Goal: Information Seeking & Learning: Learn about a topic

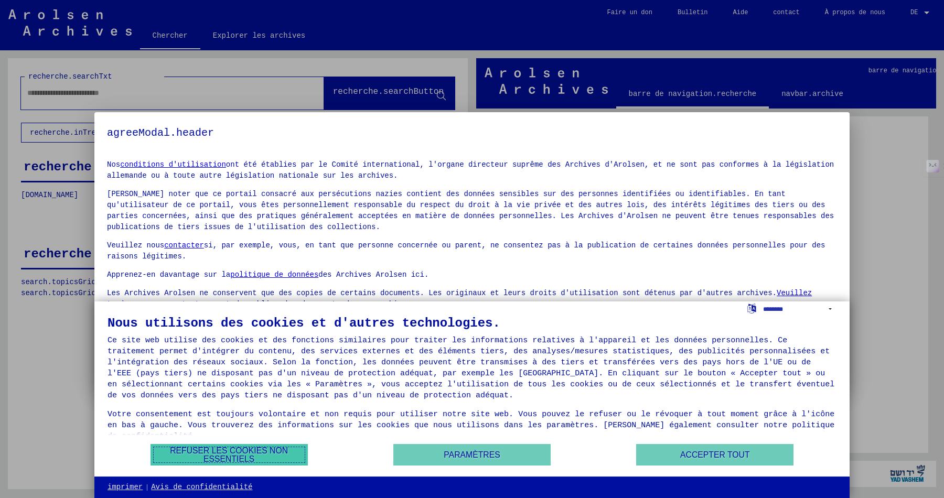
click at [261, 454] on font "Refuser les cookies non essentiels" at bounding box center [229, 454] width 118 height 17
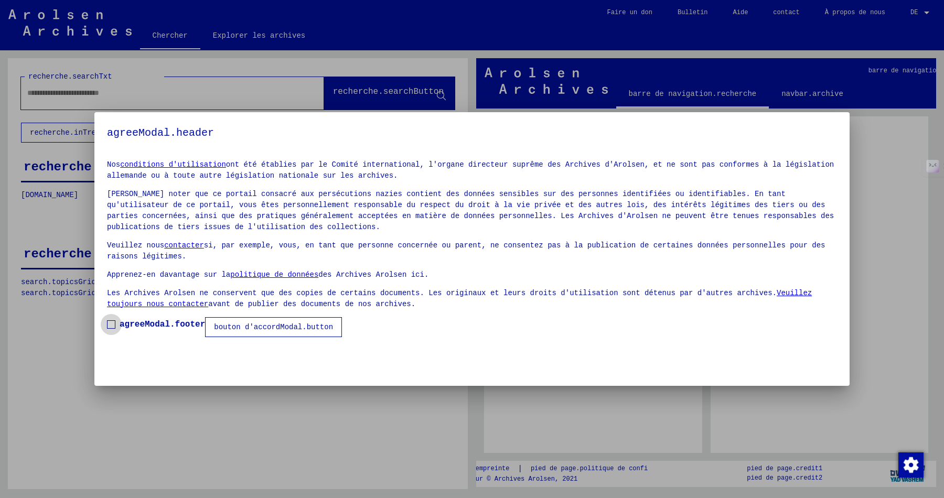
click at [111, 323] on span at bounding box center [111, 325] width 8 height 8
click at [231, 325] on font "bouton d'accordModal.button" at bounding box center [273, 327] width 119 height 8
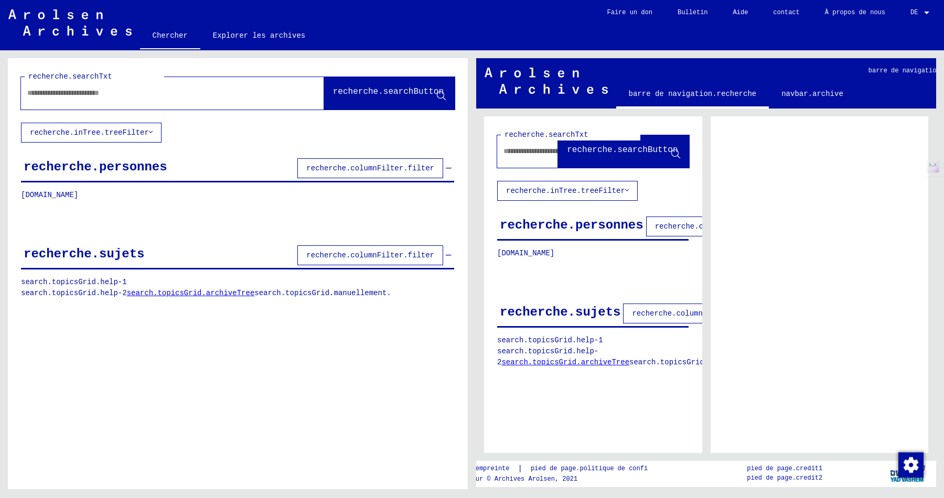
click at [130, 95] on input "text" at bounding box center [163, 93] width 272 height 11
type input "**********"
click at [333, 90] on font "recherche.searchButton" at bounding box center [388, 91] width 111 height 9
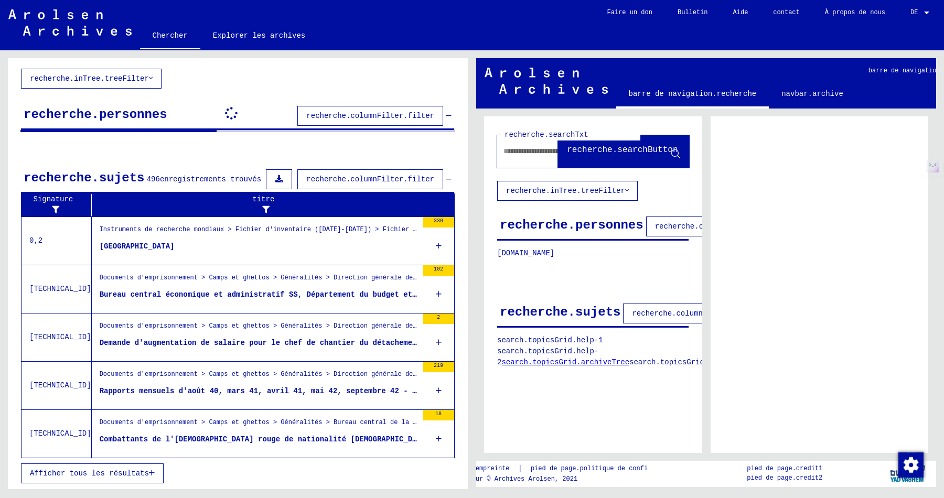
click at [358, 228] on font "Instruments de recherche mondiaux > Fichier d'inventaire ([DATE]-[DATE]) > Fich…" at bounding box center [378, 229] width 556 height 7
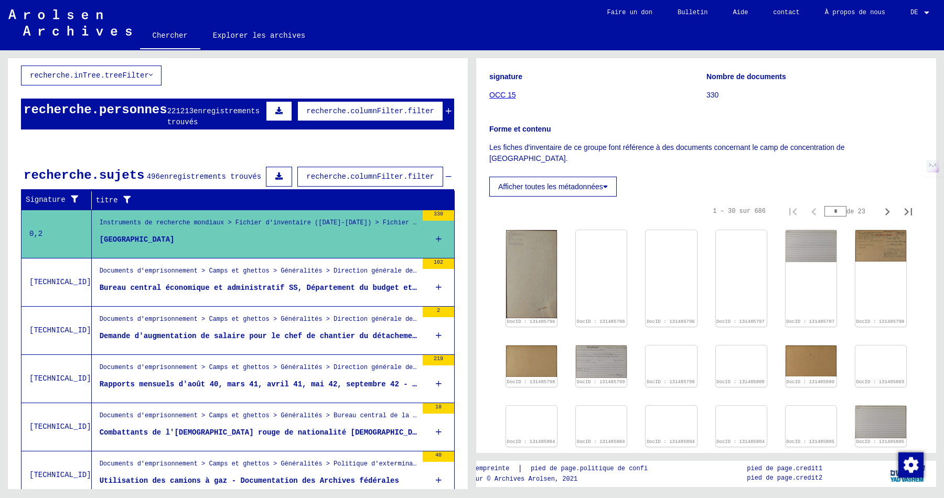
scroll to position [114, 0]
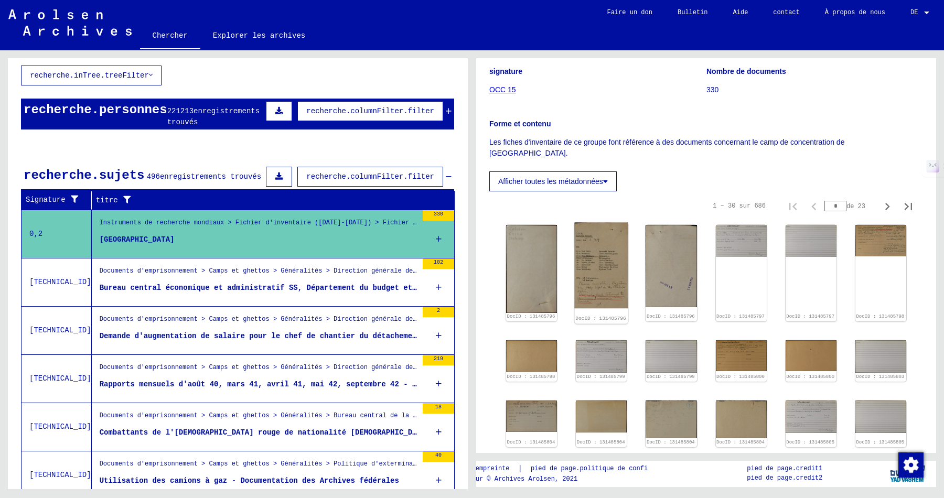
click at [595, 274] on img at bounding box center [602, 266] width 54 height 86
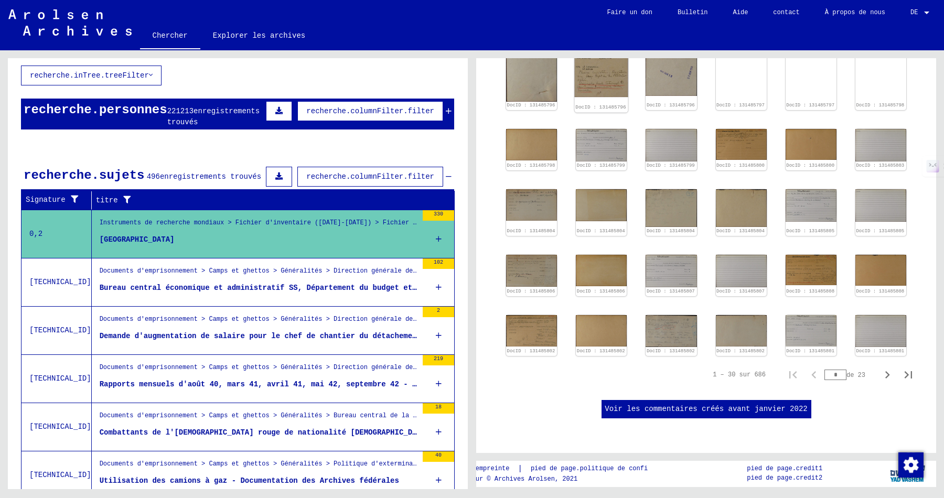
scroll to position [545, 0]
click at [296, 292] on font "Bureau central économique et administratif SS, Département du budget et du bâti…" at bounding box center [316, 288] width 432 height 8
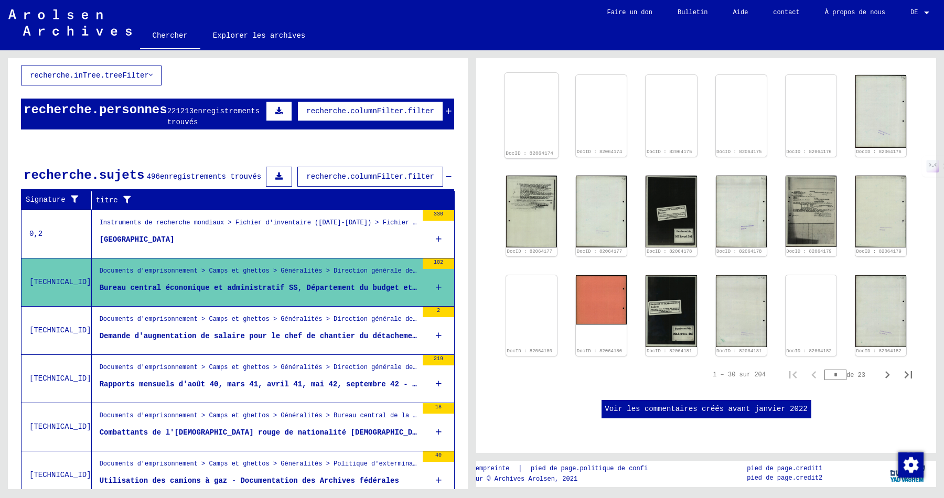
scroll to position [702, 0]
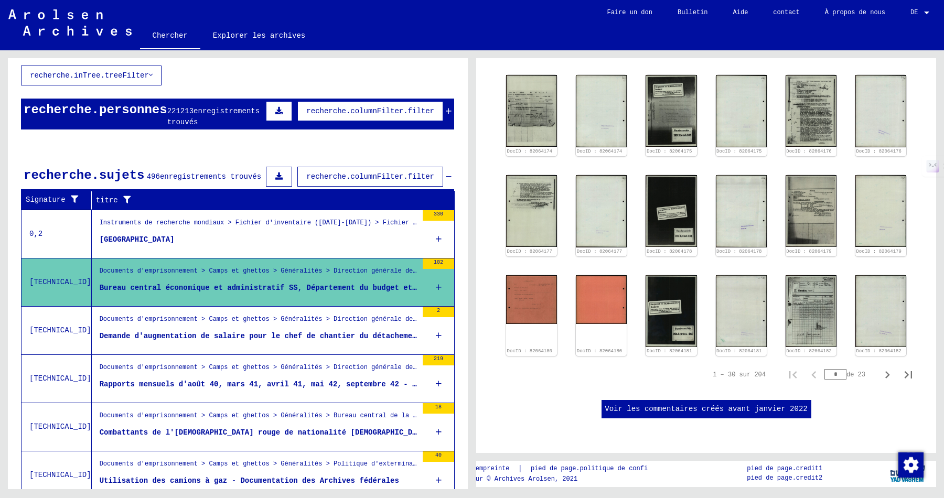
click at [311, 347] on figure "Demande d'augmentation de salaire pour le chef de chantier du détachement de St…" at bounding box center [259, 339] width 318 height 16
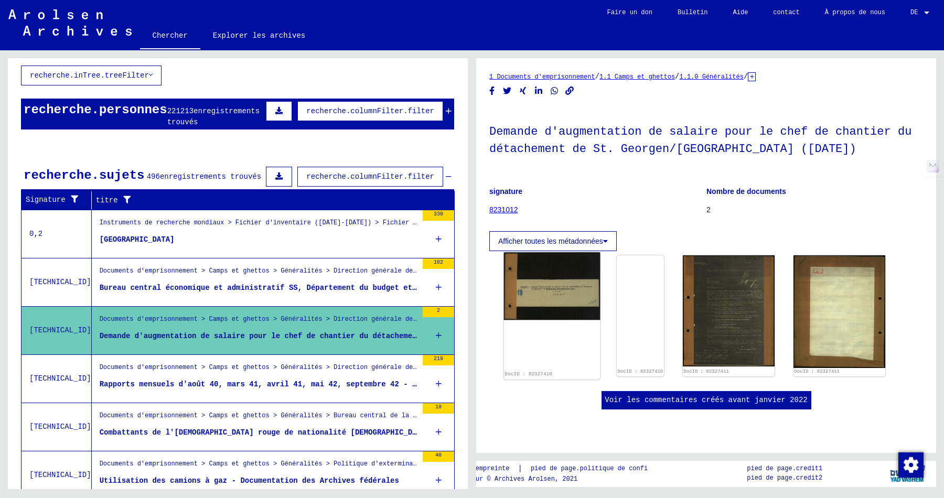
scroll to position [86, 0]
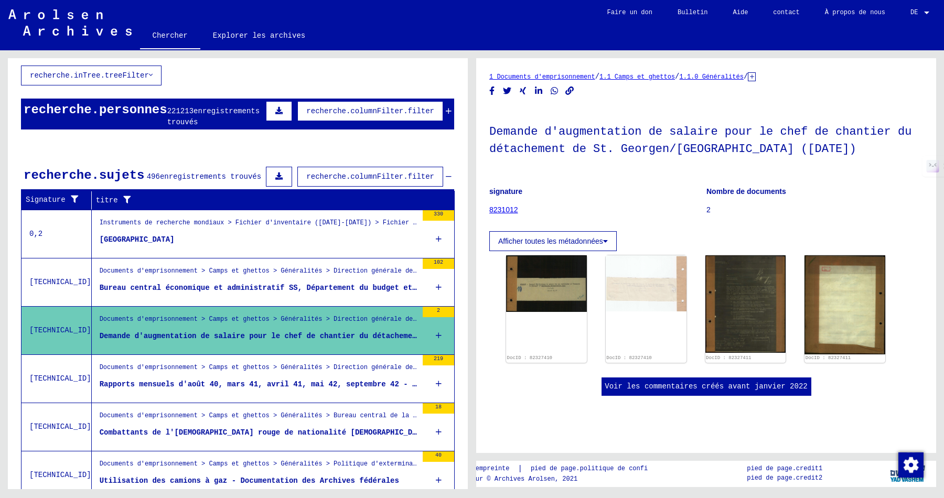
click at [382, 389] on font "Rapports mensuels d'août 40, mars 41, avril 41, mai 42, septembre 42 - novembre…" at bounding box center [545, 384] width 890 height 8
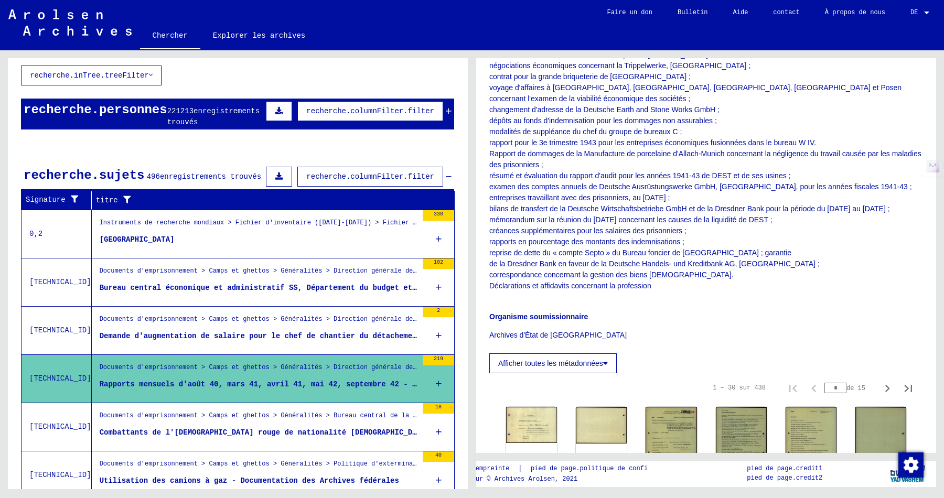
scroll to position [300, 0]
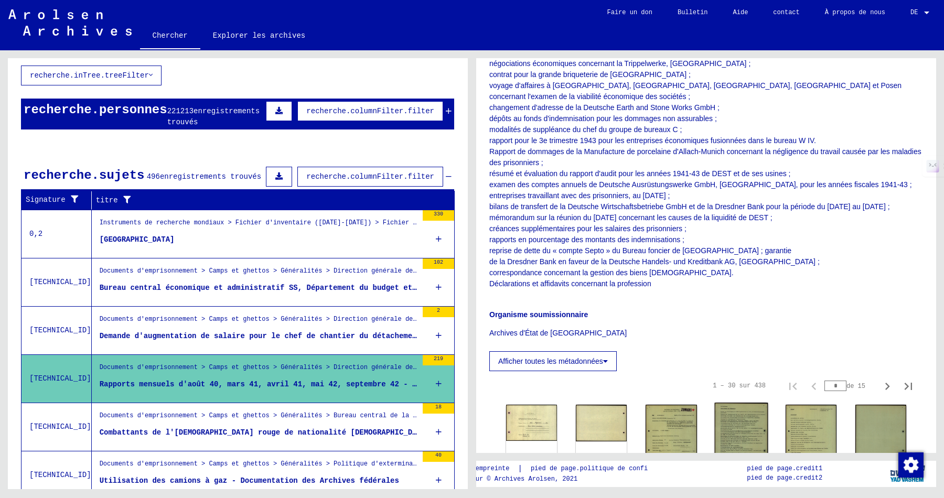
click at [723, 420] on img at bounding box center [742, 441] width 54 height 76
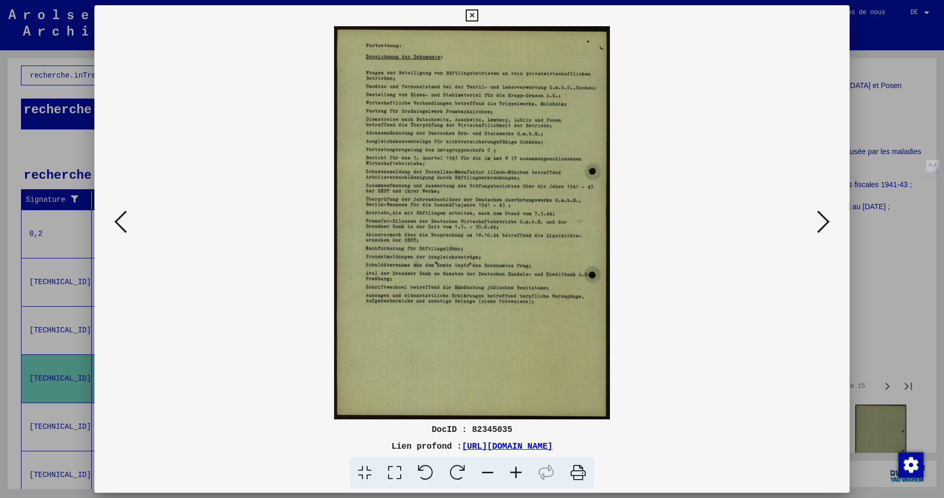
click at [474, 11] on icon at bounding box center [472, 15] width 12 height 13
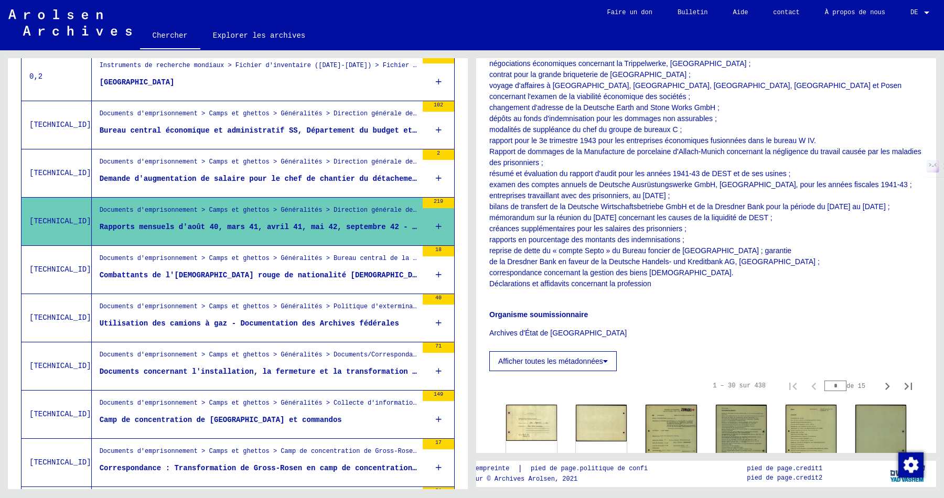
scroll to position [233, 0]
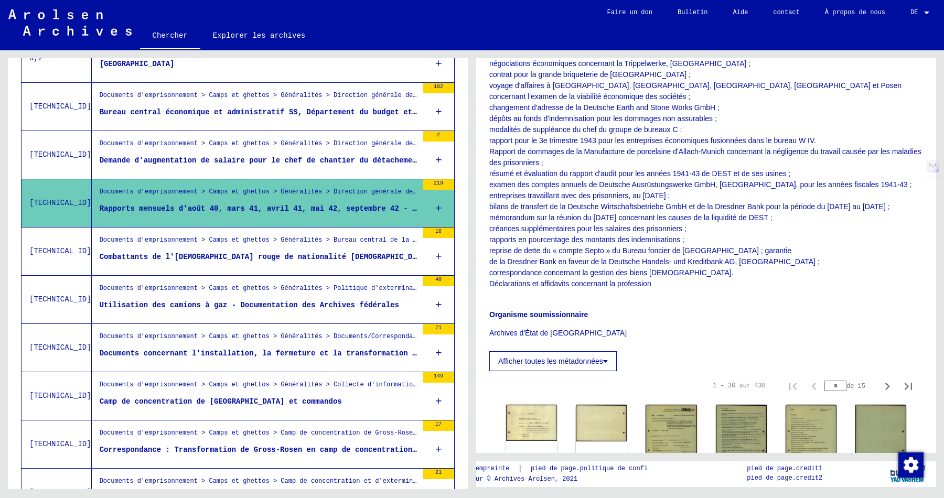
click at [254, 250] on div "Documents d'emprisonnement > Camps et ghettos > Généralités > Bureau central de…" at bounding box center [259, 243] width 318 height 15
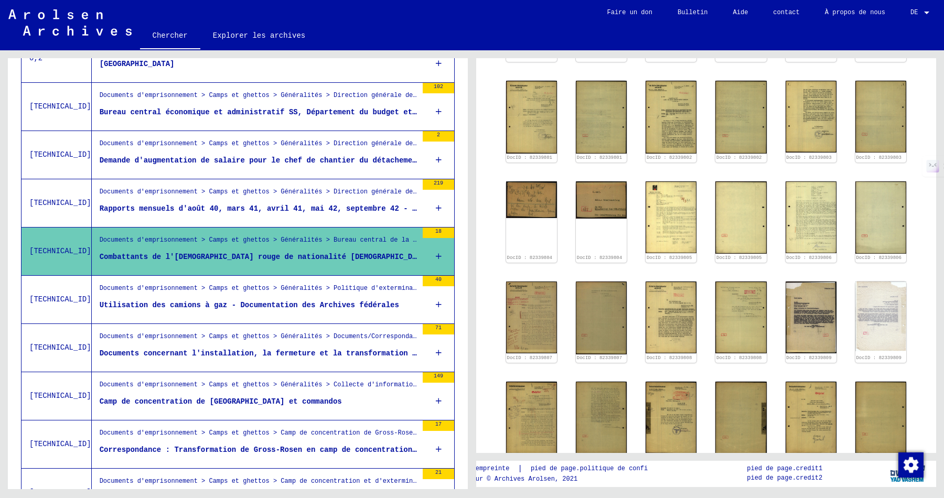
scroll to position [475, 0]
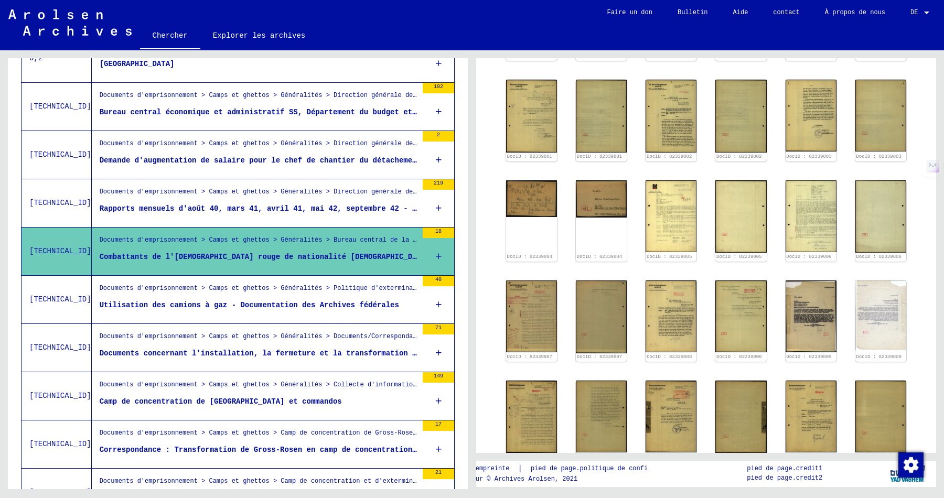
click at [359, 311] on div "Utilisation des camions à gaz - Documentation des Archives fédérales" at bounding box center [250, 305] width 300 height 11
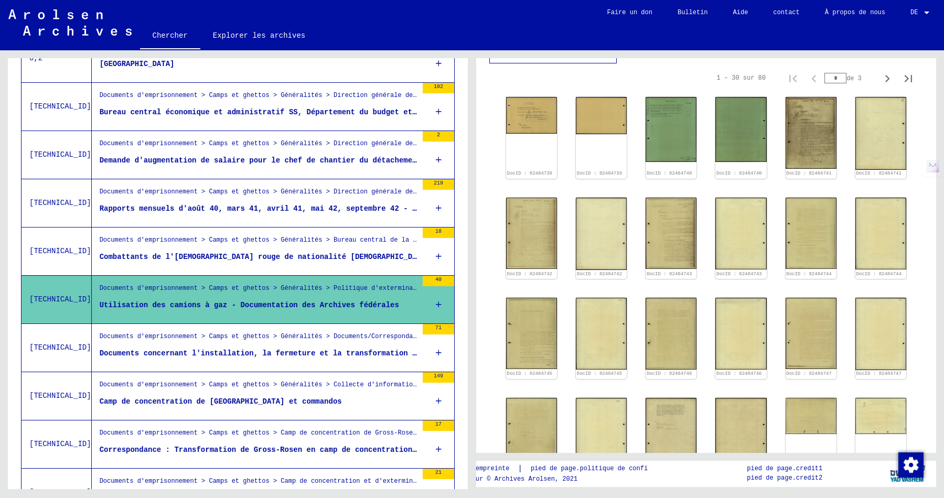
scroll to position [448, 0]
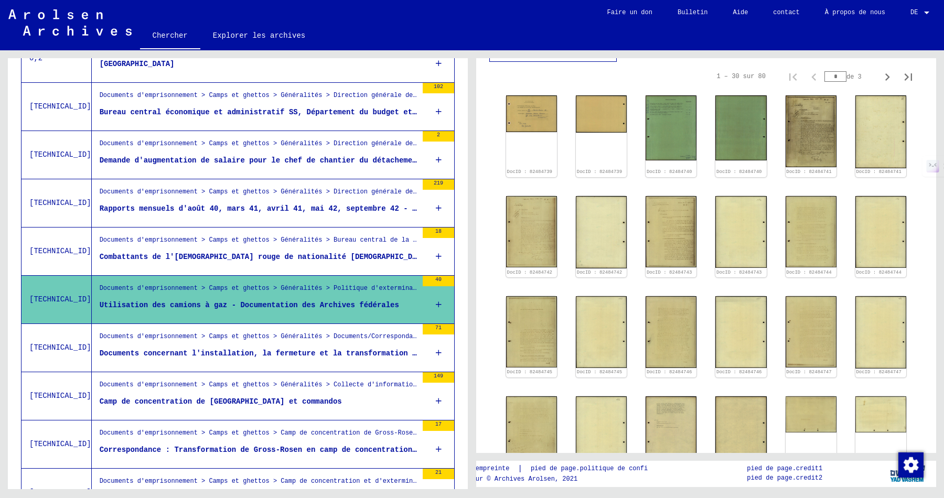
click at [368, 358] on font "Documents concernant l'installation, la fermeture et la transformation de diver…" at bounding box center [351, 353] width 503 height 8
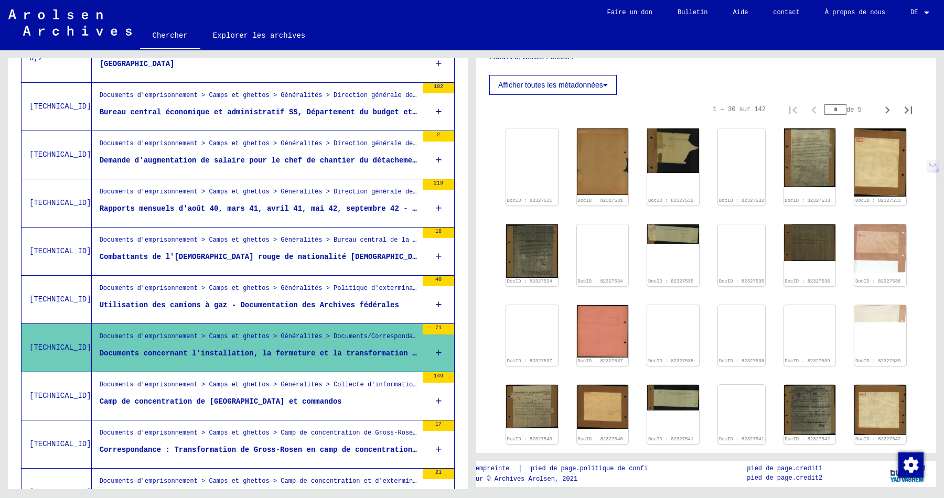
scroll to position [438, 0]
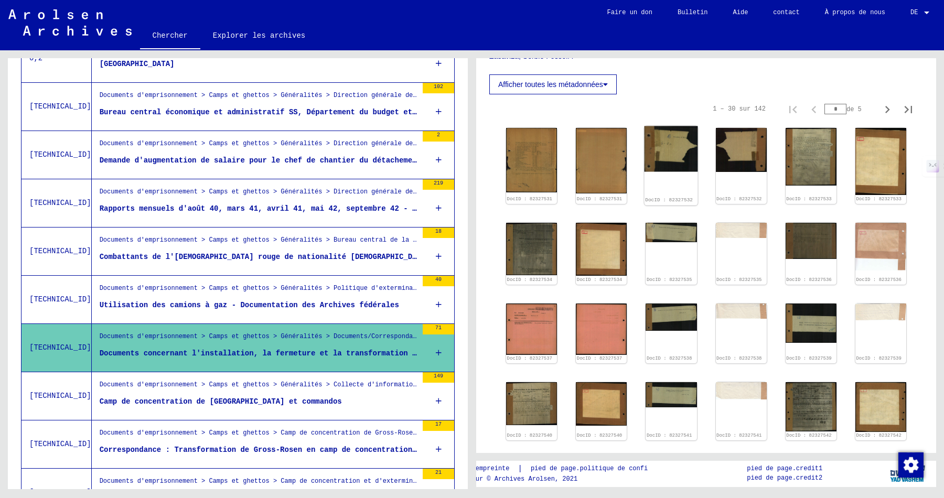
click at [670, 145] on img at bounding box center [672, 149] width 54 height 46
click at [281, 389] on font "Documents d'emprisonnement > Camps et ghettos > Généralités > Collecte d'inform…" at bounding box center [351, 384] width 503 height 7
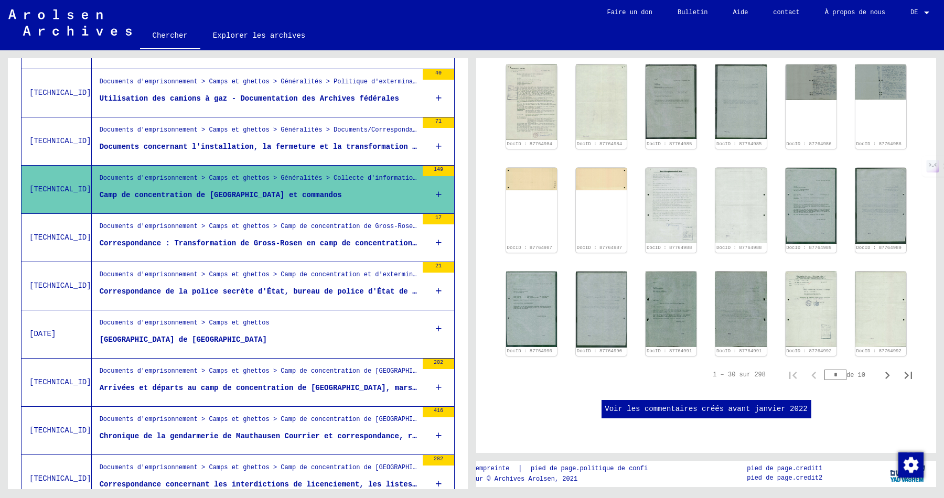
scroll to position [474, 0]
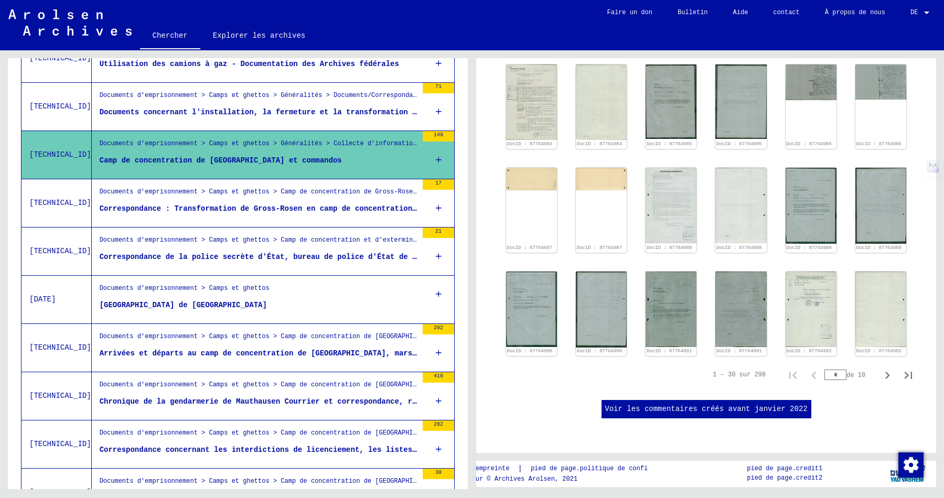
click at [329, 213] on font "Correspondance : Transformation de Gross-Rosen en camp de concentration ; ferme…" at bounding box center [378, 209] width 556 height 8
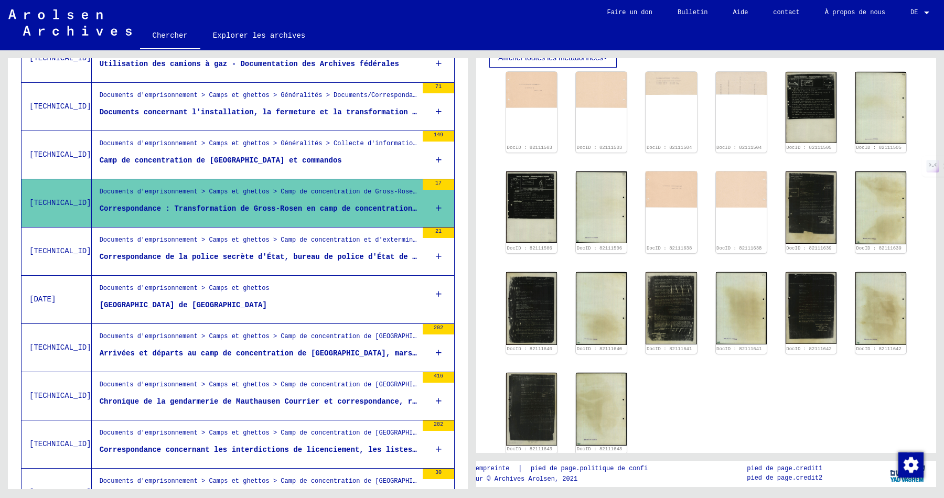
scroll to position [361, 0]
click at [306, 261] on font "Correspondance de la police secrète d'État, bureau de police d'État de [GEOGRAP…" at bounding box center [739, 257] width 1278 height 8
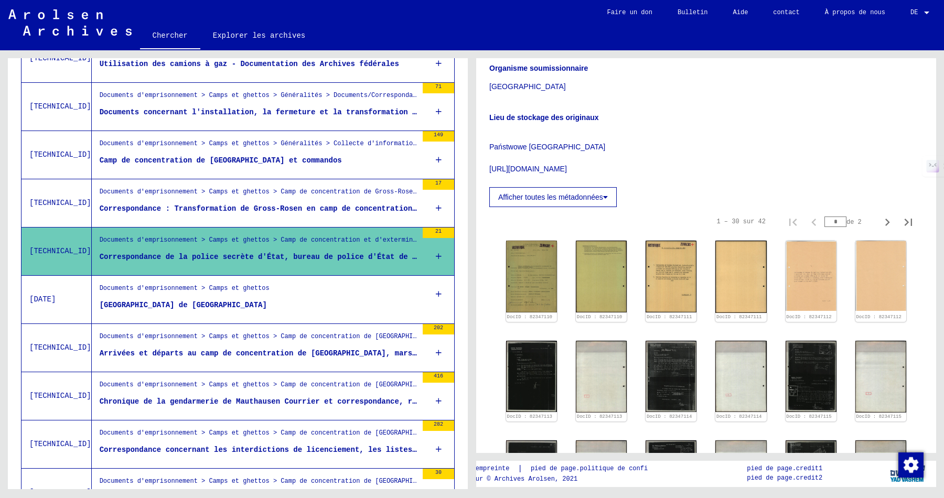
scroll to position [361, 0]
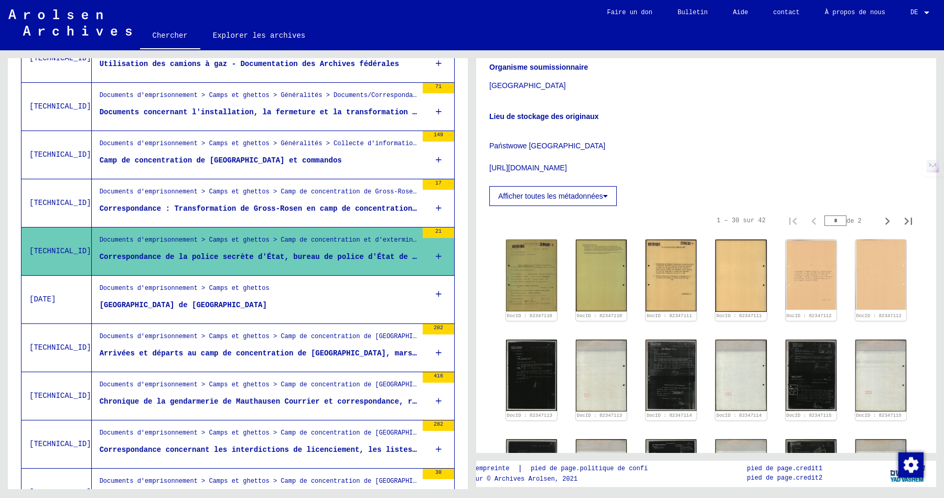
click at [329, 314] on figure "[GEOGRAPHIC_DATA] de [GEOGRAPHIC_DATA]" at bounding box center [259, 308] width 318 height 16
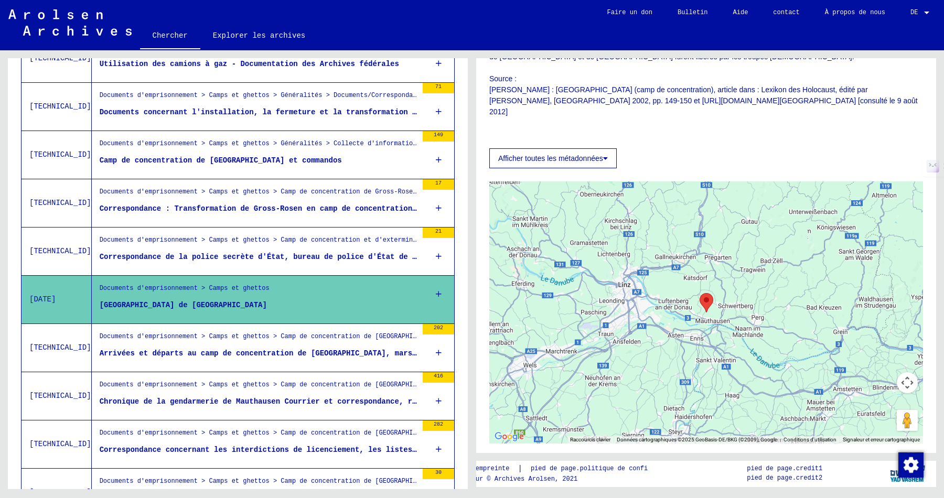
scroll to position [619, 0]
click at [331, 348] on figure "Documents d'emprisonnement > Camps et ghettos > Camp de concentration de [GEOGR…" at bounding box center [259, 340] width 318 height 16
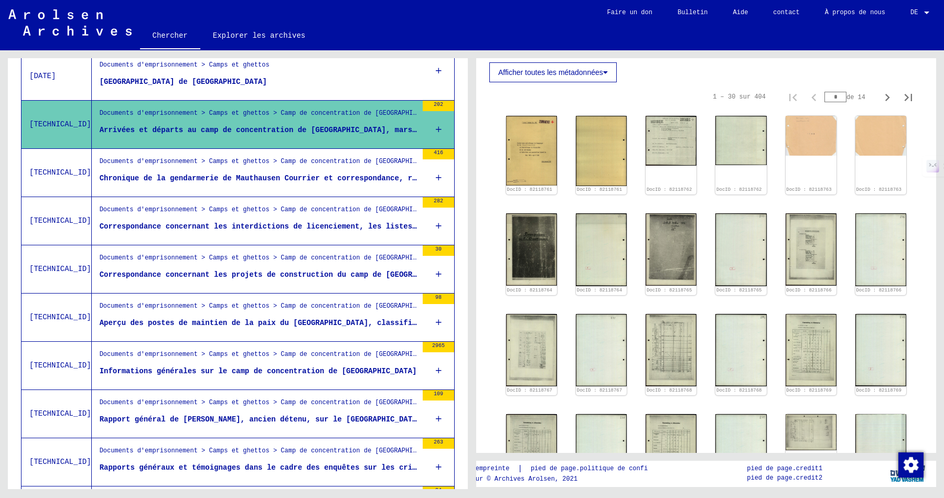
scroll to position [711, 0]
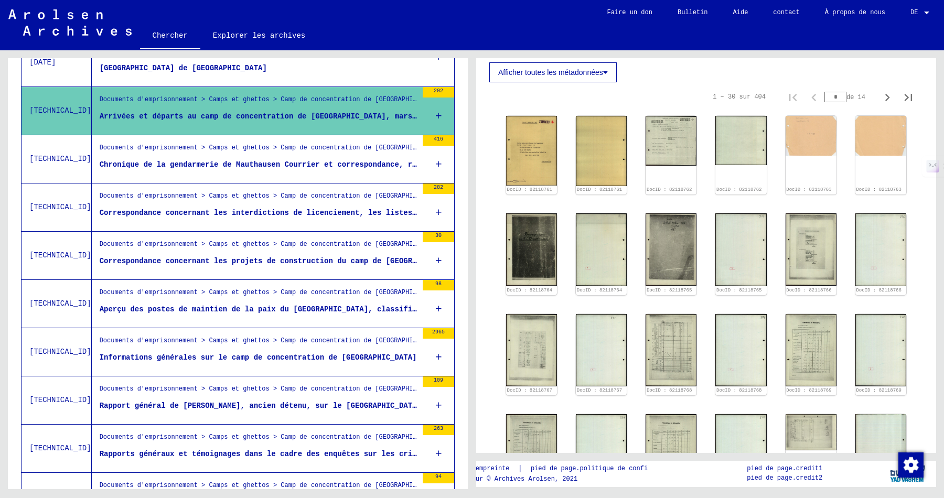
click at [332, 158] on div "Documents d'emprisonnement > Camps et ghettos > Camp de concentration de [GEOGR…" at bounding box center [259, 150] width 318 height 15
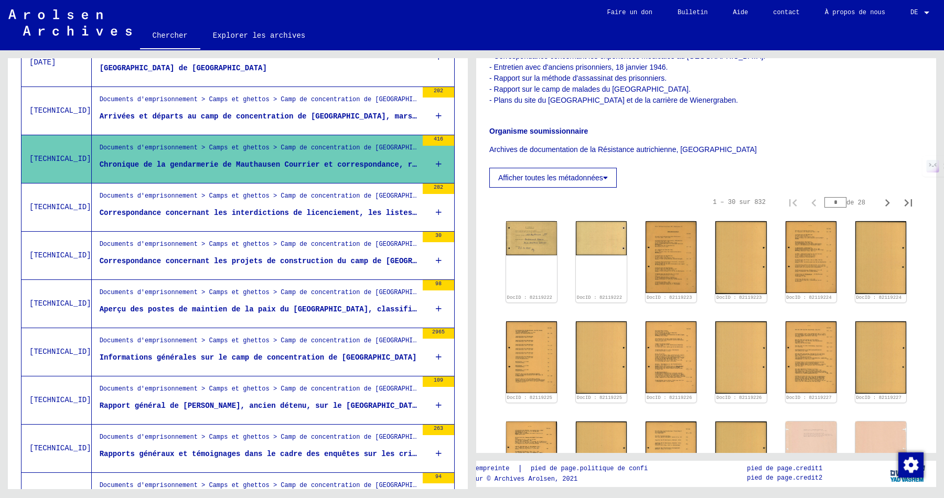
scroll to position [519, 0]
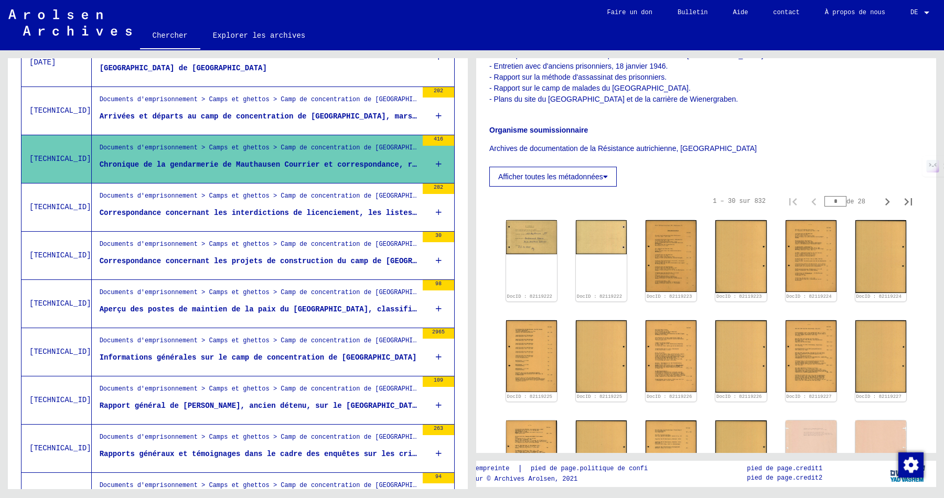
click at [297, 223] on figure "Correspondance concernant les interdictions de licenciement, les listes de memb…" at bounding box center [259, 216] width 318 height 16
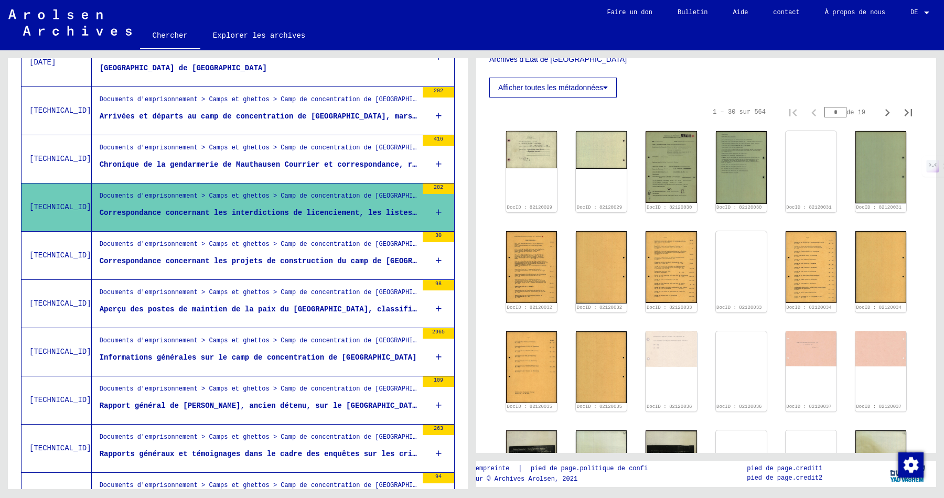
scroll to position [358, 0]
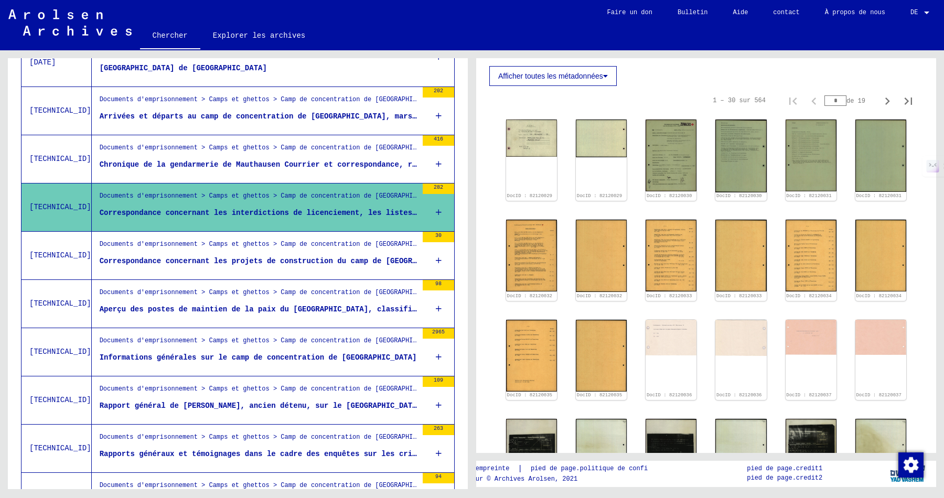
click at [374, 254] on div "Documents d'emprisonnement > Camps et ghettos > Camp de concentration de [GEOGR…" at bounding box center [259, 247] width 318 height 15
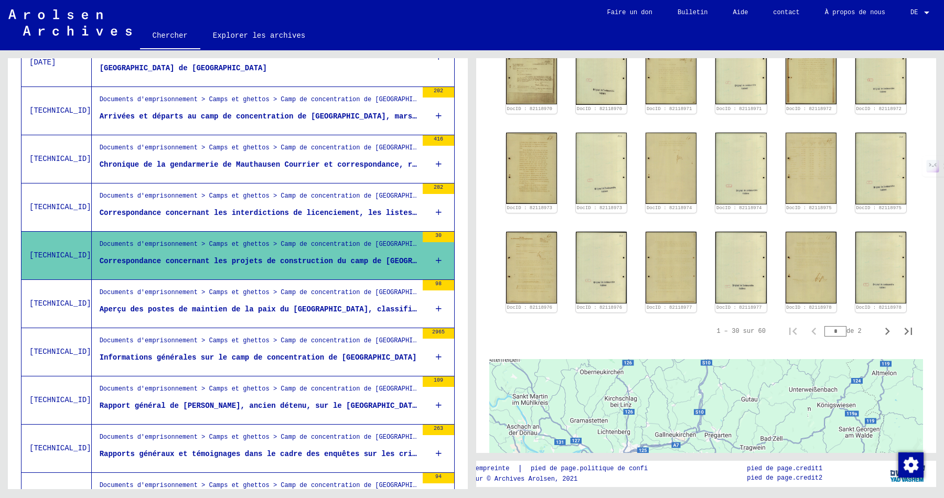
scroll to position [657, 0]
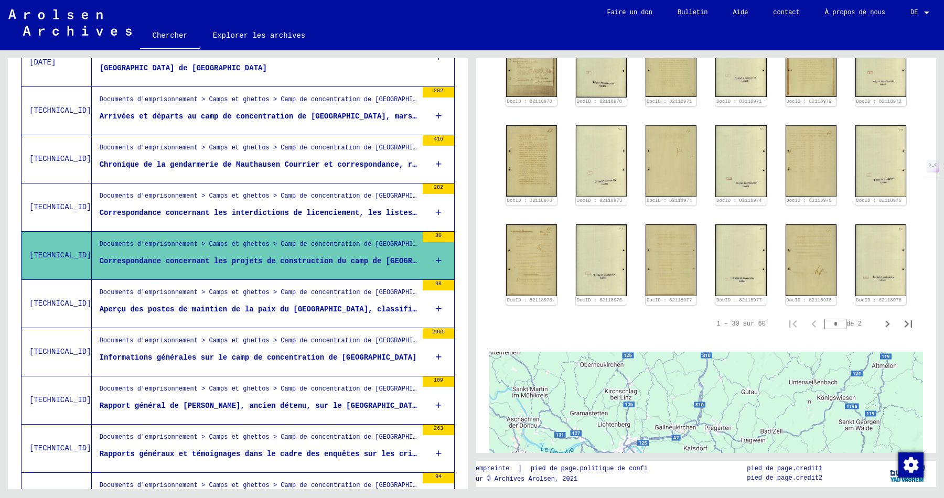
click at [373, 303] on div "Documents d'emprisonnement > Camps et ghettos > Camp de concentration de [GEOGR…" at bounding box center [259, 295] width 318 height 15
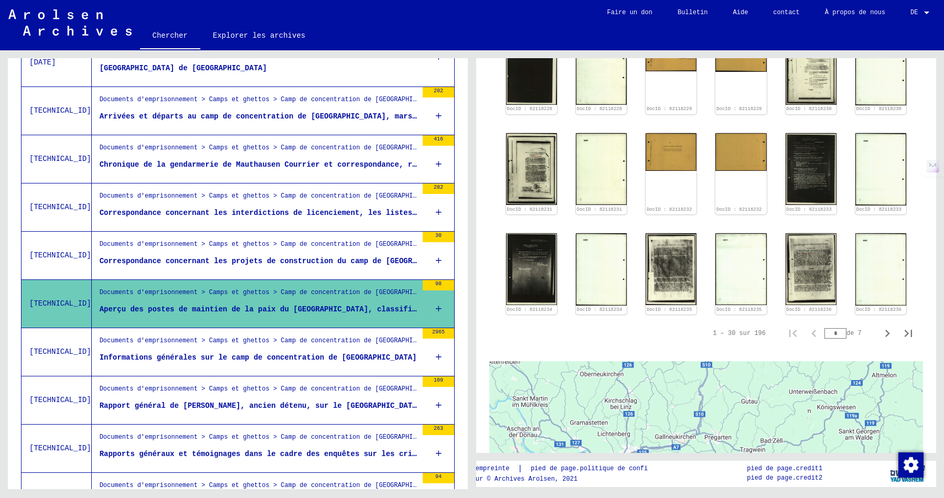
scroll to position [675, 0]
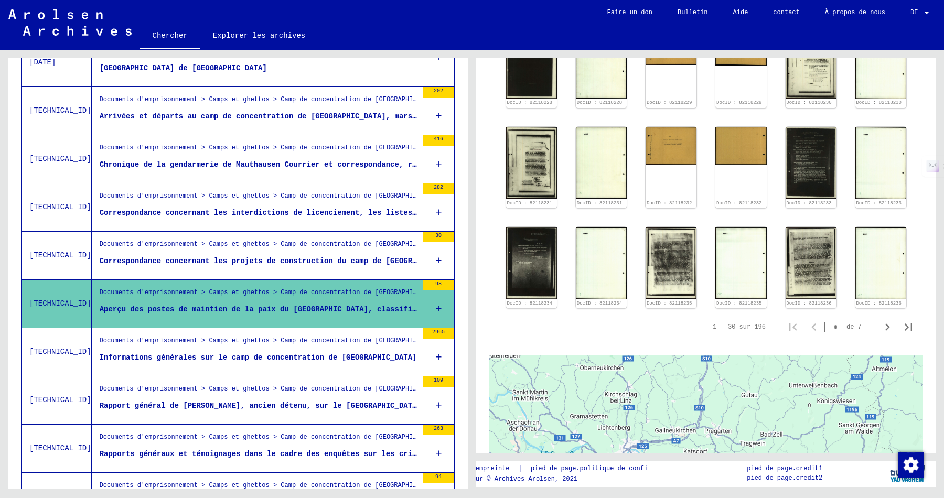
click at [333, 362] on font "Informations générales sur le camp de concentration de [GEOGRAPHIC_DATA]" at bounding box center [258, 358] width 317 height 8
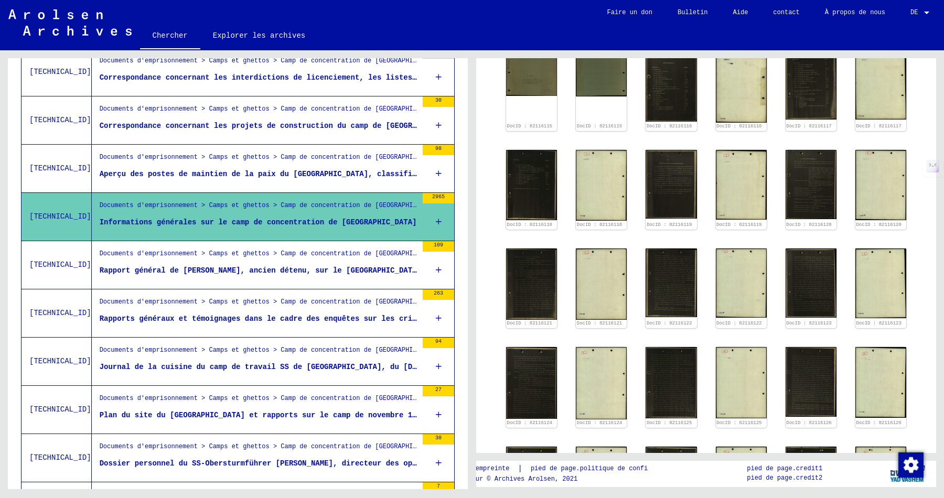
scroll to position [848, 0]
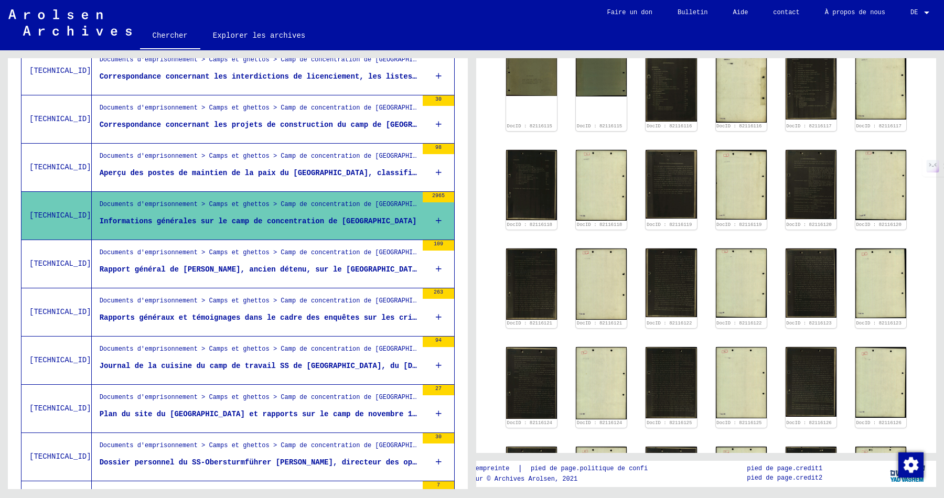
click at [272, 274] on font "Rapport général de [PERSON_NAME], ancien détenu, sur le [GEOGRAPHIC_DATA]" at bounding box center [261, 269] width 322 height 8
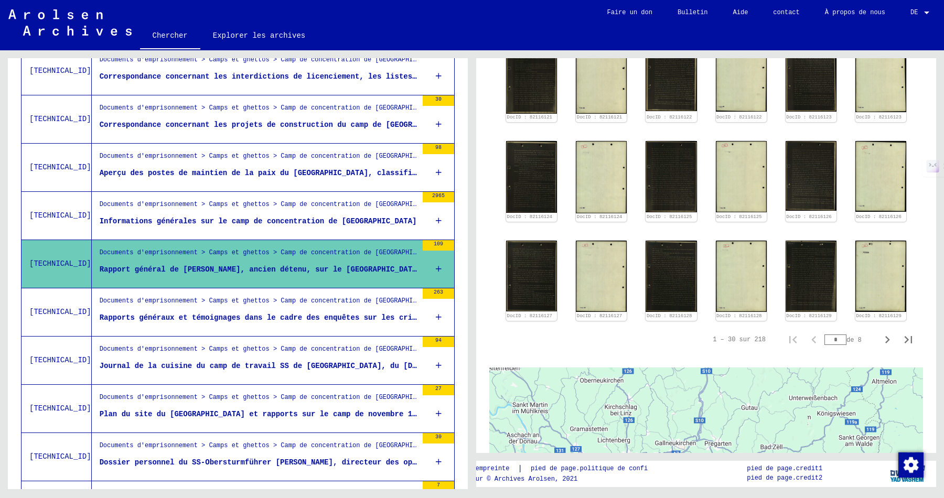
scroll to position [546, 0]
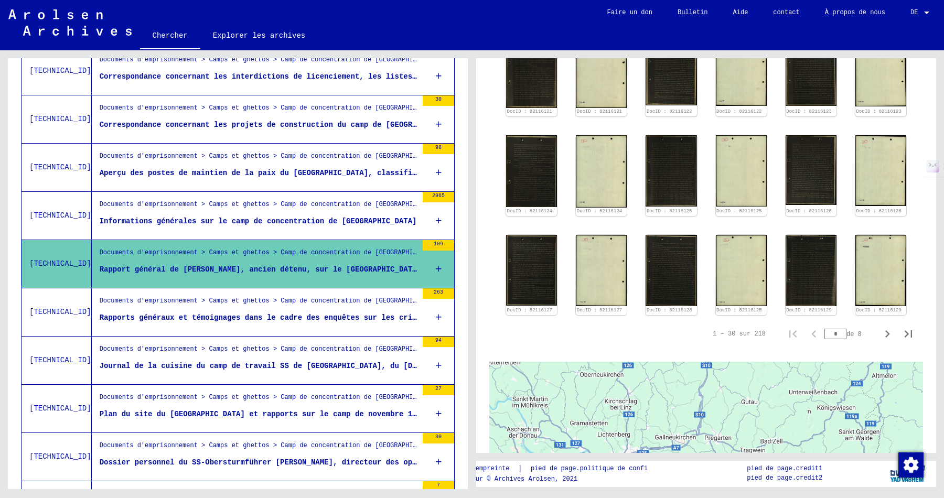
click at [317, 322] on font "Rapports généraux et témoignages dans le cadre des enquêtes sur les crimes de g…" at bounding box center [419, 318] width 639 height 8
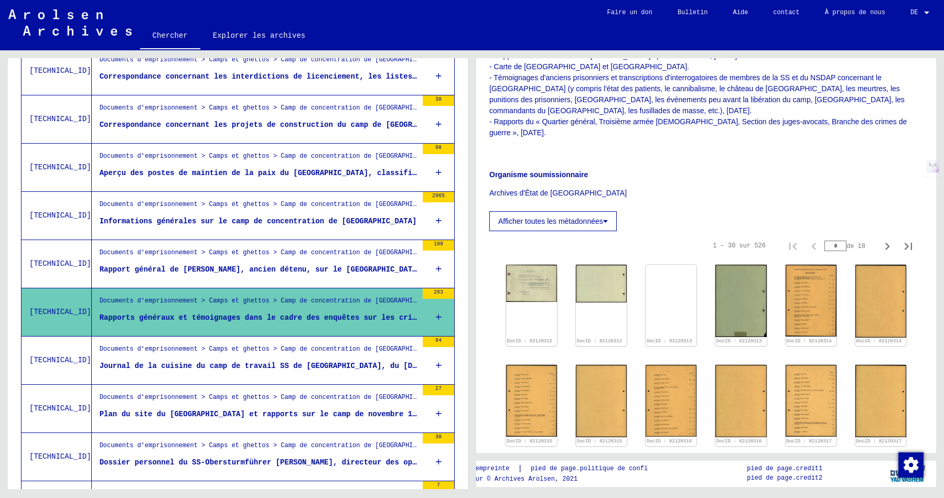
scroll to position [271, 0]
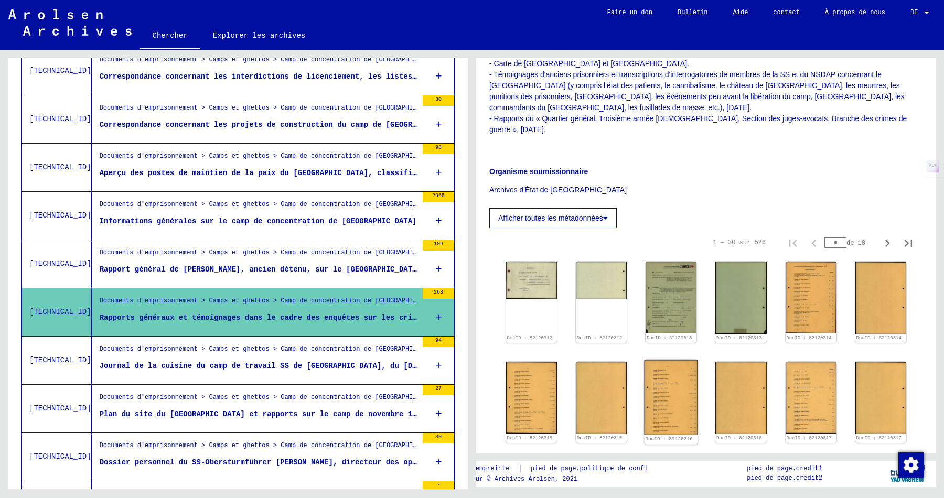
click at [663, 402] on img at bounding box center [672, 398] width 54 height 76
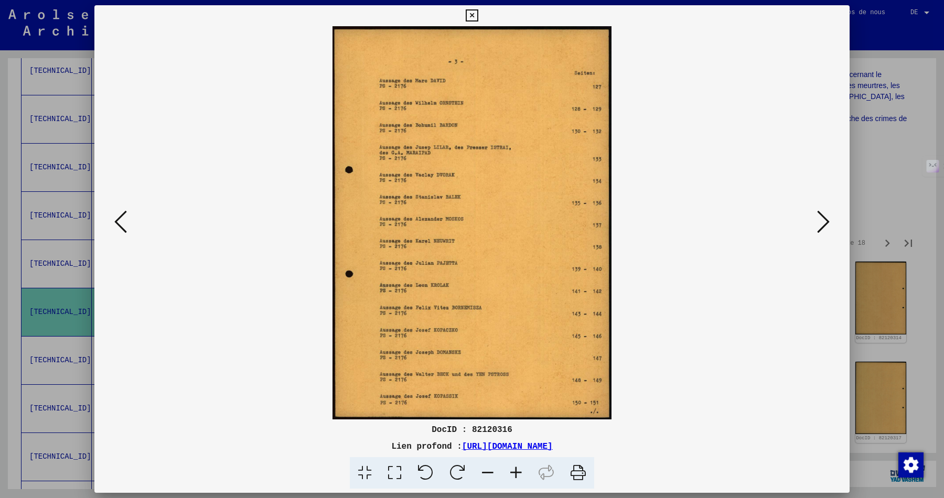
click at [519, 473] on icon at bounding box center [516, 473] width 28 height 32
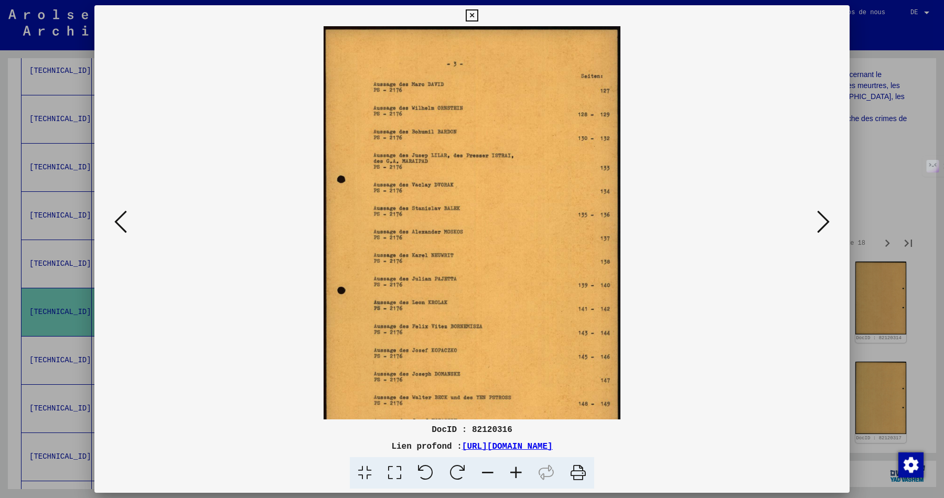
click at [519, 473] on icon at bounding box center [516, 473] width 28 height 32
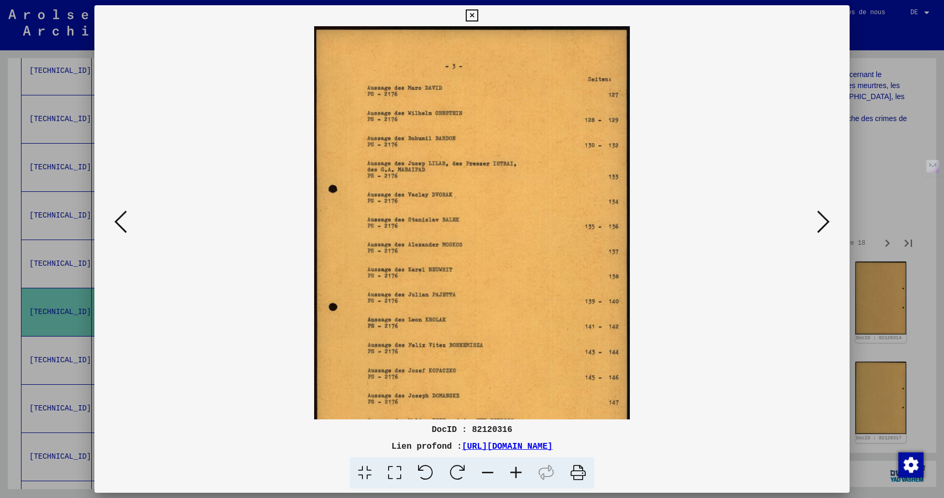
click at [519, 473] on icon at bounding box center [516, 473] width 28 height 32
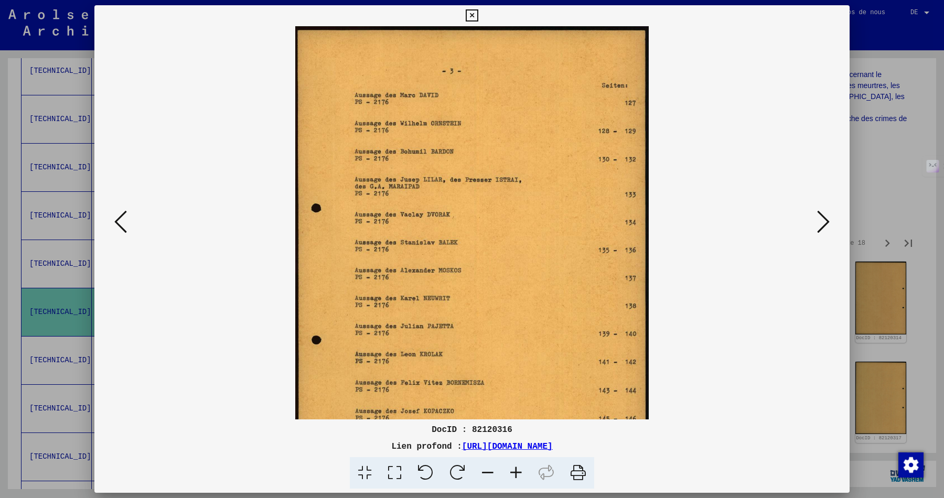
click at [519, 473] on icon at bounding box center [516, 473] width 28 height 32
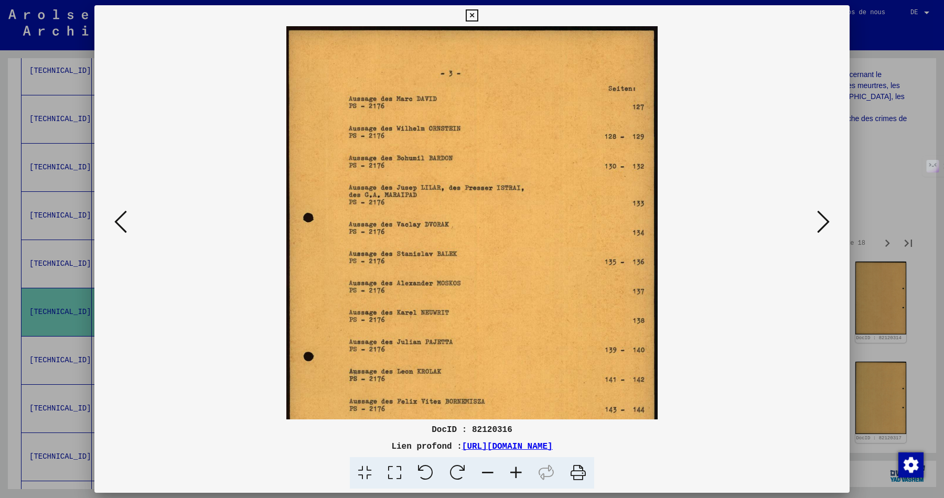
click at [519, 473] on icon at bounding box center [516, 473] width 28 height 32
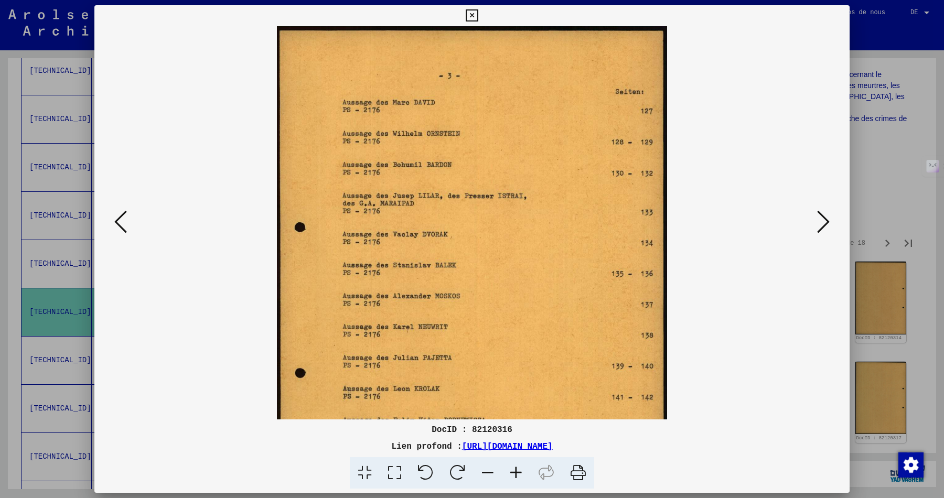
click at [519, 473] on icon at bounding box center [516, 473] width 28 height 32
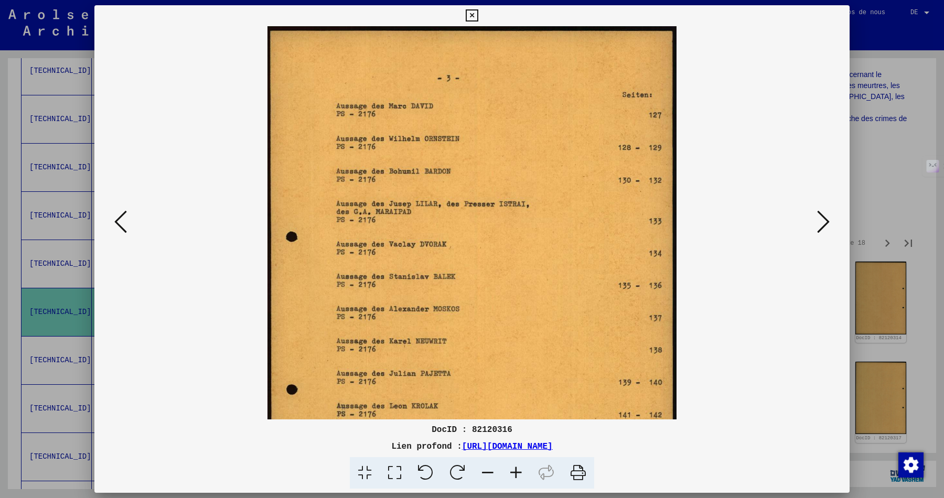
click at [519, 473] on icon at bounding box center [516, 473] width 28 height 32
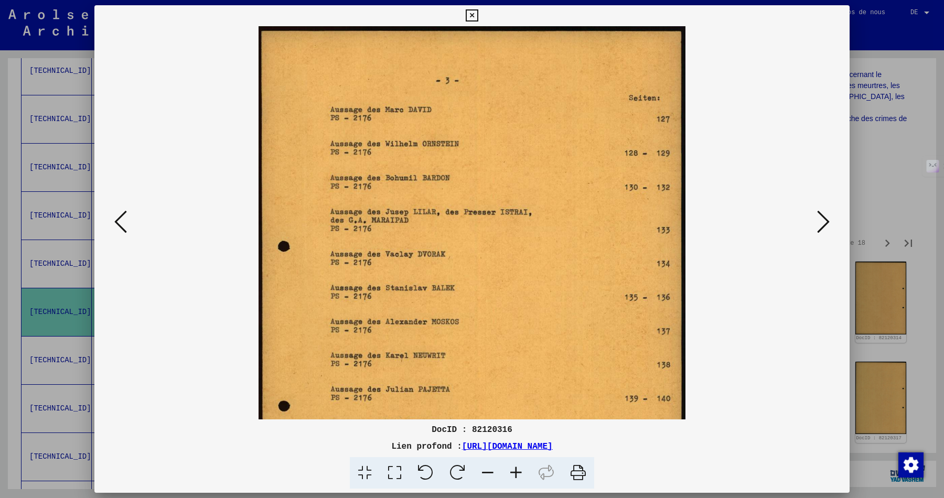
click at [519, 473] on icon at bounding box center [516, 473] width 28 height 32
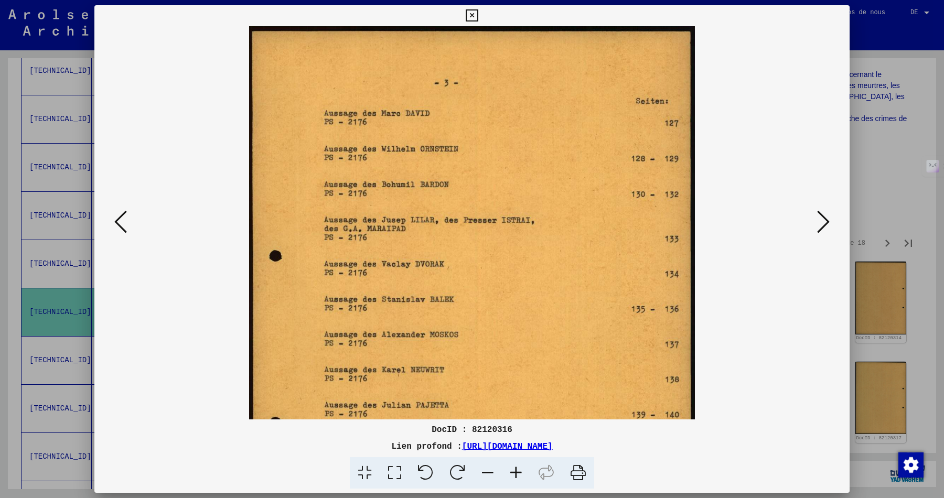
click at [519, 473] on icon at bounding box center [516, 473] width 28 height 32
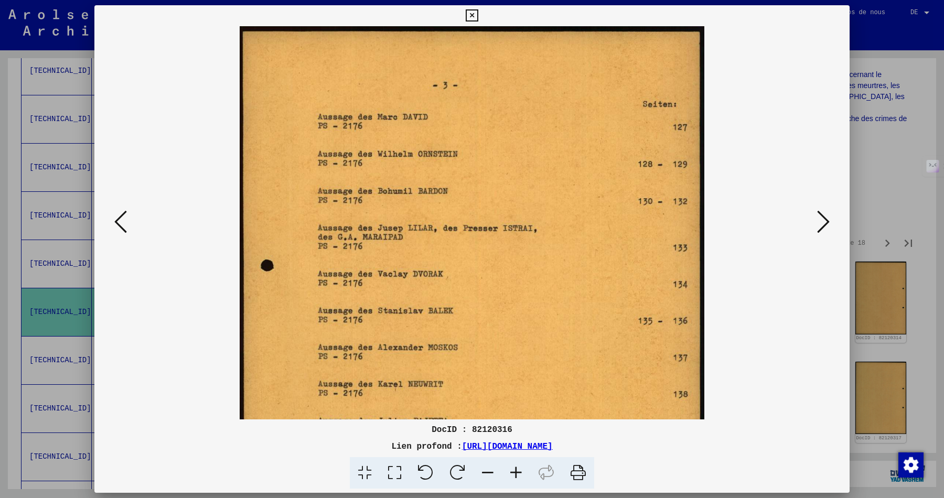
click at [519, 473] on icon at bounding box center [516, 473] width 28 height 32
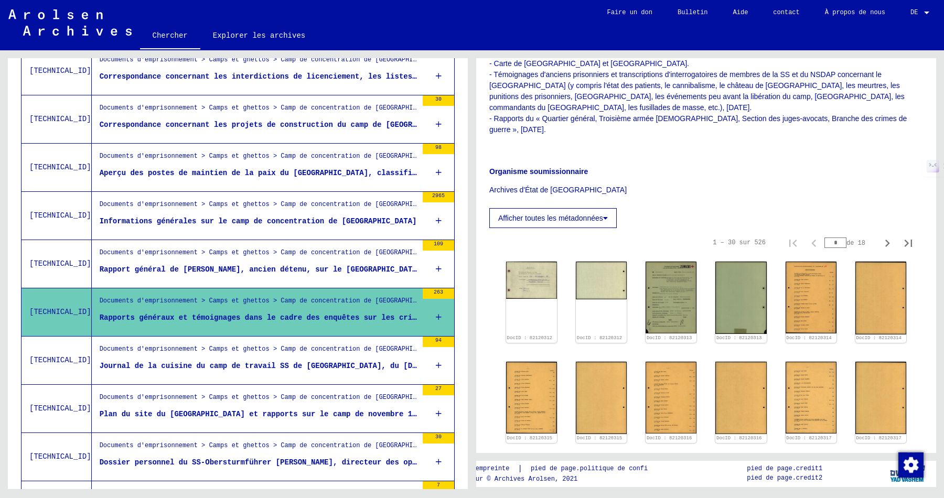
click at [398, 370] on font "Journal de la cuisine du camp de travail SS de [GEOGRAPHIC_DATA], du [DATE] au …" at bounding box center [287, 366] width 375 height 8
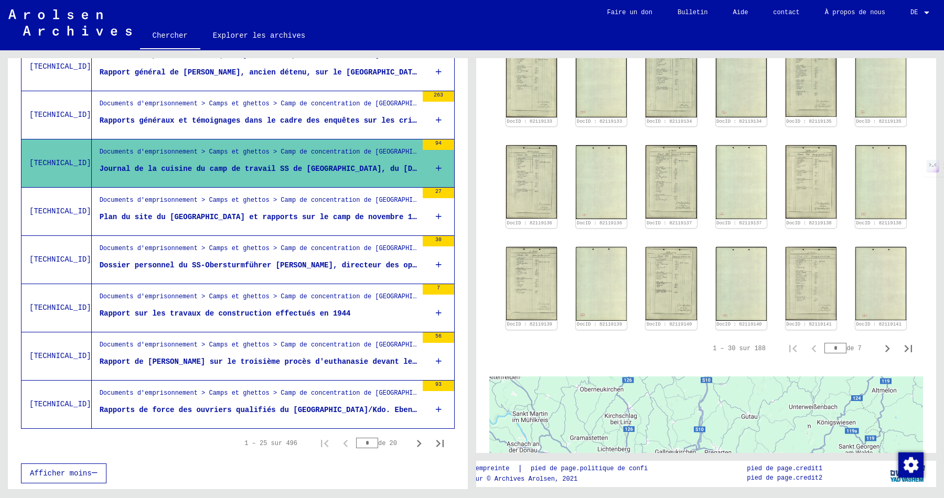
scroll to position [1059, 0]
click at [339, 213] on font "Plan du site du [GEOGRAPHIC_DATA] et rapports sur le camp de novembre 1945" at bounding box center [263, 217] width 326 height 8
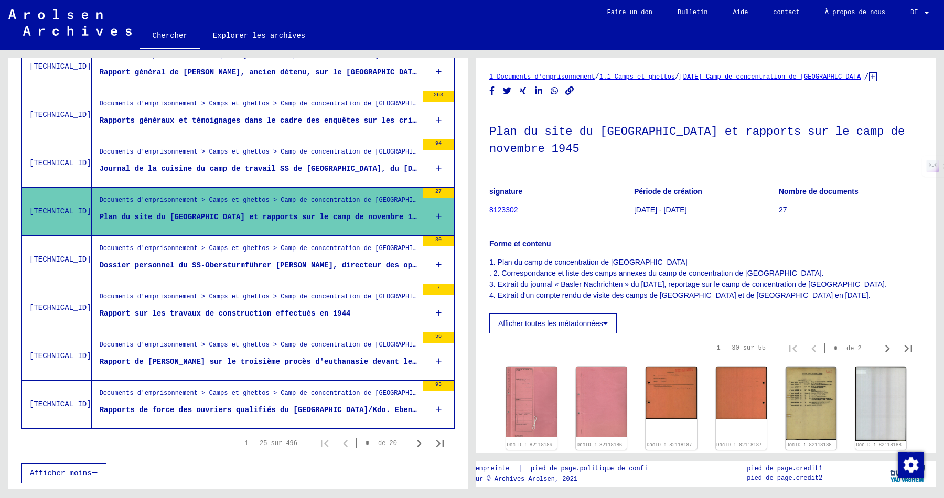
click at [339, 275] on figure "Dossier personnel du SS-Obersturmführer [PERSON_NAME], directeur des opérations…" at bounding box center [259, 268] width 318 height 16
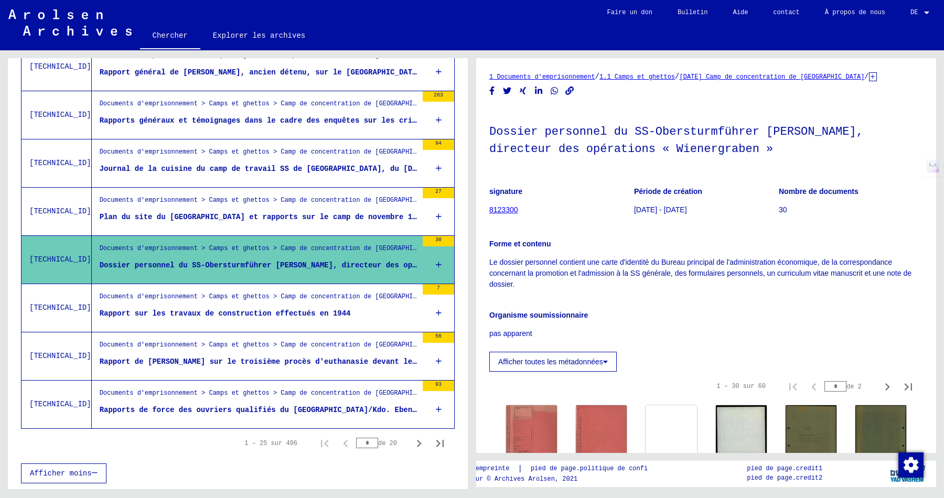
click at [340, 314] on font "Rapport sur les travaux de construction effectués en 1944" at bounding box center [225, 314] width 251 height 8
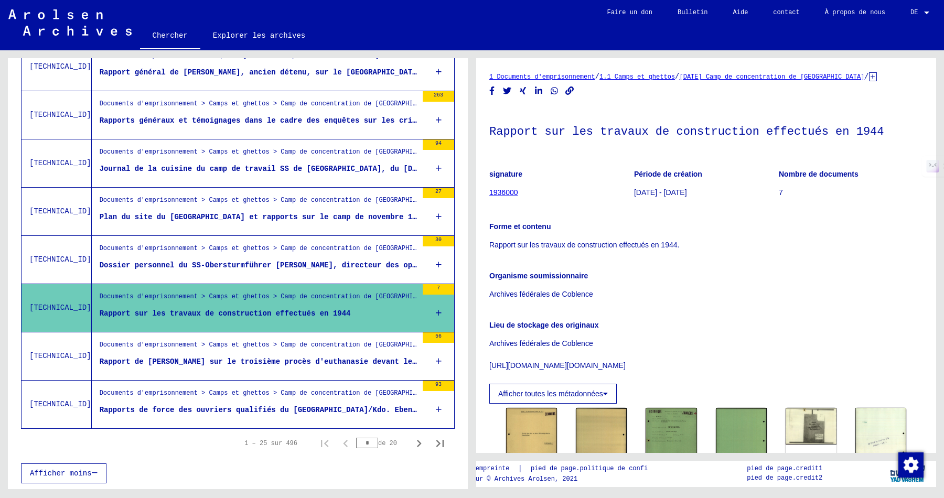
click at [380, 367] on div "Rapport de [PERSON_NAME] sur le troisième procès d'euthanasie devant le tribuna…" at bounding box center [259, 362] width 318 height 11
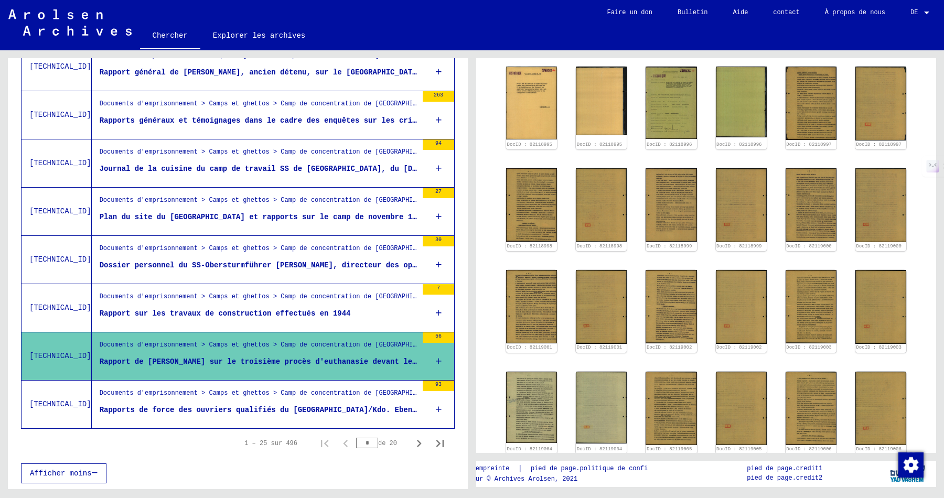
scroll to position [356, 0]
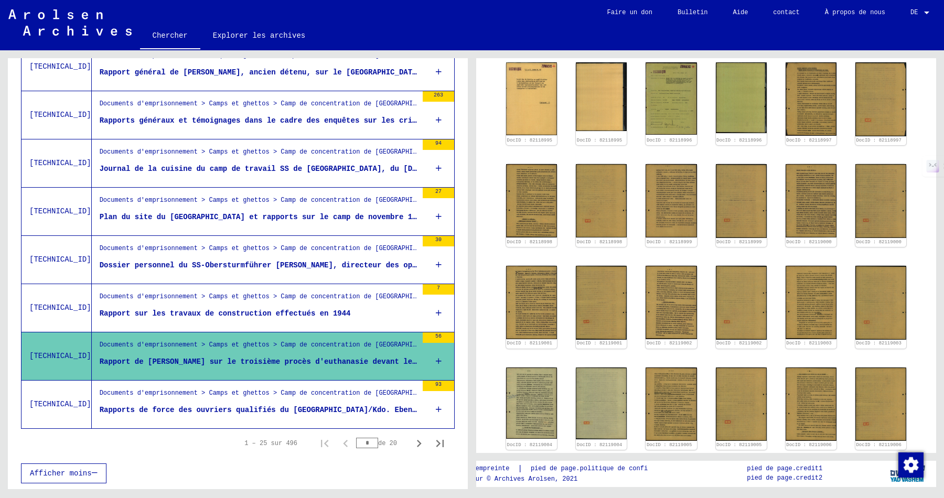
click at [402, 408] on font "Rapports de force des ouvriers qualifiés du [GEOGRAPHIC_DATA]/Kdo. Ebensee, lis…" at bounding box center [373, 410] width 547 height 8
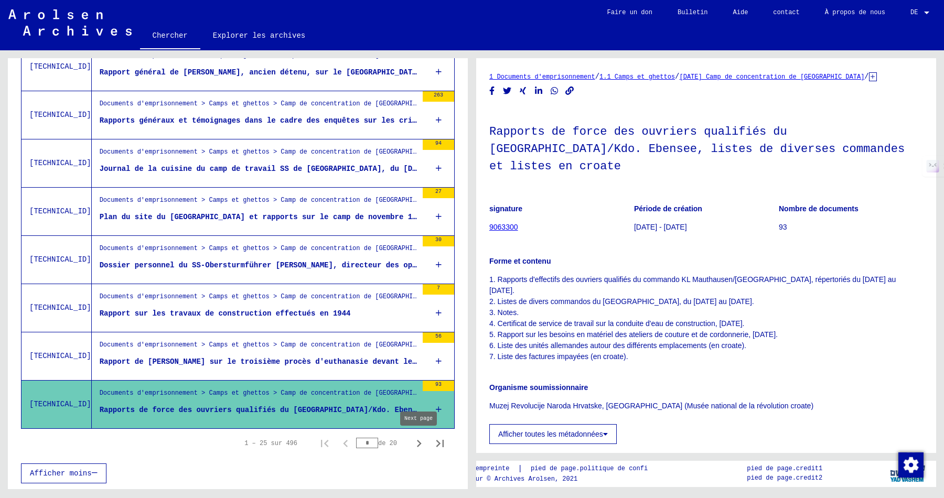
click at [417, 444] on icon "Page suivante" at bounding box center [419, 443] width 15 height 15
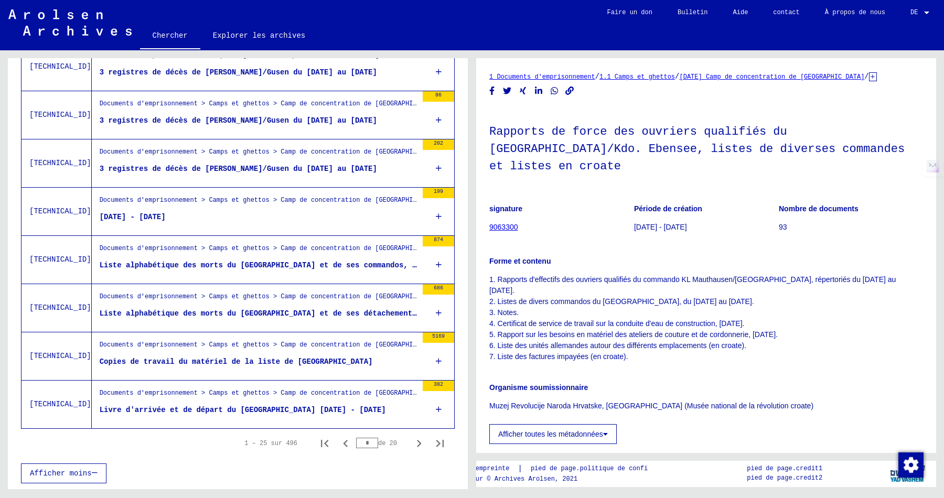
click at [278, 217] on figure "[DATE] - [DATE]" at bounding box center [259, 220] width 318 height 16
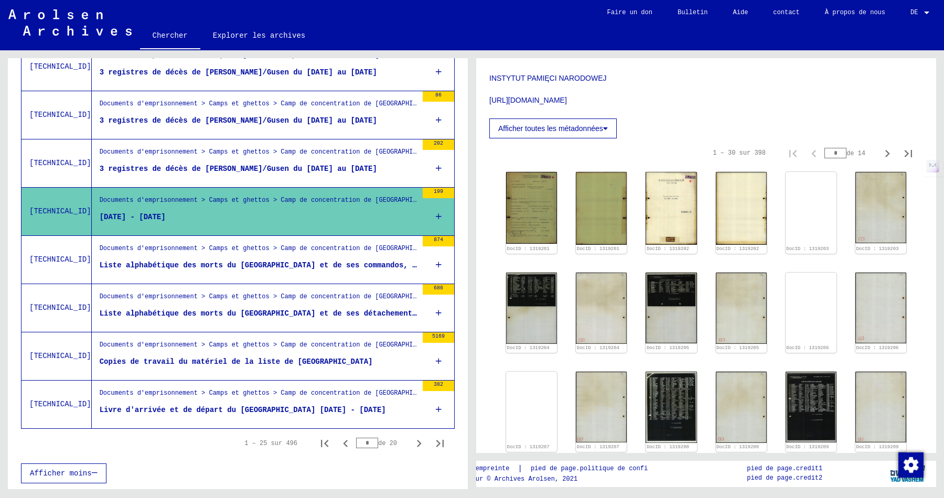
scroll to position [312, 0]
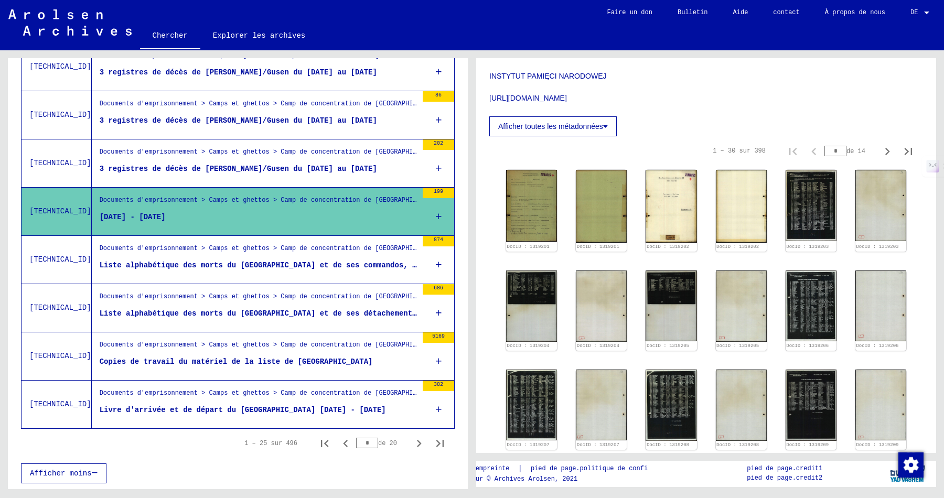
click at [324, 361] on font "Copies de travail du matériel de la liste de [GEOGRAPHIC_DATA]" at bounding box center [236, 362] width 273 height 8
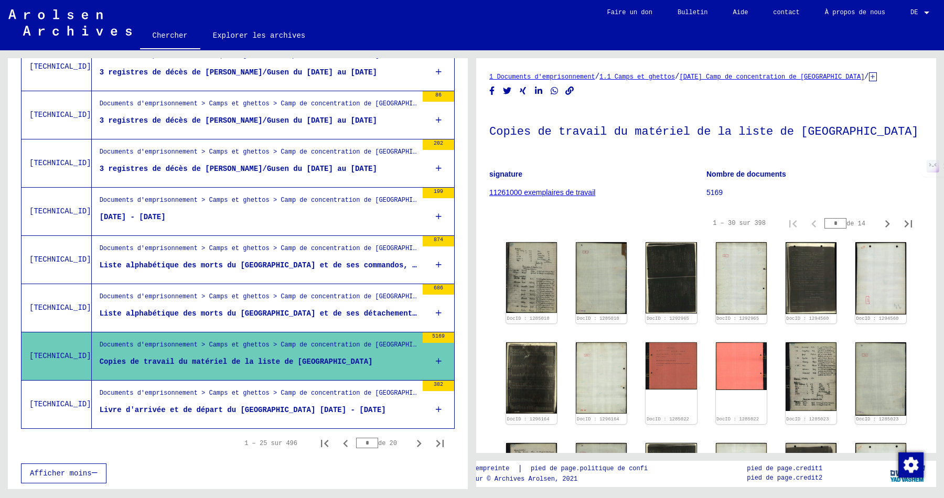
click at [354, 403] on figure "Documents d'emprisonnement > Camps et ghettos > Camp de concentration de [GEOGR…" at bounding box center [259, 397] width 318 height 16
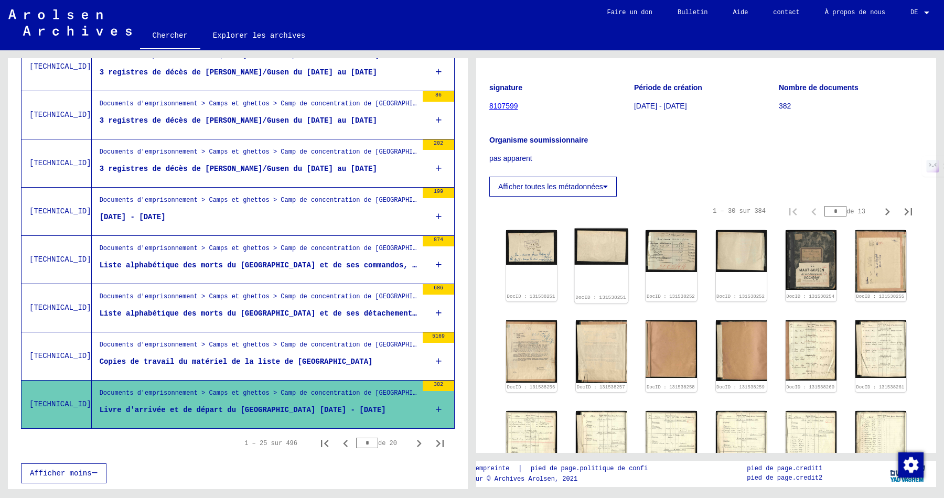
scroll to position [105, 0]
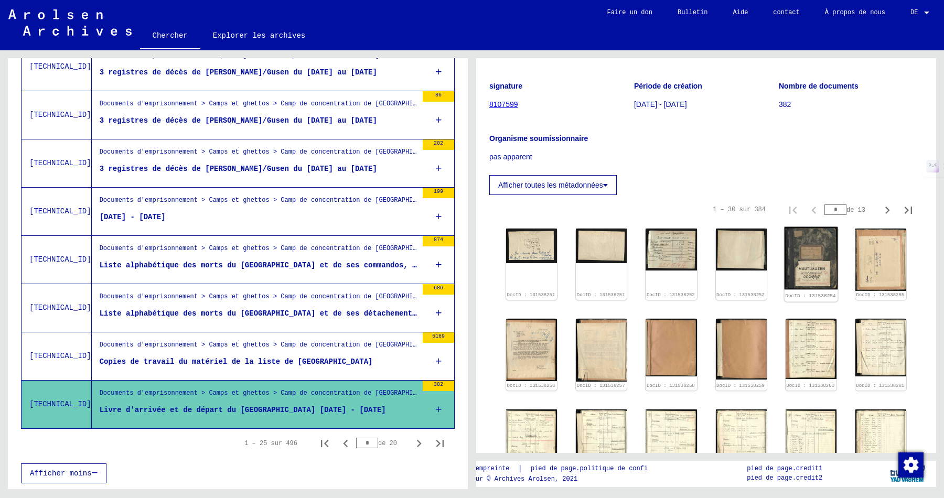
click at [811, 257] on img at bounding box center [811, 258] width 54 height 63
click at [525, 364] on img at bounding box center [532, 350] width 54 height 66
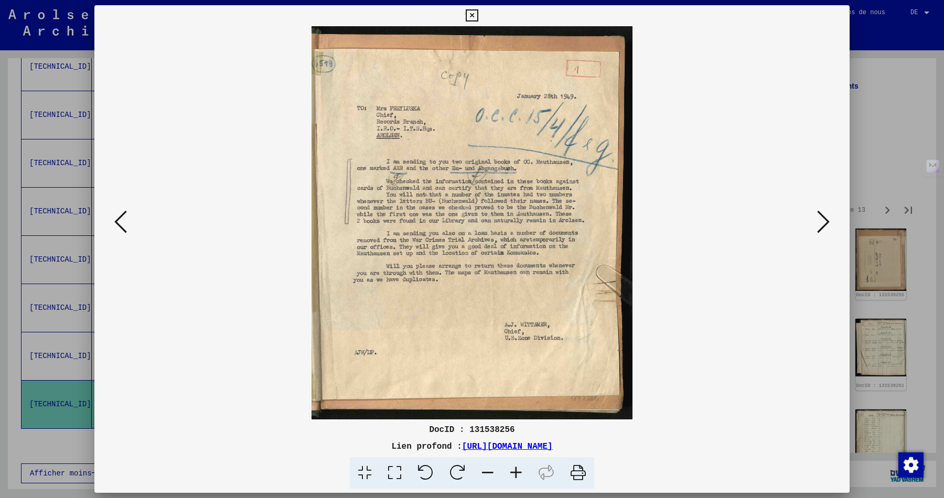
click at [514, 475] on icon at bounding box center [516, 473] width 28 height 32
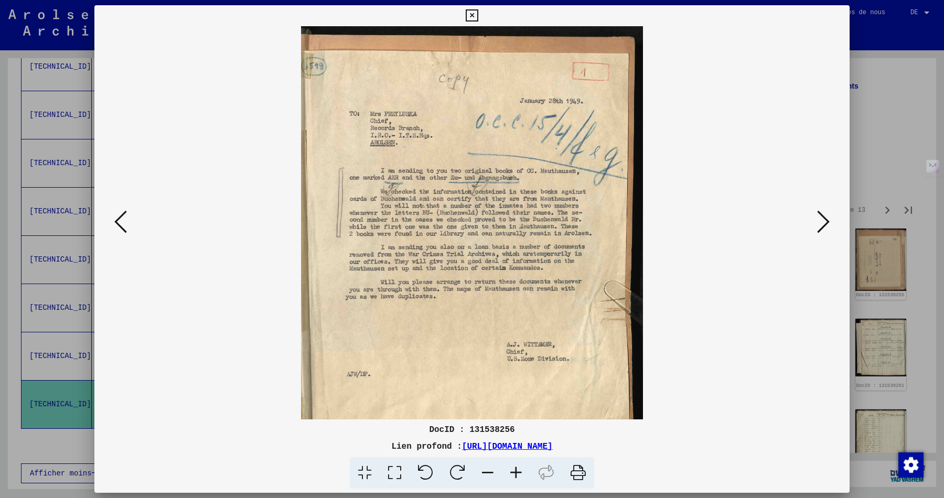
click at [514, 475] on icon at bounding box center [516, 473] width 28 height 32
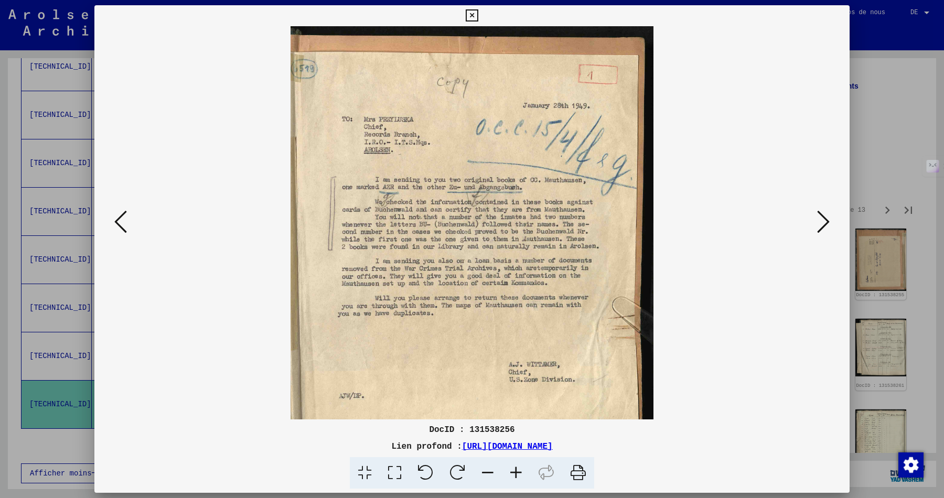
click at [514, 475] on icon at bounding box center [516, 473] width 28 height 32
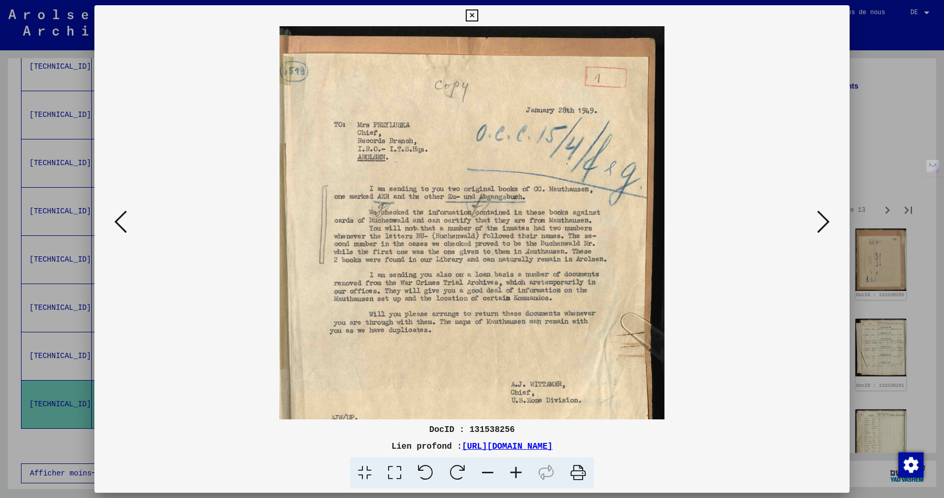
click at [514, 475] on icon at bounding box center [516, 473] width 28 height 32
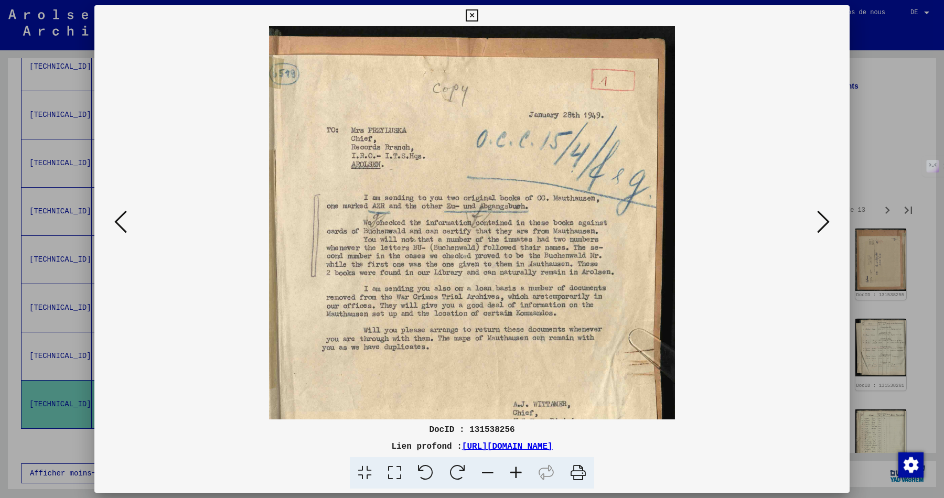
click at [514, 475] on icon at bounding box center [516, 473] width 28 height 32
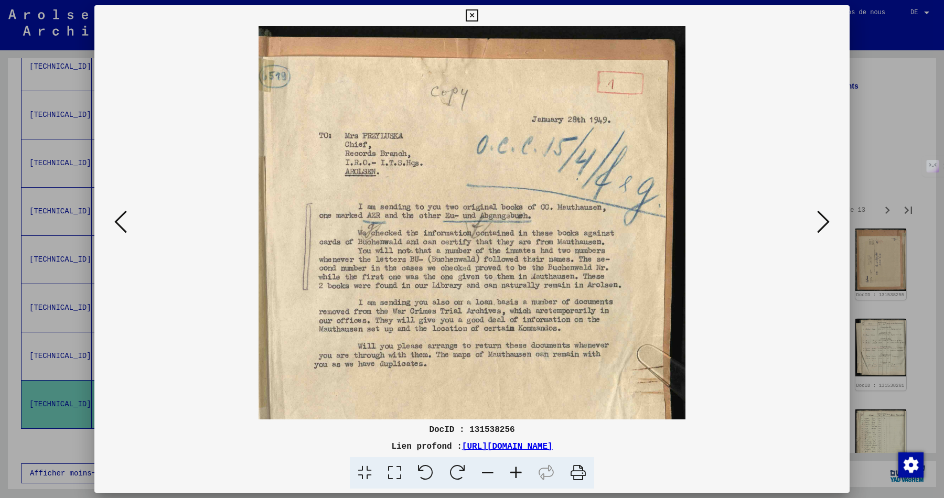
click at [514, 475] on icon at bounding box center [516, 473] width 28 height 32
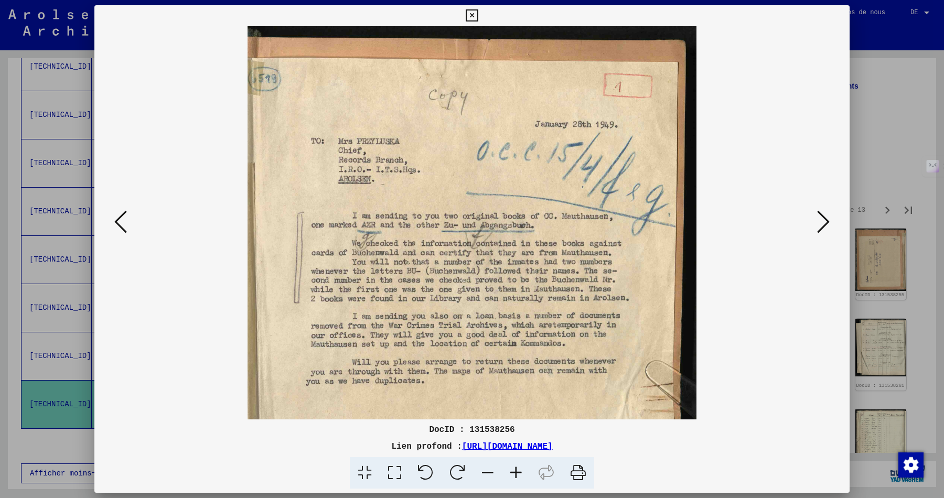
click at [514, 475] on icon at bounding box center [516, 473] width 28 height 32
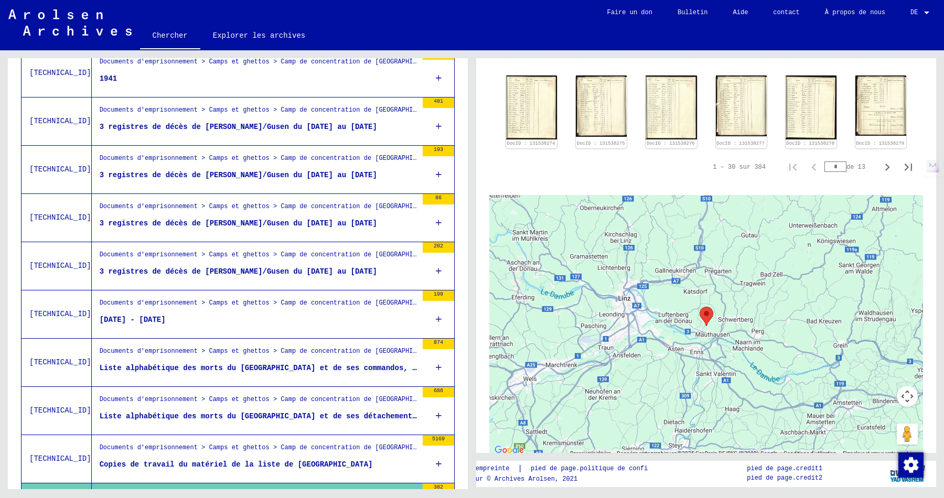
scroll to position [941, 0]
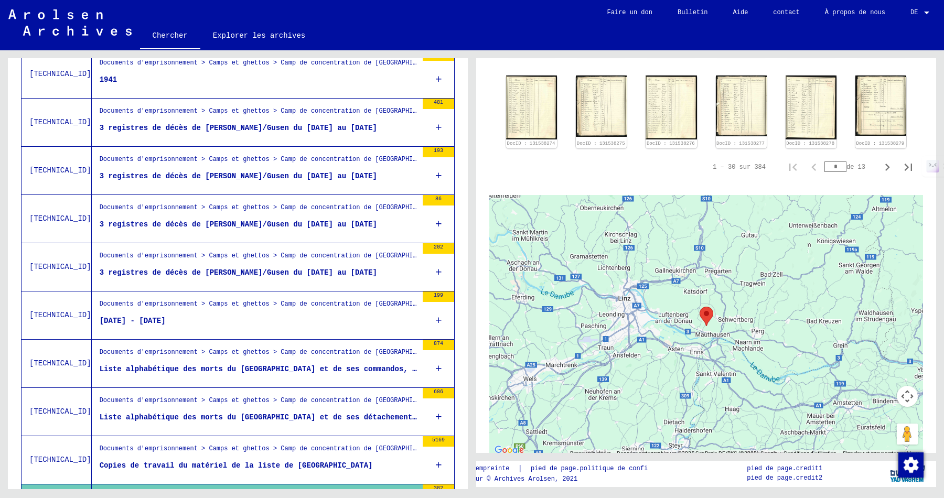
click at [311, 187] on figure "3 registres de décès de [PERSON_NAME]/Gusen du [DATE] au [DATE]" at bounding box center [259, 179] width 318 height 16
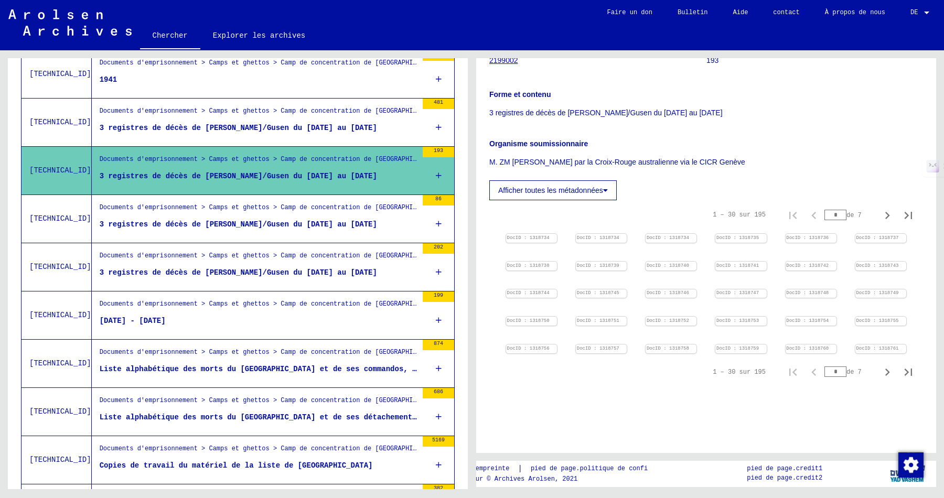
scroll to position [181, 0]
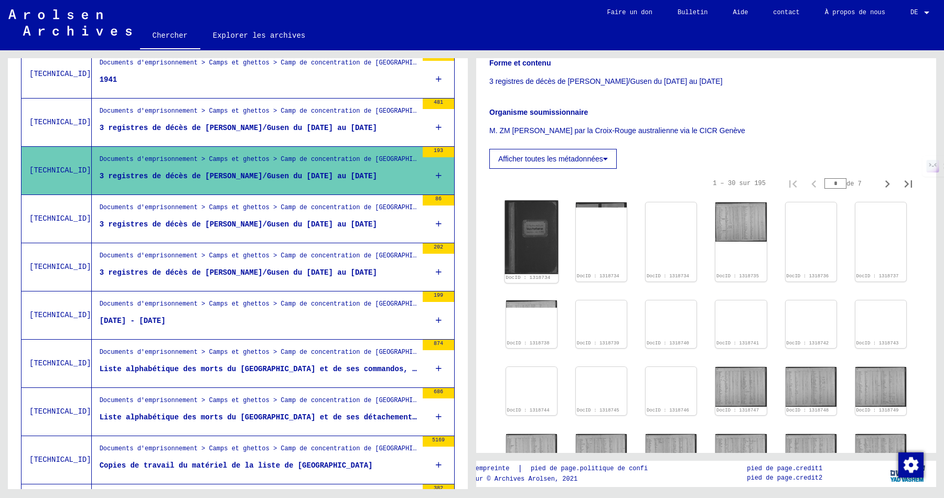
click at [541, 243] on img at bounding box center [532, 236] width 54 height 73
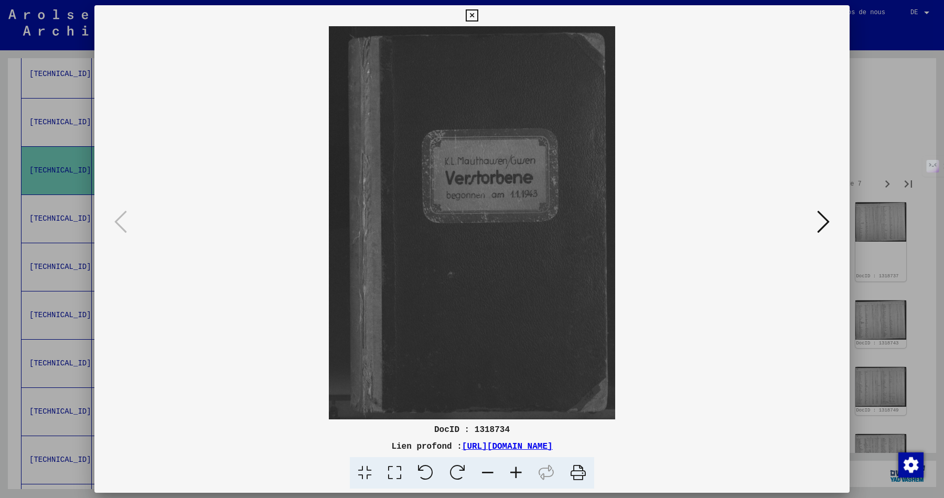
click at [820, 221] on icon at bounding box center [823, 221] width 13 height 25
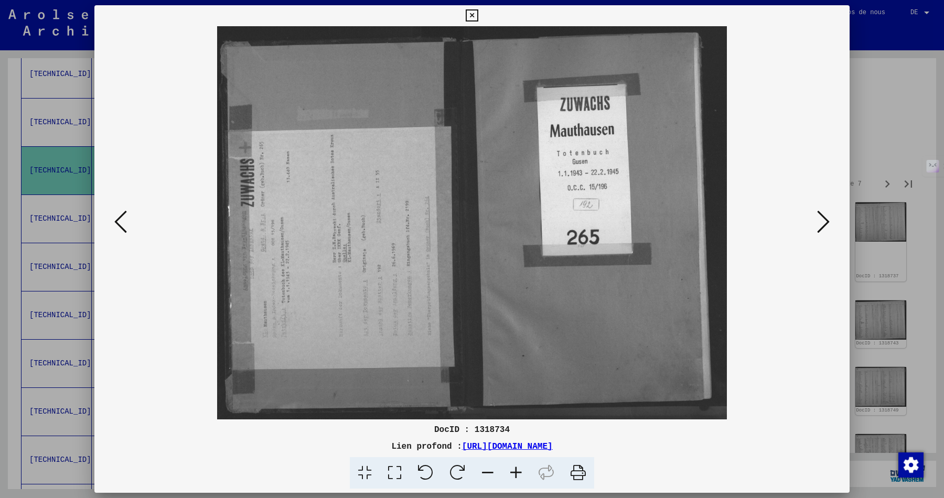
click at [820, 221] on icon at bounding box center [823, 221] width 13 height 25
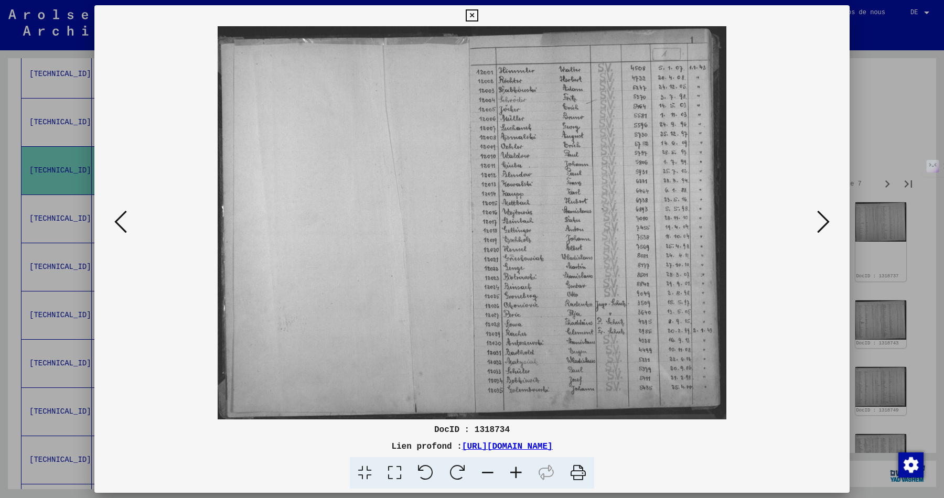
click at [820, 221] on icon at bounding box center [823, 221] width 13 height 25
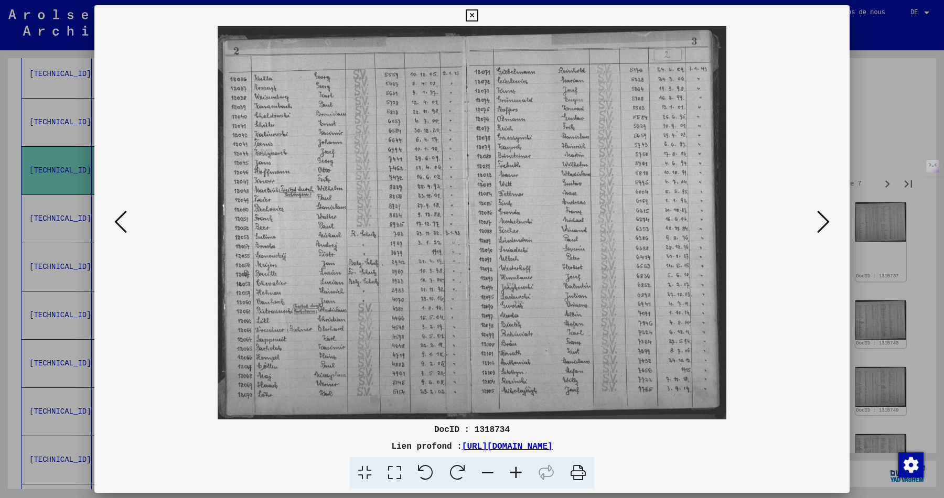
click at [826, 225] on icon at bounding box center [823, 221] width 13 height 25
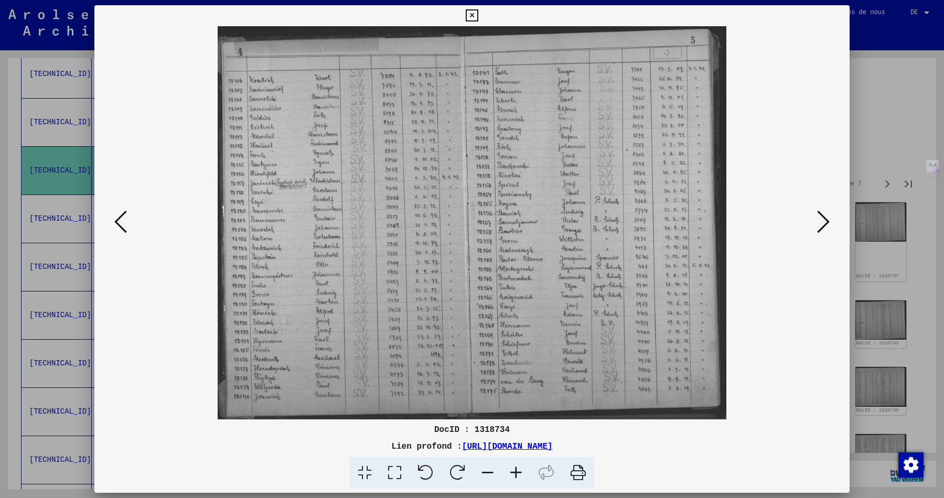
click at [823, 221] on icon at bounding box center [823, 221] width 13 height 25
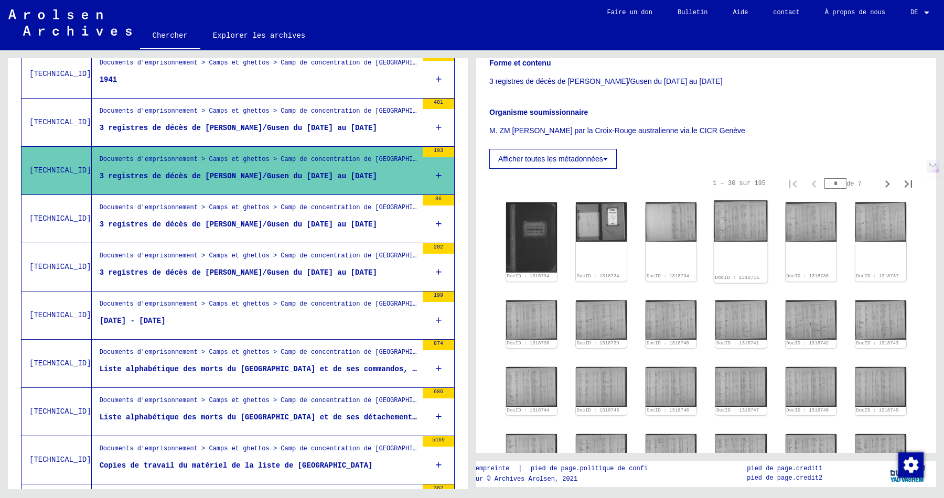
click at [738, 225] on img at bounding box center [742, 220] width 54 height 41
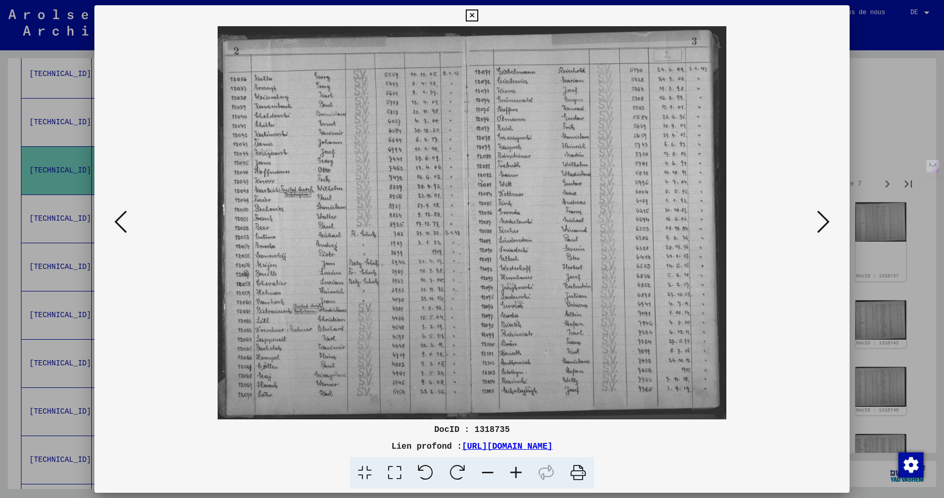
click at [518, 472] on icon at bounding box center [516, 473] width 28 height 32
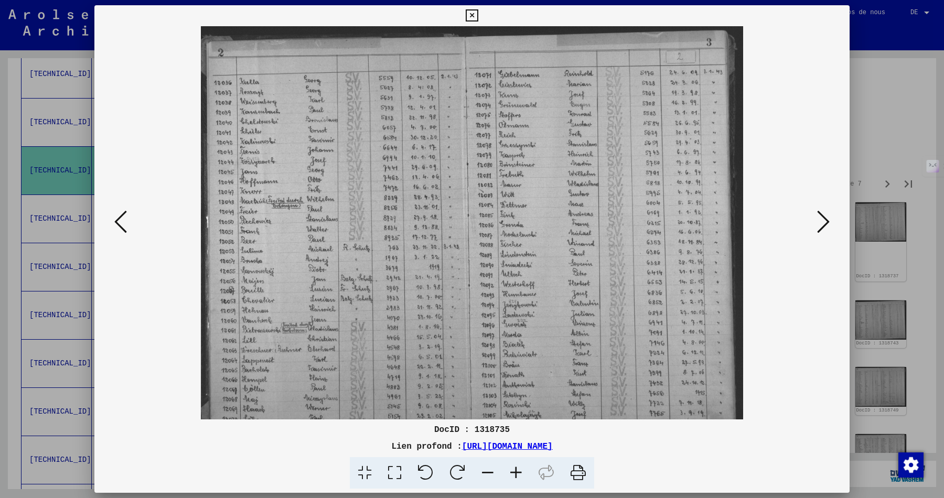
click at [518, 472] on icon at bounding box center [516, 473] width 28 height 32
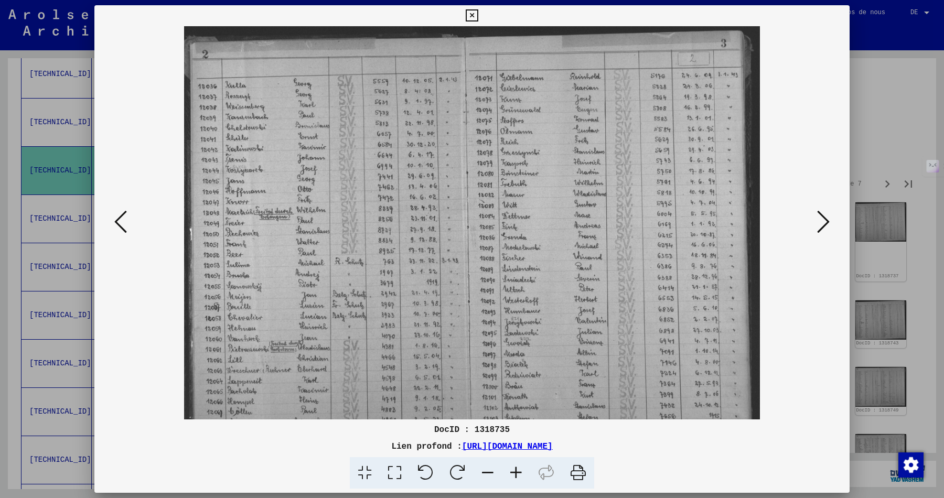
click at [518, 472] on icon at bounding box center [516, 473] width 28 height 32
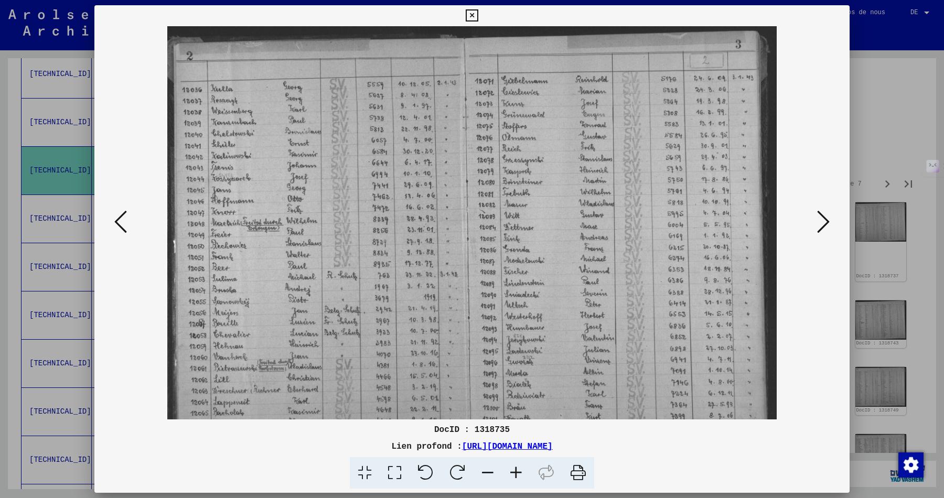
click at [518, 472] on icon at bounding box center [516, 473] width 28 height 32
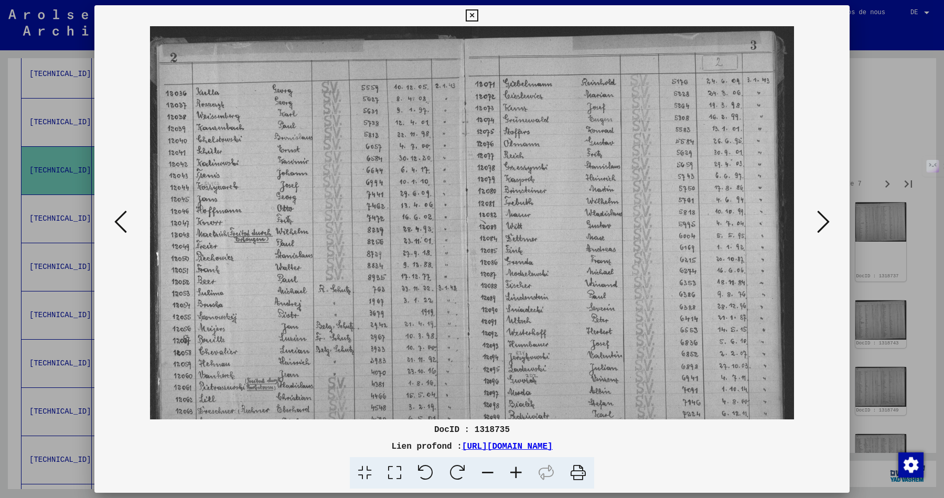
click at [518, 472] on icon at bounding box center [516, 473] width 28 height 32
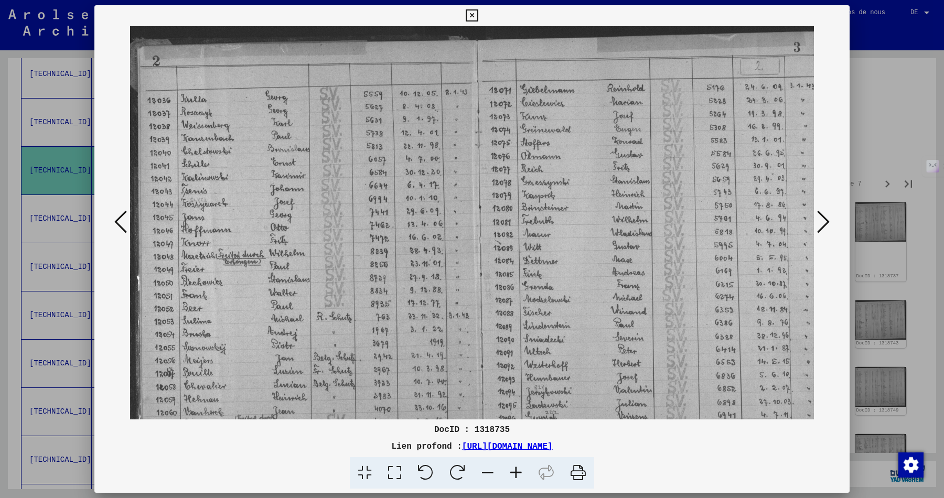
click at [518, 472] on icon at bounding box center [516, 473] width 28 height 32
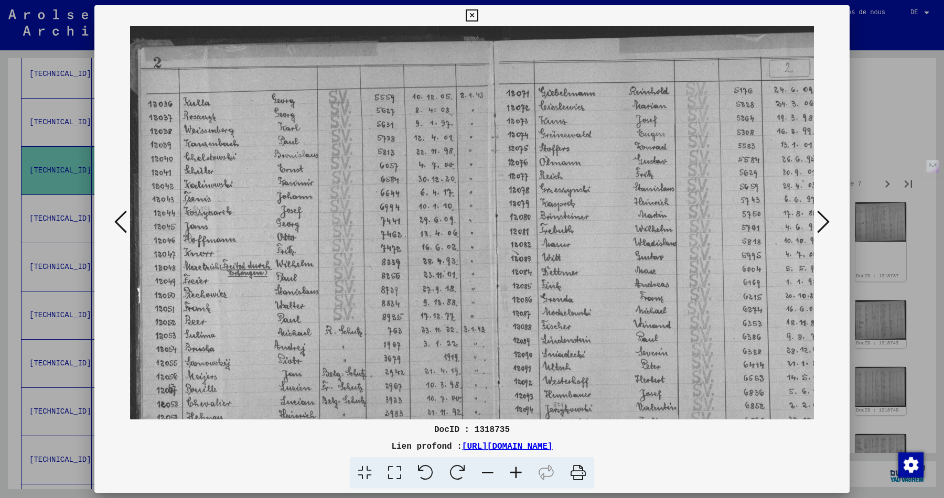
click at [518, 472] on icon at bounding box center [516, 473] width 28 height 32
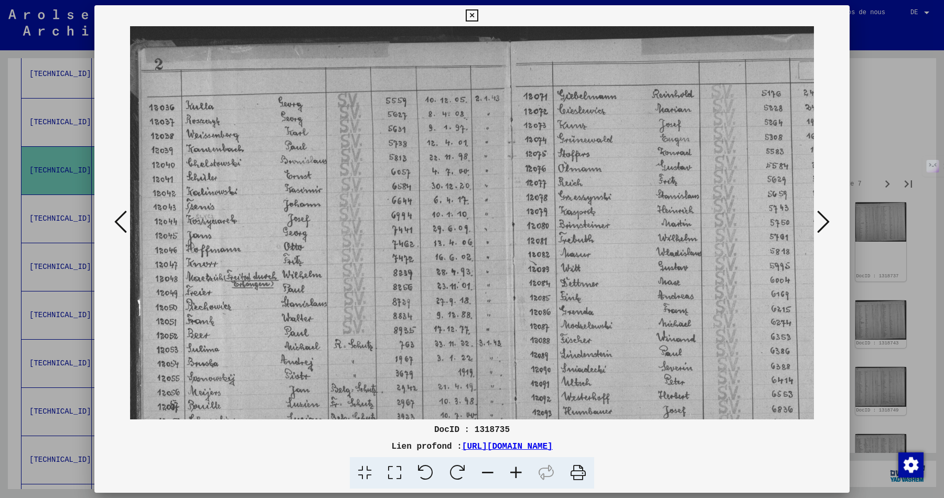
click at [518, 472] on icon at bounding box center [516, 473] width 28 height 32
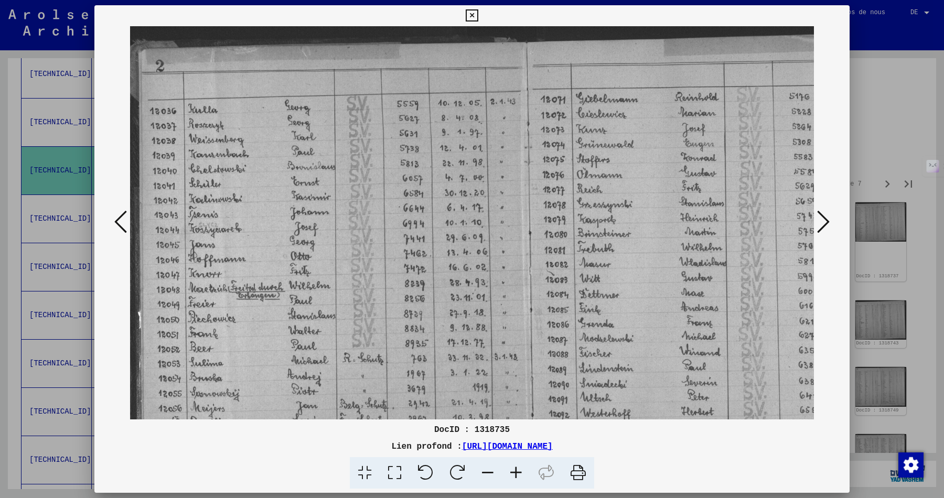
click at [518, 472] on icon at bounding box center [516, 473] width 28 height 32
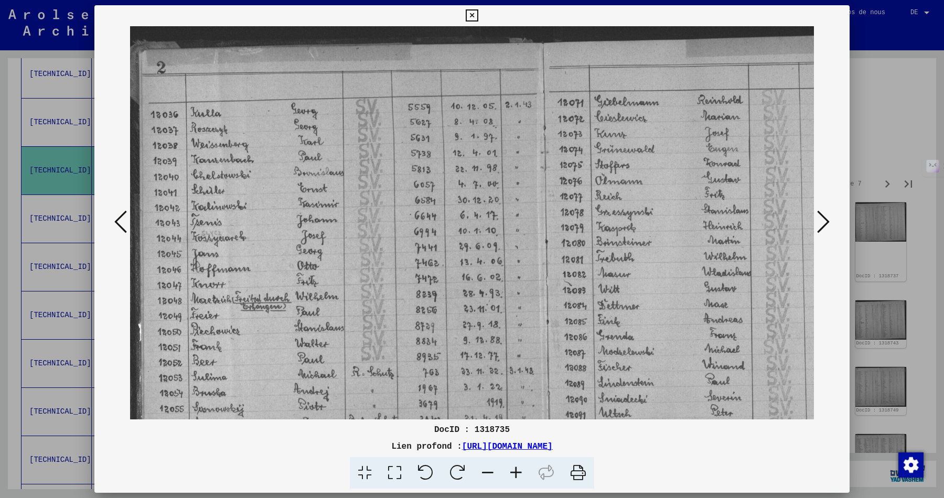
click at [518, 472] on icon at bounding box center [516, 473] width 28 height 32
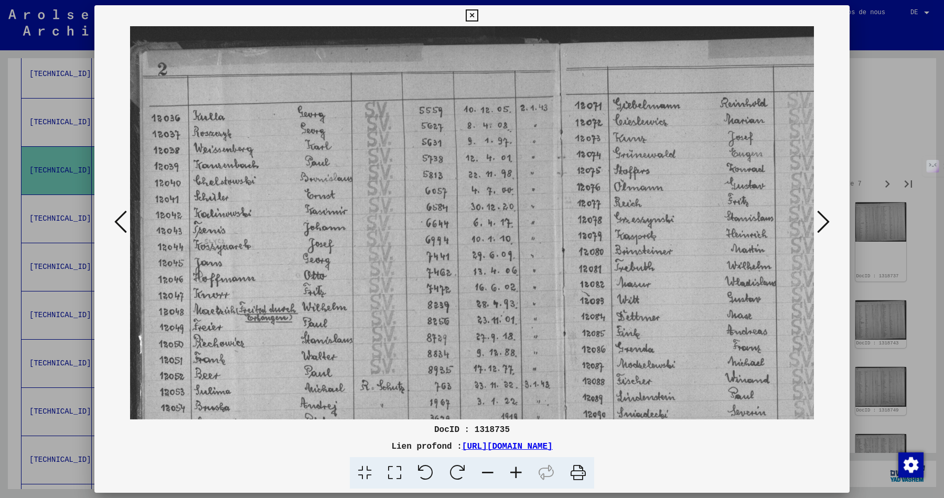
click at [518, 472] on icon at bounding box center [516, 473] width 28 height 32
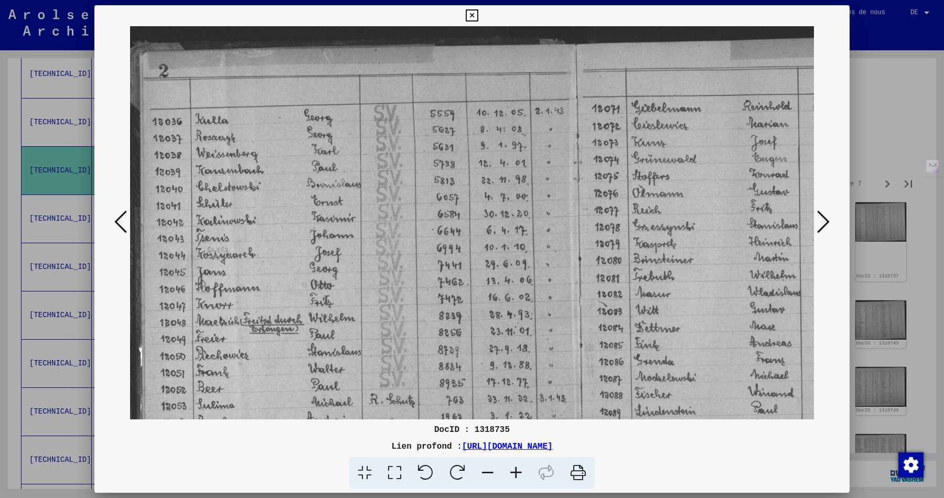
click at [826, 222] on icon at bounding box center [823, 221] width 13 height 25
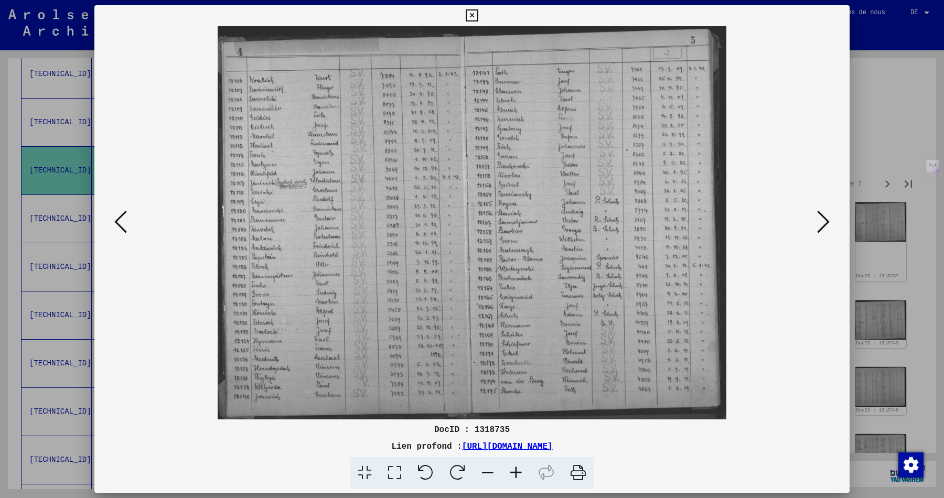
click at [825, 222] on icon at bounding box center [823, 221] width 13 height 25
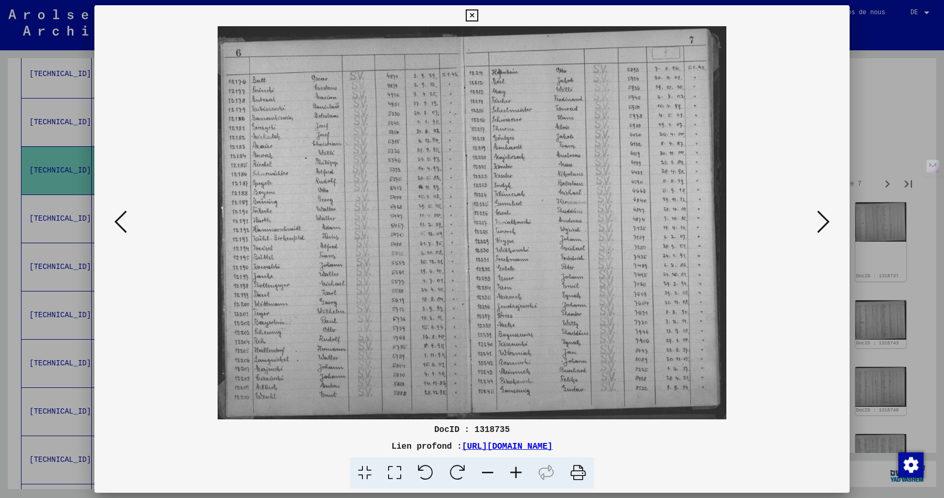
click at [825, 222] on icon at bounding box center [823, 221] width 13 height 25
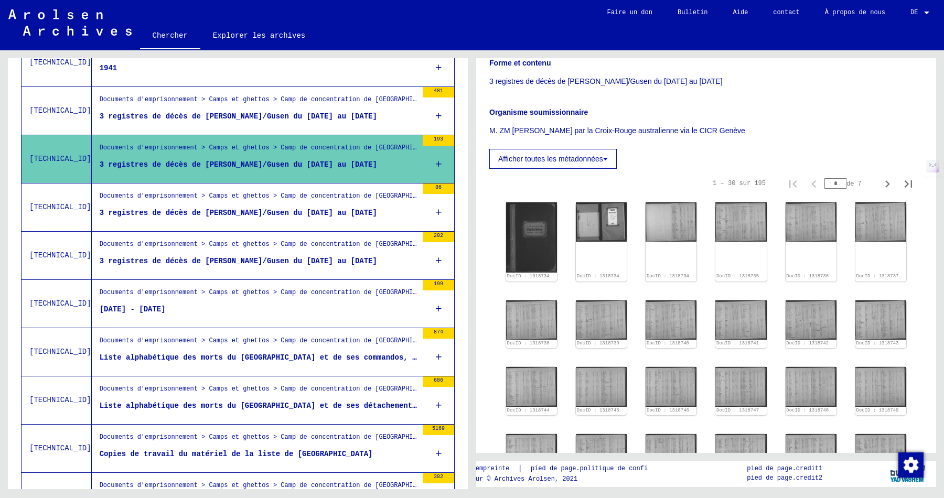
scroll to position [1059, 0]
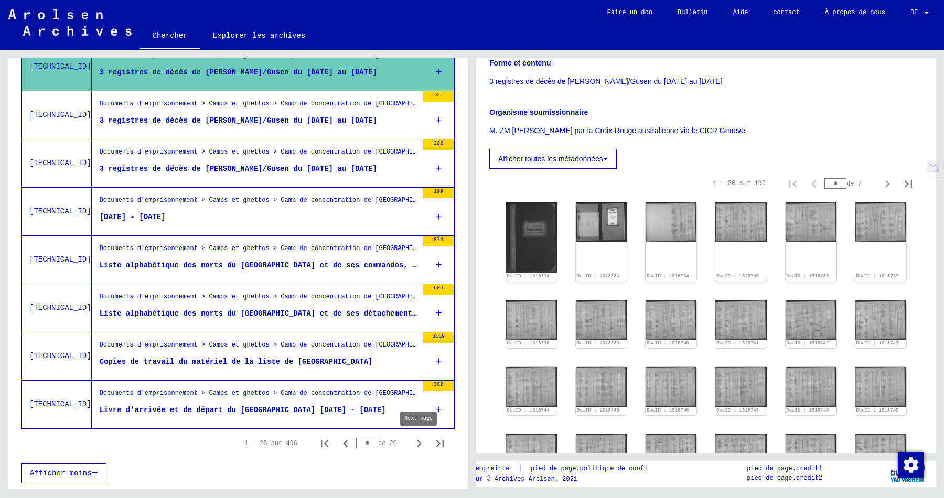
click at [417, 446] on icon "Page suivante" at bounding box center [419, 443] width 15 height 15
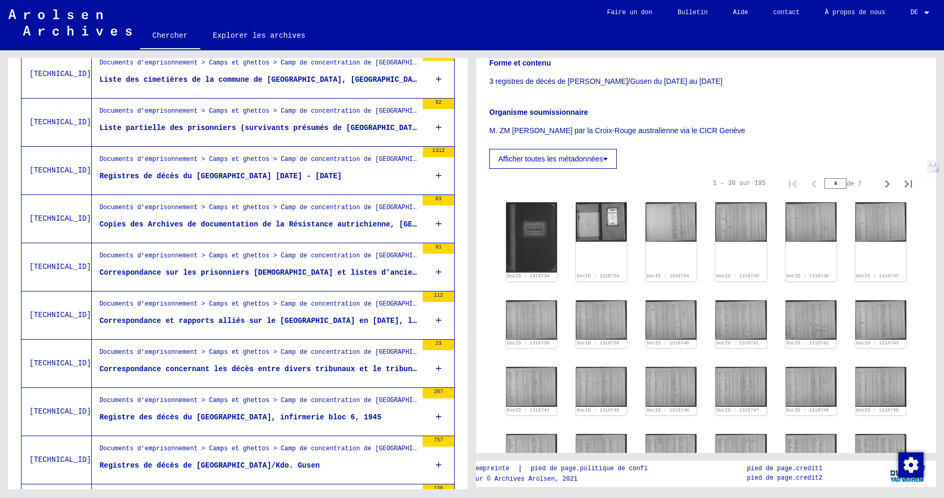
scroll to position [899, 0]
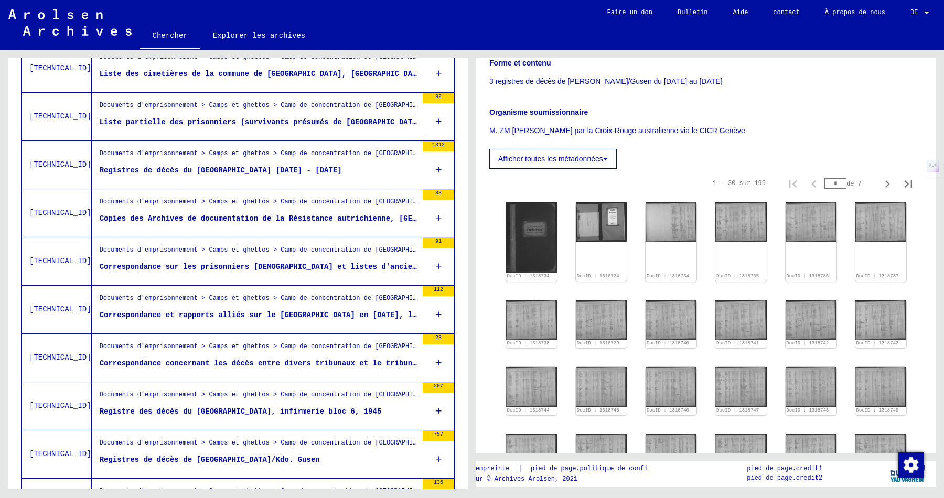
click at [254, 126] on font "Liste partielle des prisonniers (survivants présumés de [GEOGRAPHIC_DATA]) comp…" at bounding box center [325, 122] width 450 height 8
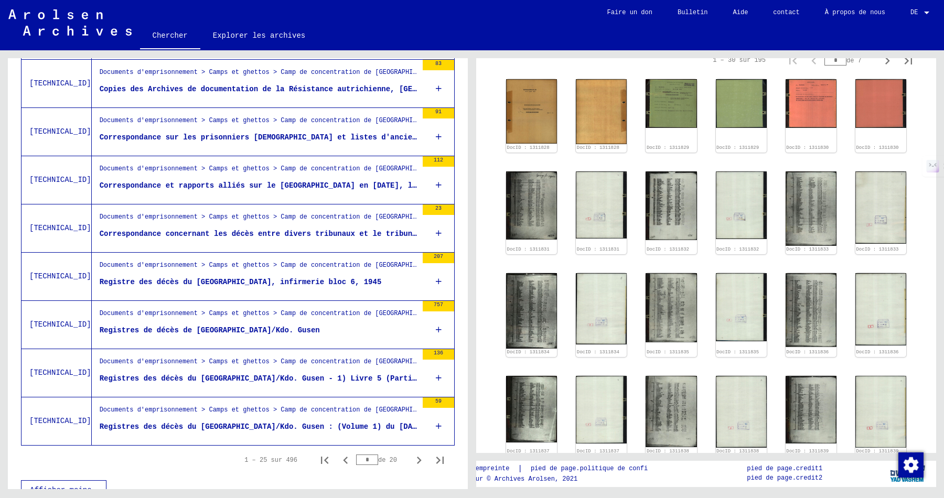
scroll to position [1059, 0]
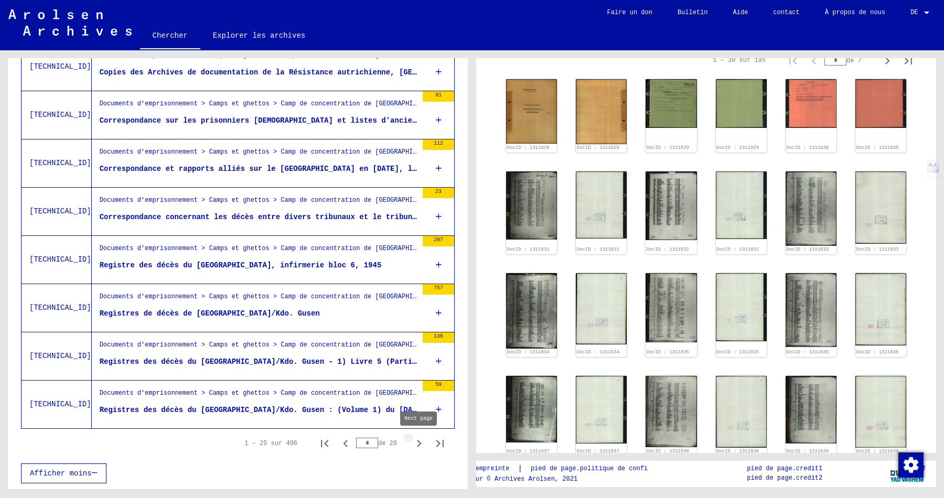
click at [422, 442] on icon "Page suivante" at bounding box center [419, 443] width 15 height 15
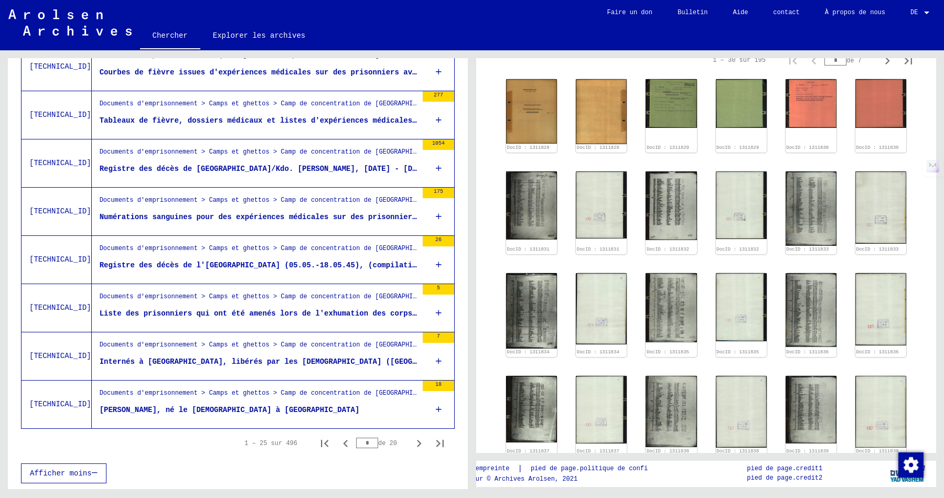
click at [350, 409] on figure "[PERSON_NAME], né le [DEMOGRAPHIC_DATA] à [GEOGRAPHIC_DATA]" at bounding box center [259, 413] width 318 height 16
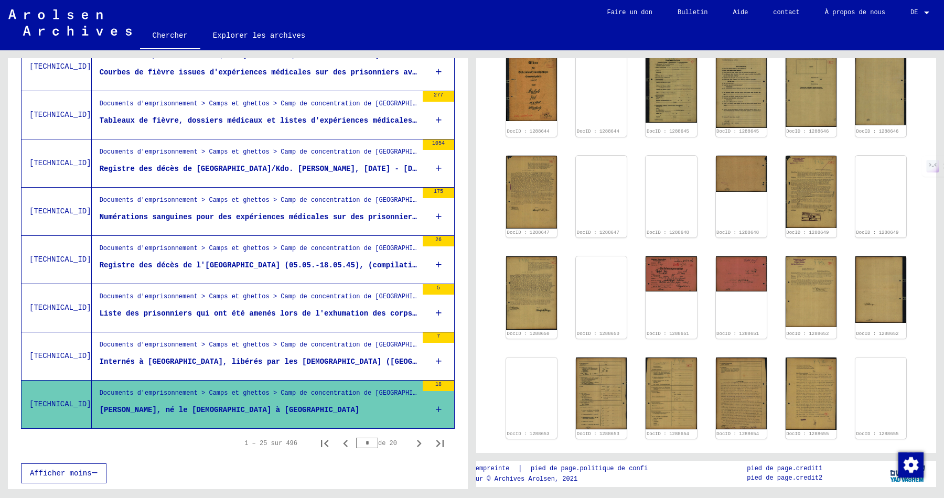
scroll to position [302, 0]
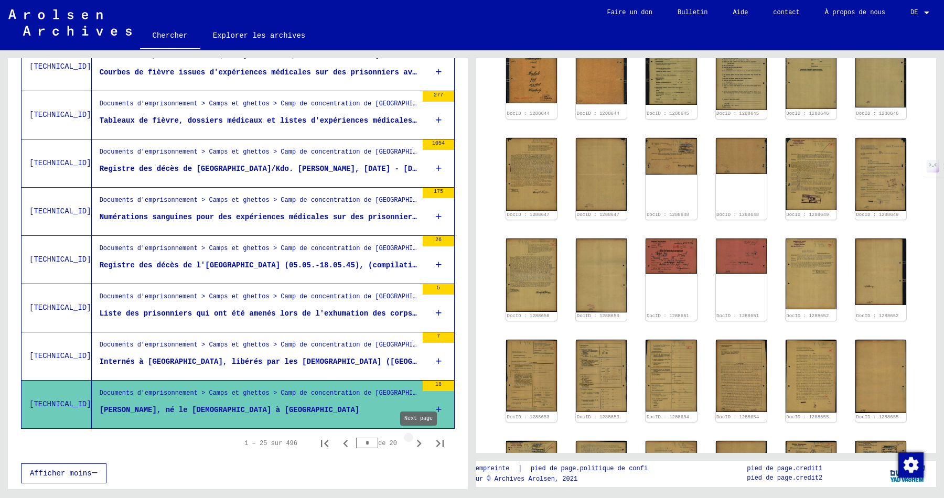
click at [420, 445] on icon "Page suivante" at bounding box center [419, 443] width 15 height 15
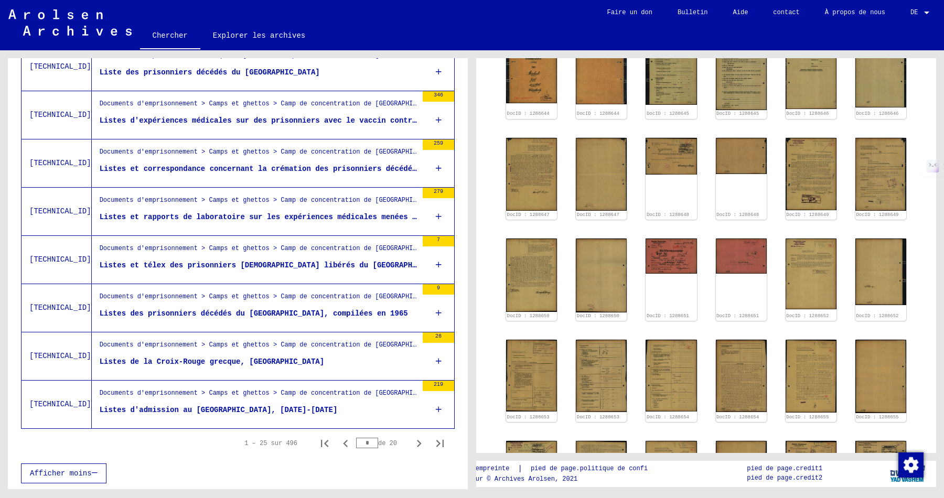
click at [274, 162] on div "Documents d'emprisonnement > Camps et ghettos > Camp de concentration de [GEOGR…" at bounding box center [259, 154] width 318 height 15
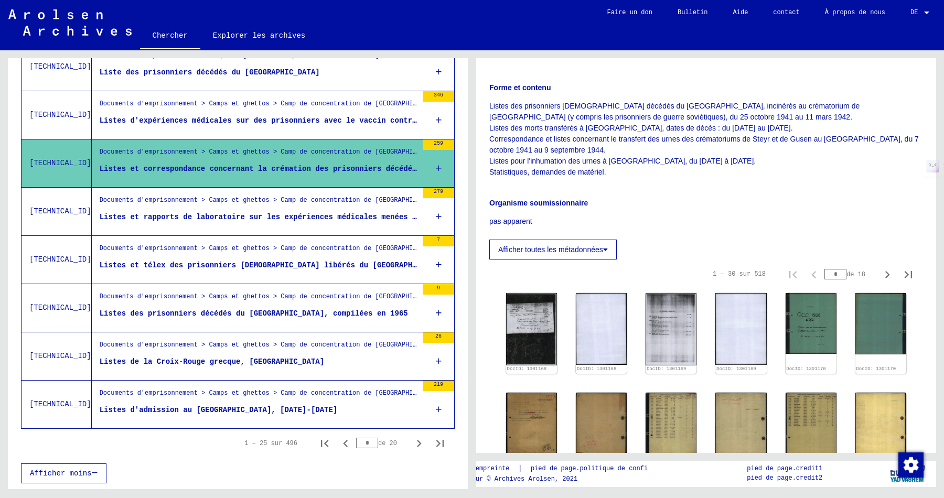
scroll to position [281, 0]
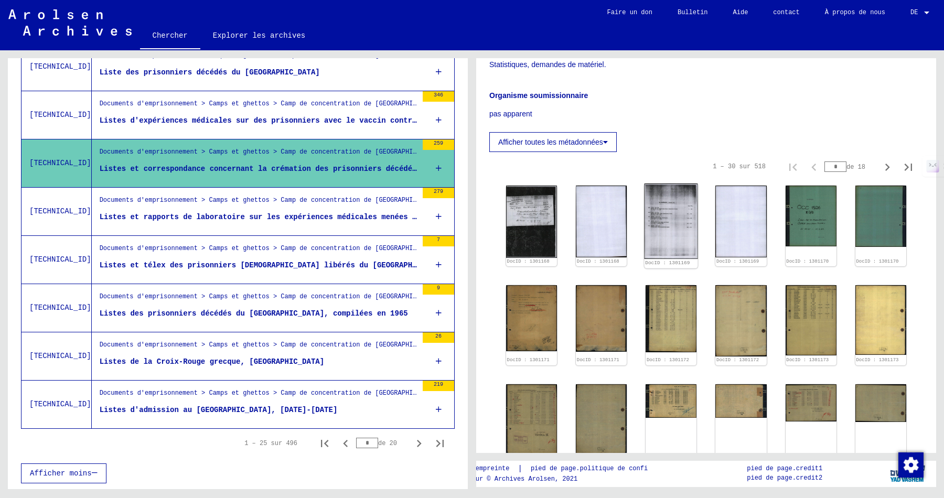
click at [661, 228] on img at bounding box center [672, 222] width 54 height 76
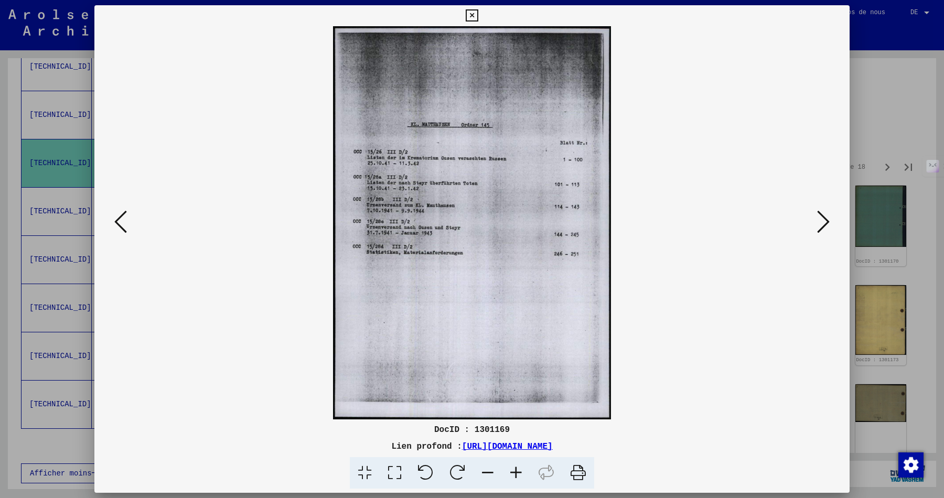
click at [517, 472] on icon at bounding box center [516, 473] width 28 height 32
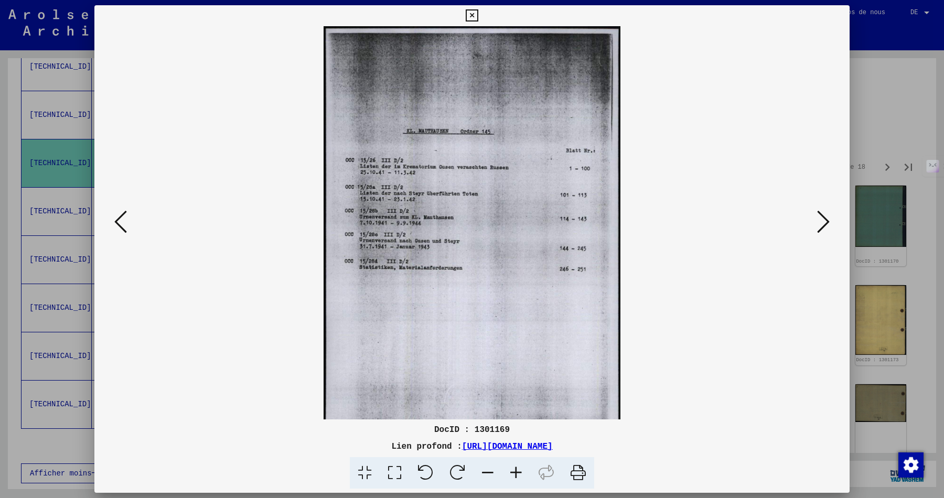
click at [517, 472] on icon at bounding box center [516, 473] width 28 height 32
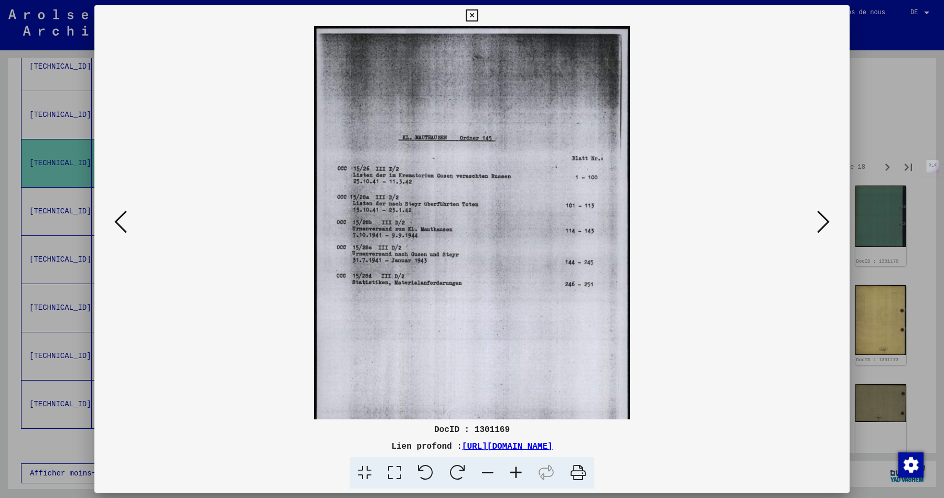
click at [517, 472] on icon at bounding box center [516, 473] width 28 height 32
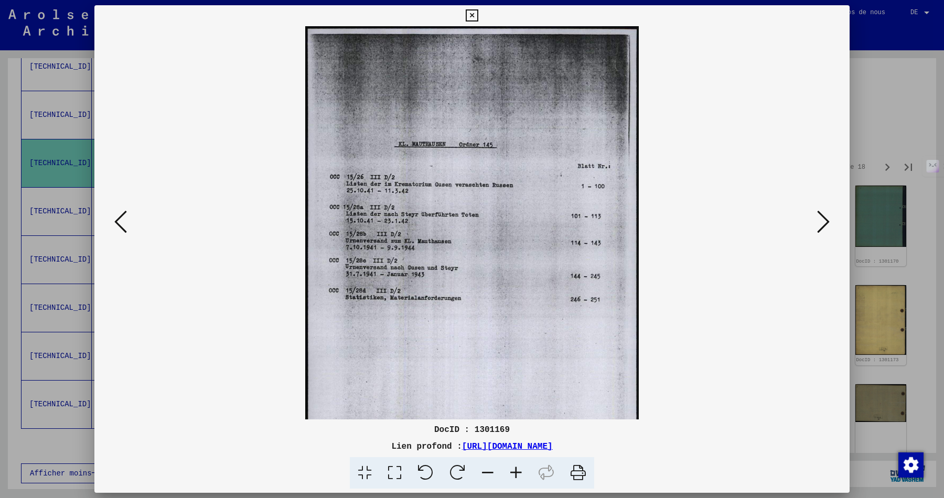
click at [517, 472] on icon at bounding box center [516, 473] width 28 height 32
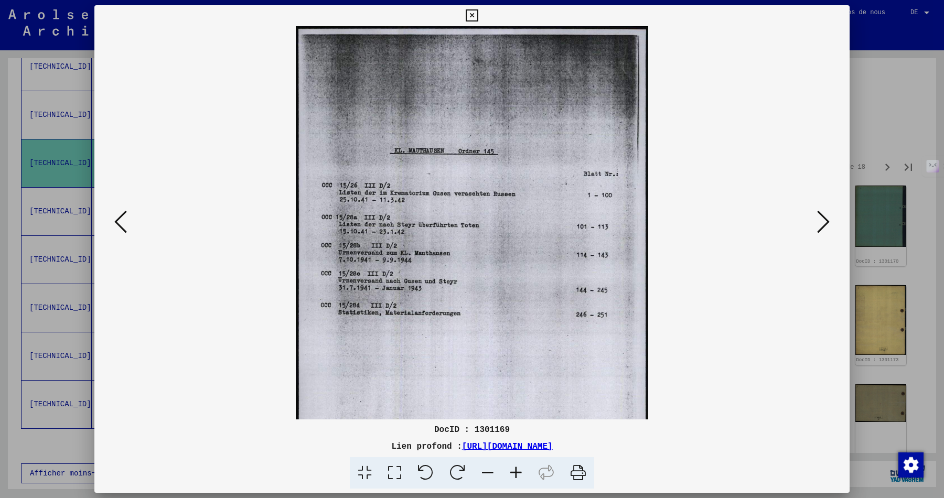
click at [517, 472] on icon at bounding box center [516, 473] width 28 height 32
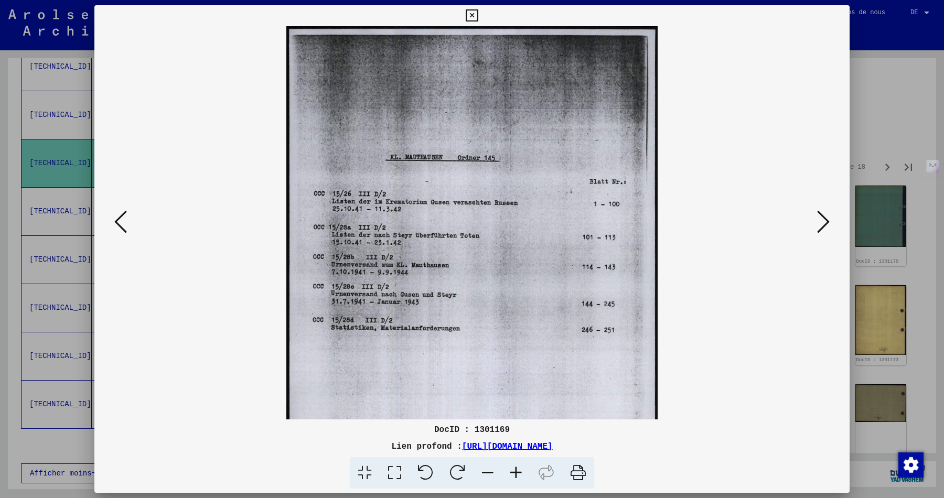
click at [517, 472] on icon at bounding box center [516, 473] width 28 height 32
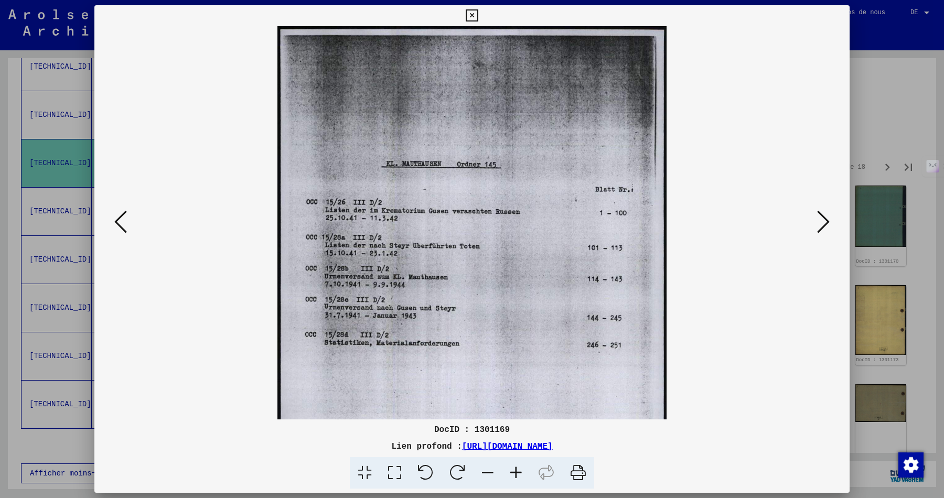
click at [517, 472] on icon at bounding box center [516, 473] width 28 height 32
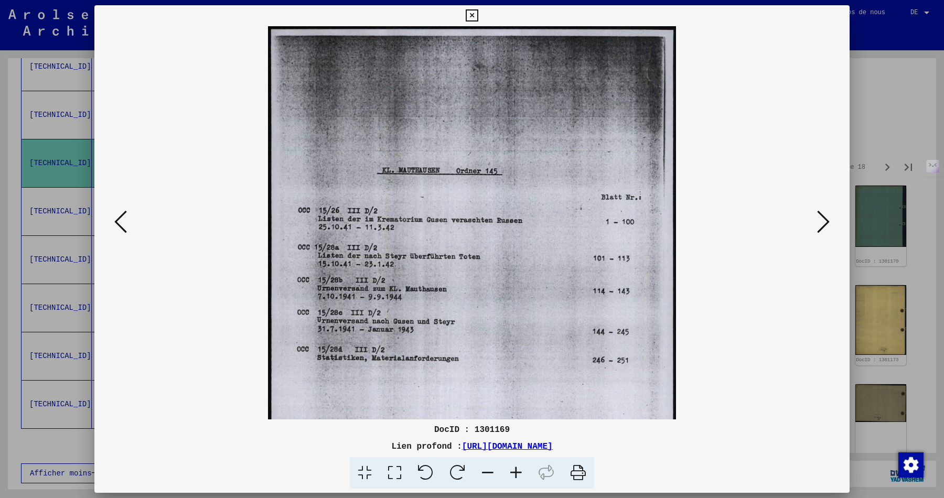
click at [517, 472] on icon at bounding box center [516, 473] width 28 height 32
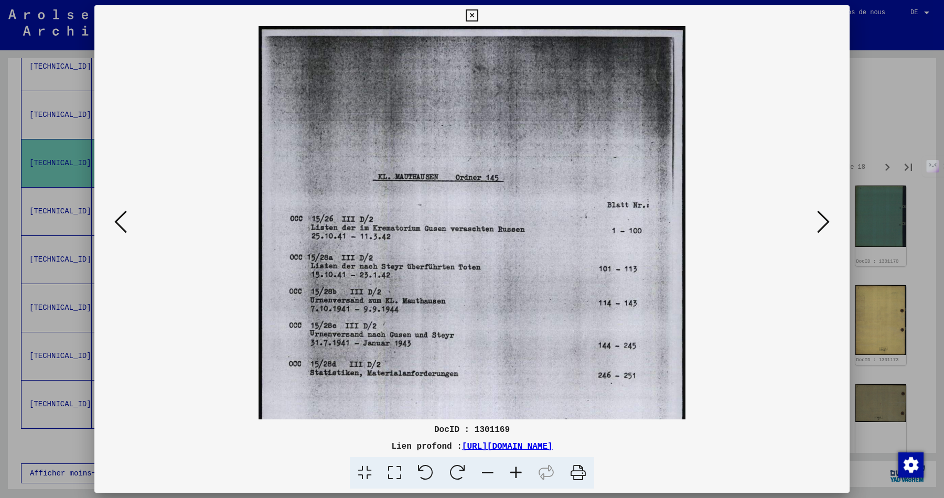
click at [517, 472] on icon at bounding box center [516, 473] width 28 height 32
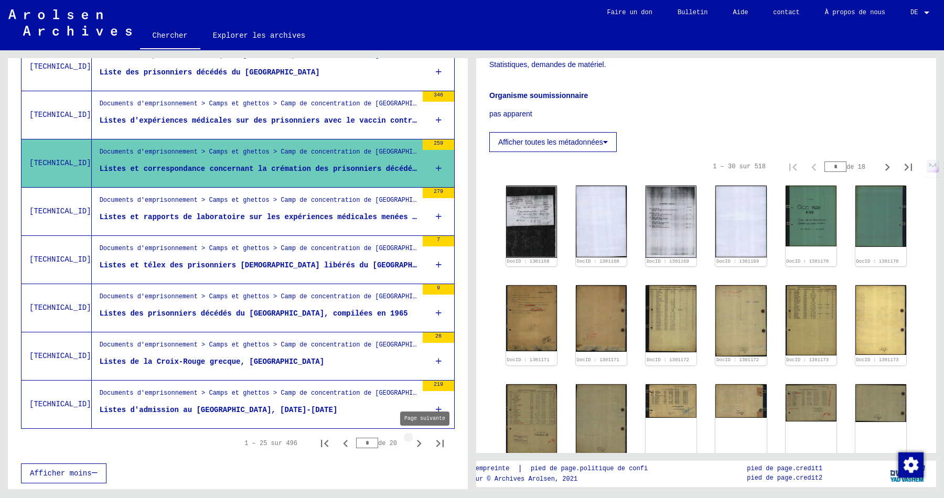
click at [418, 443] on icon "Page suivante" at bounding box center [419, 443] width 15 height 15
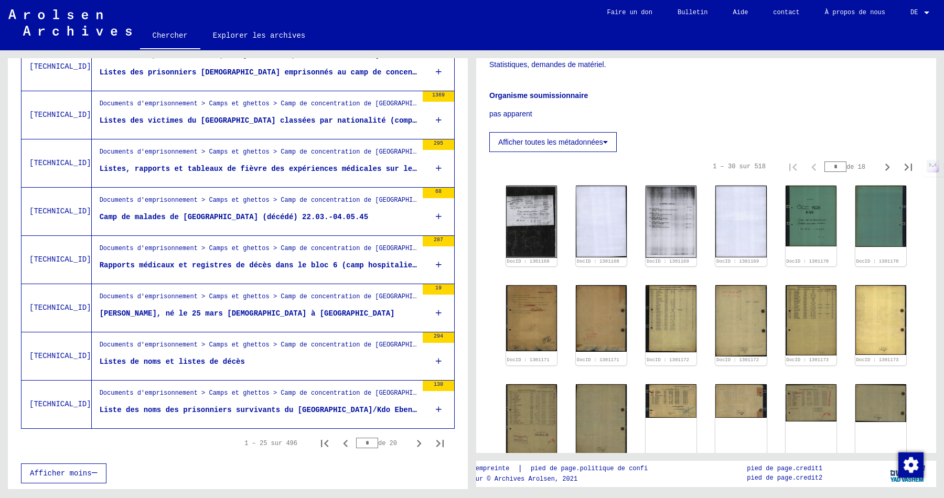
click at [418, 443] on icon "Page suivante" at bounding box center [419, 443] width 15 height 15
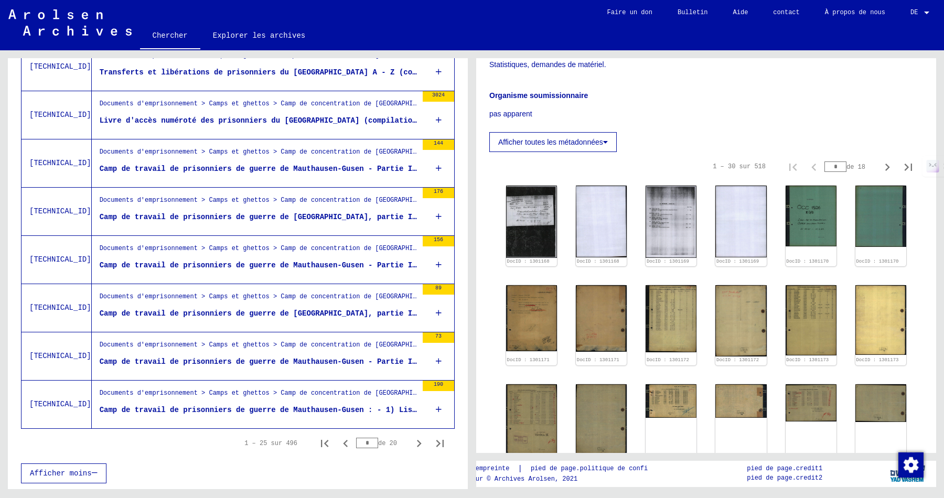
click at [418, 443] on icon "Page suivante" at bounding box center [419, 443] width 15 height 15
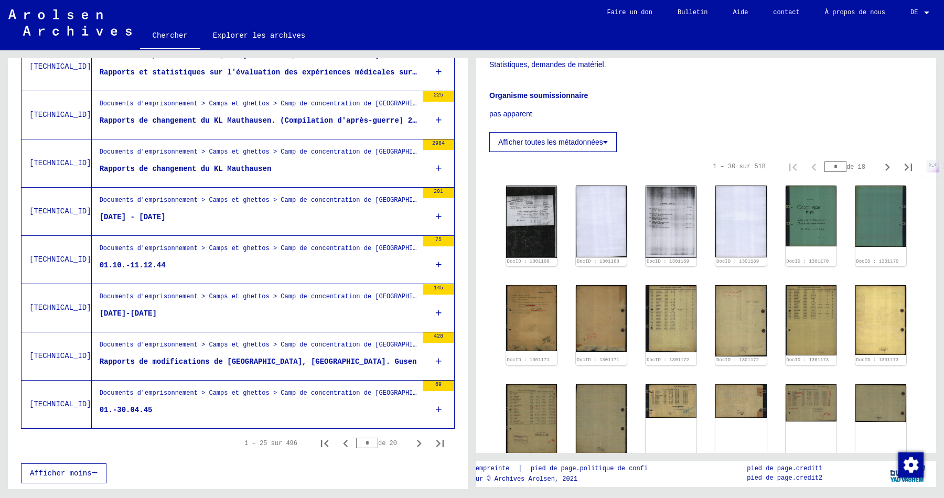
click at [418, 443] on icon "Page suivante" at bounding box center [419, 443] width 15 height 15
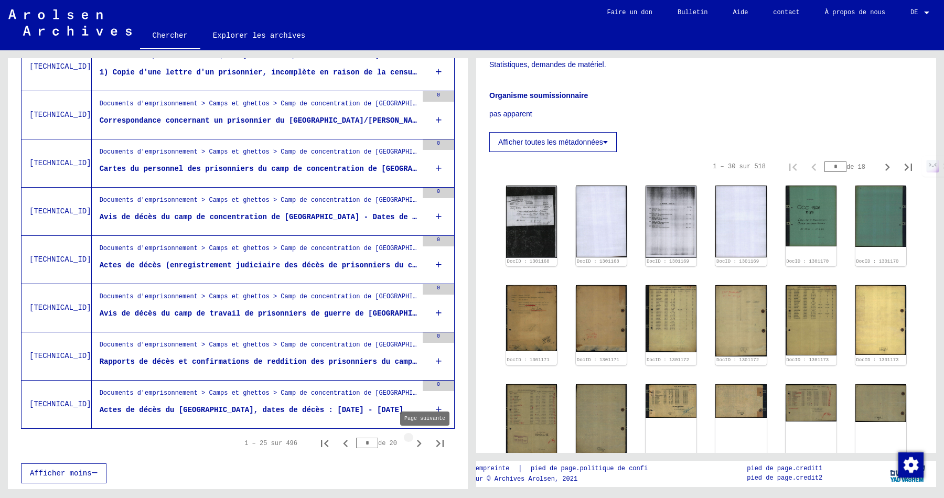
click at [420, 444] on icon "Page suivante" at bounding box center [419, 443] width 5 height 7
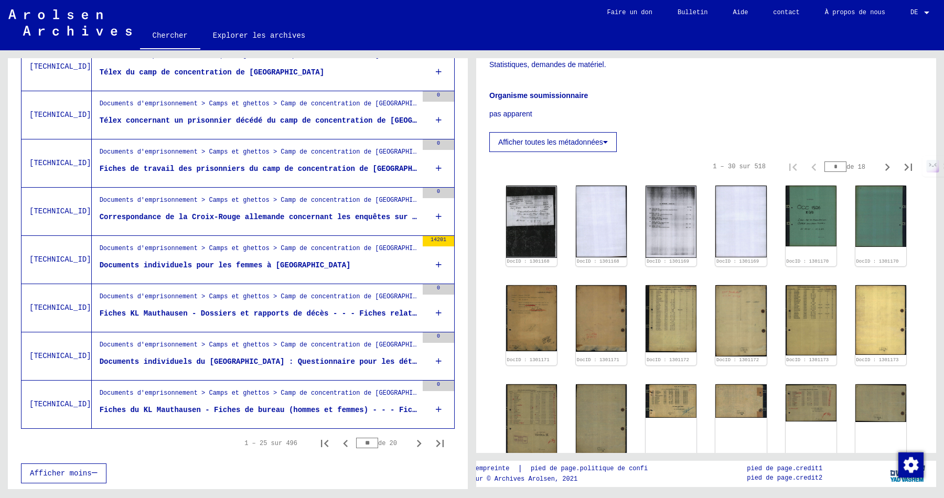
click at [334, 369] on figure "Documents individuels du [GEOGRAPHIC_DATA] : Questionnaire pour les détenus du …" at bounding box center [259, 365] width 318 height 16
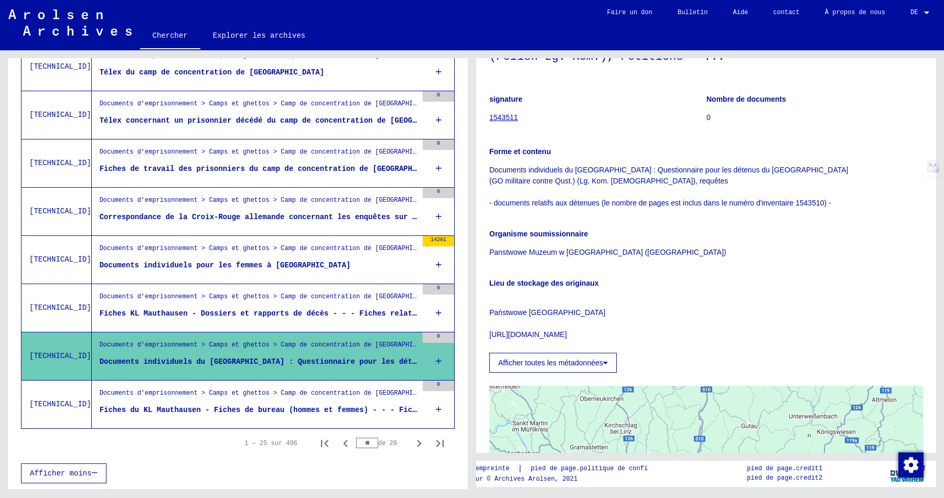
scroll to position [57, 0]
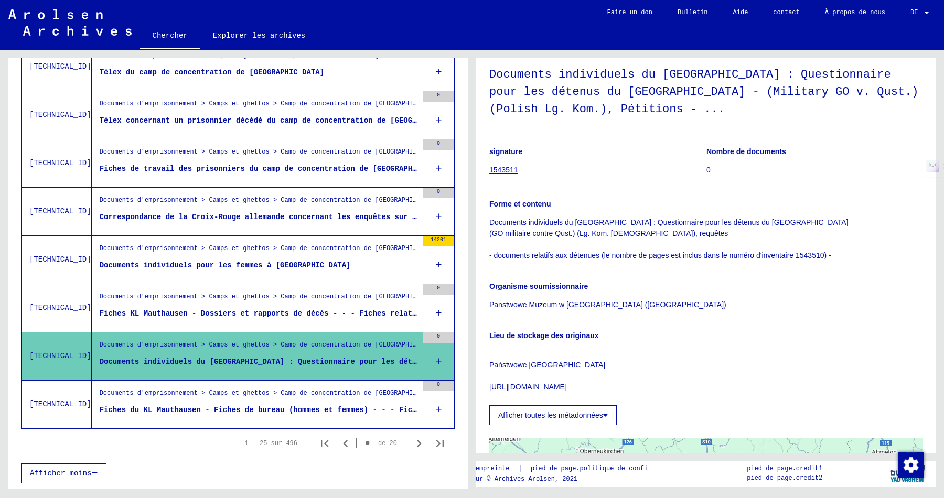
click at [328, 406] on font "Fiches du KL Mauthausen - Fiches de bureau (hommes et femmes) - - - Fiches rela…" at bounding box center [468, 410] width 736 height 8
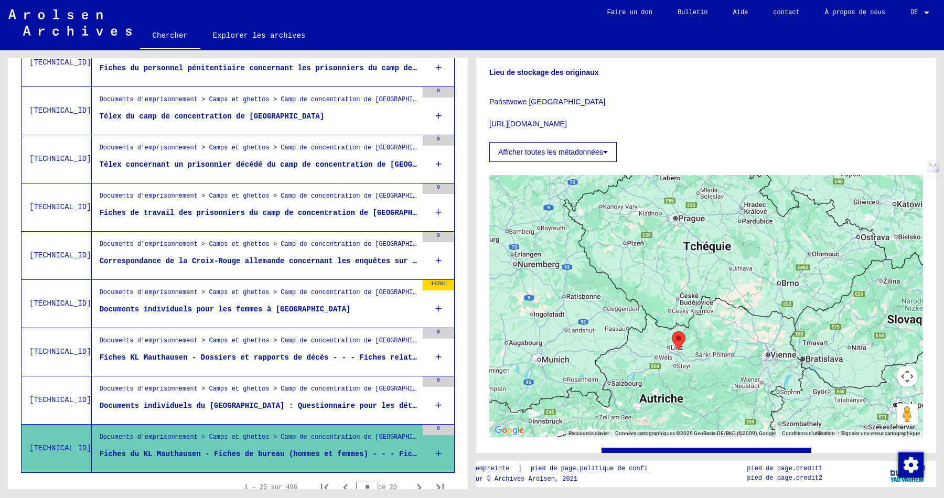
scroll to position [1059, 0]
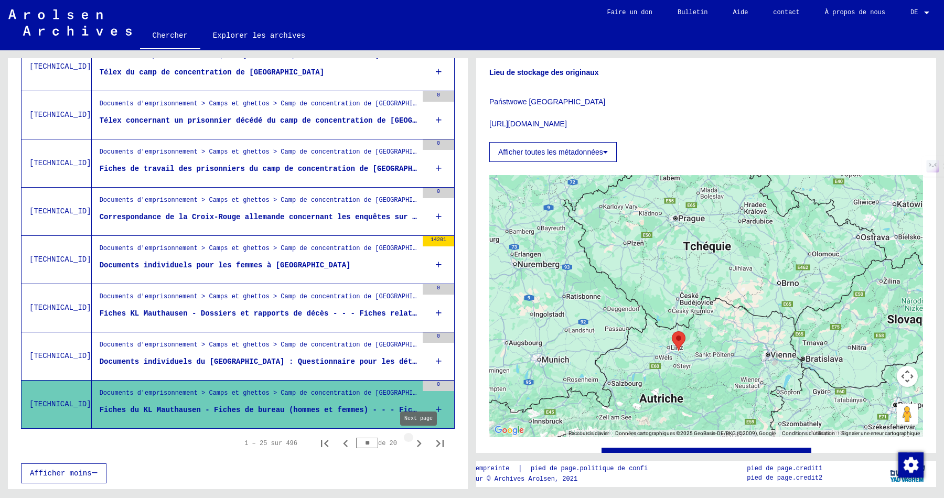
click at [422, 451] on icon "Page suivante" at bounding box center [419, 443] width 15 height 15
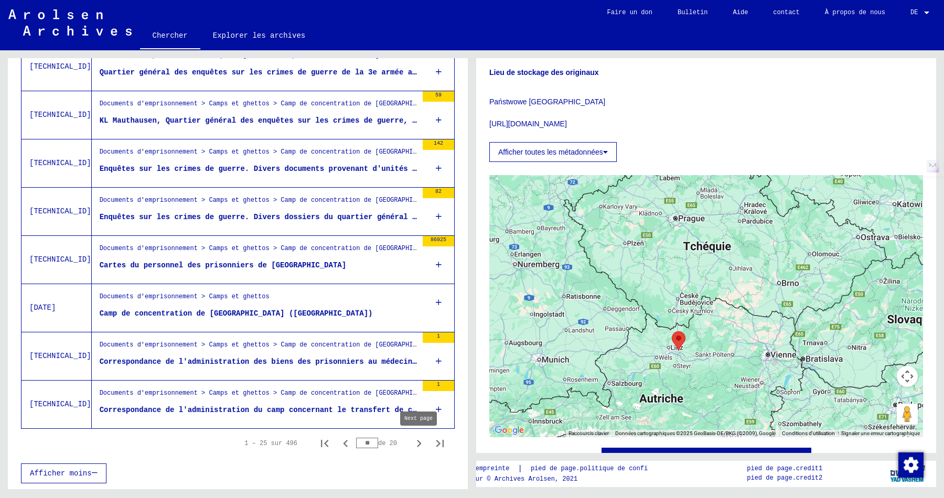
click at [417, 446] on icon "Page suivante" at bounding box center [419, 443] width 15 height 15
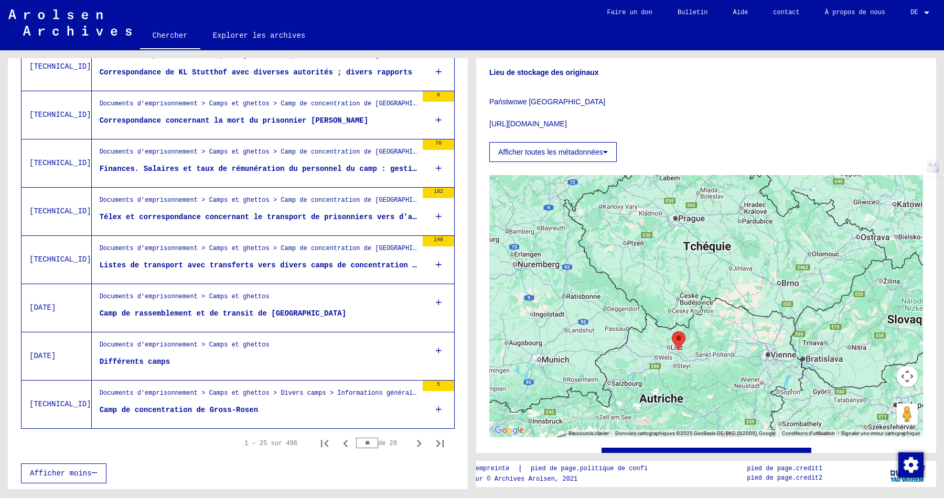
click at [417, 446] on icon "Page suivante" at bounding box center [419, 443] width 15 height 15
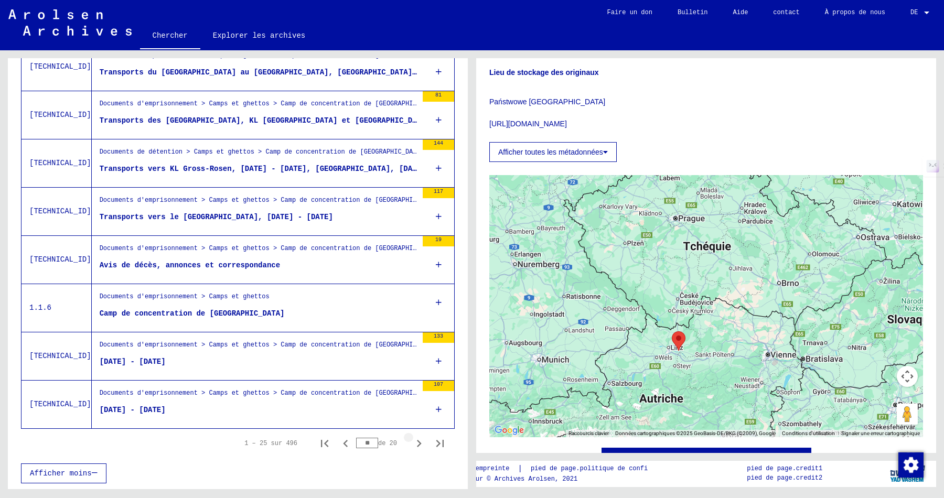
click at [417, 446] on icon "Page suivante" at bounding box center [419, 443] width 15 height 15
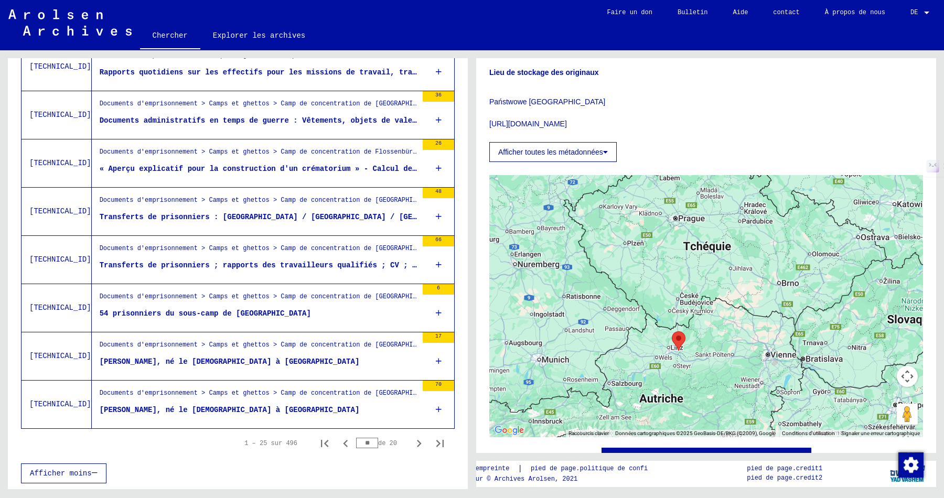
click at [278, 168] on font "« Aperçu explicatif pour la construction d'un crématorium » - Calcul des quanti…" at bounding box center [360, 169] width 520 height 8
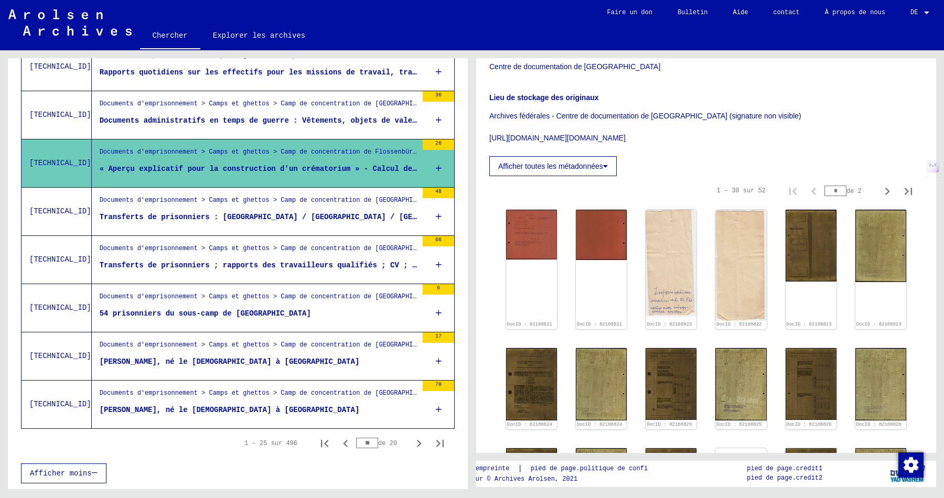
scroll to position [455, 0]
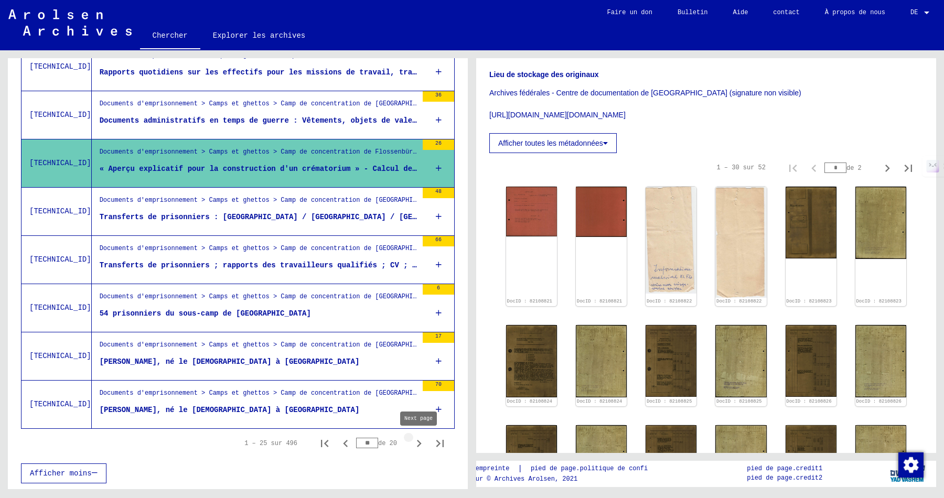
click at [419, 443] on icon "Page suivante" at bounding box center [419, 443] width 5 height 7
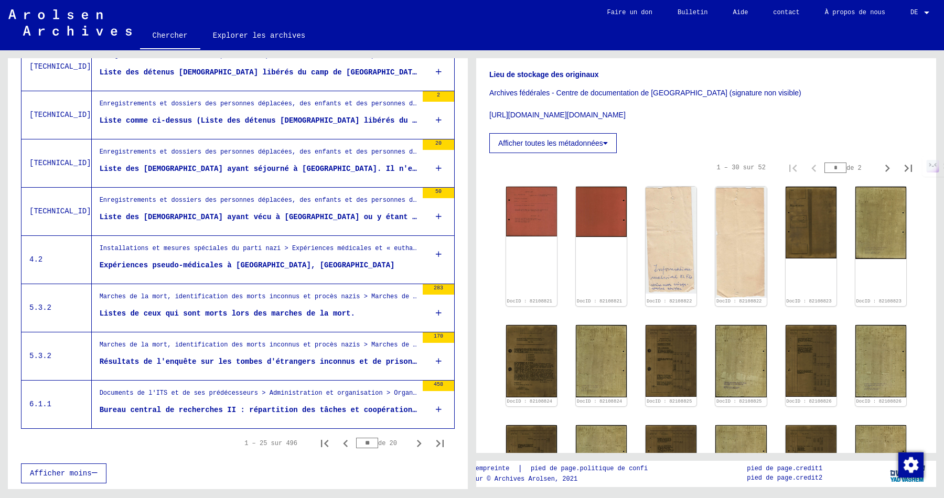
click at [332, 323] on figure "Listes de ceux qui sont morts lors des marches de la mort." at bounding box center [259, 316] width 318 height 16
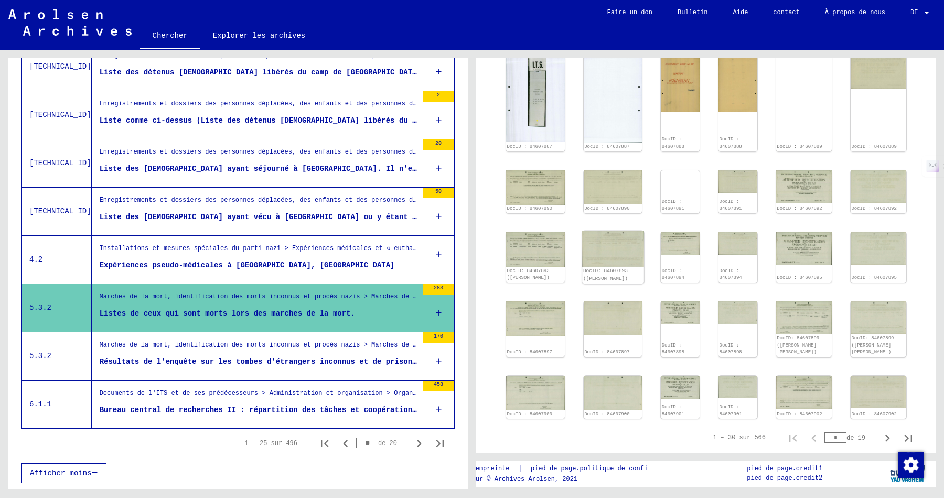
scroll to position [473, 0]
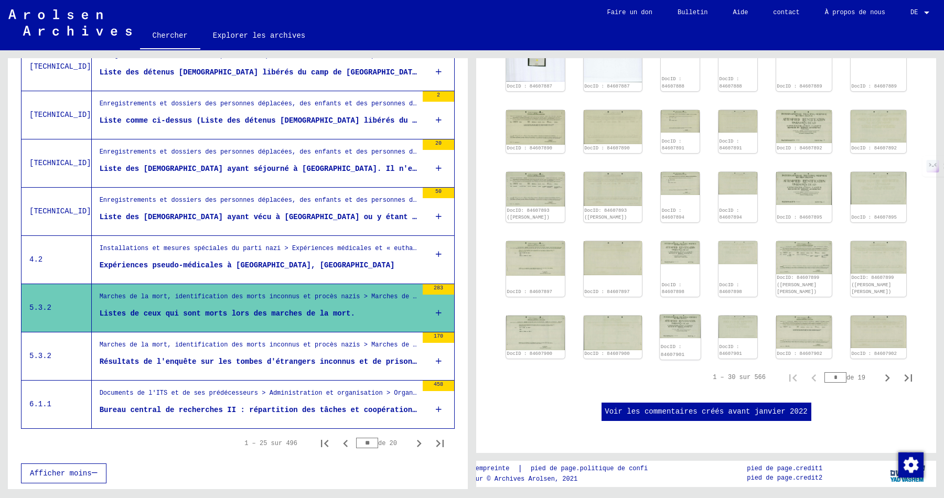
click at [685, 315] on img at bounding box center [680, 327] width 40 height 24
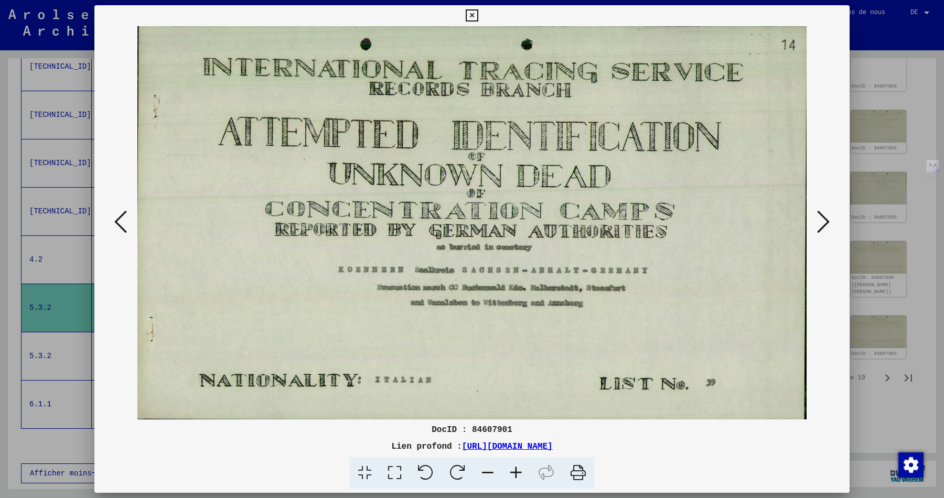
click at [825, 222] on icon at bounding box center [823, 221] width 13 height 25
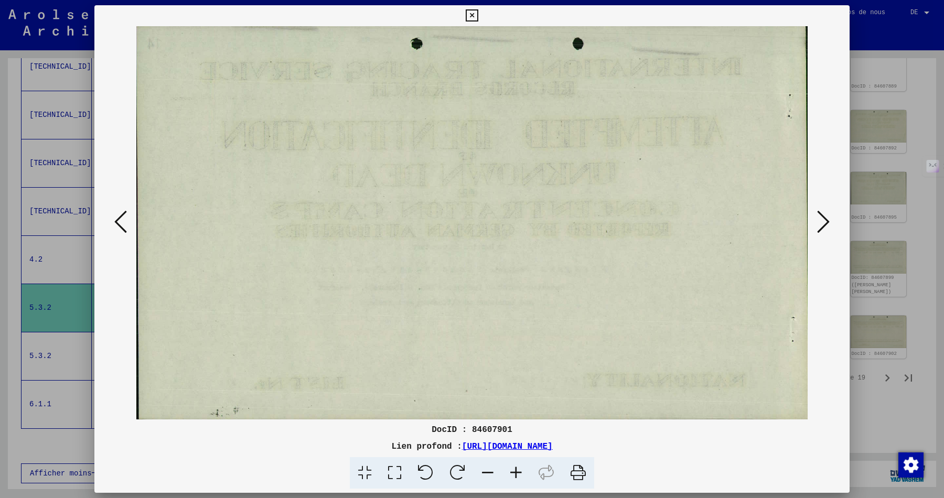
click at [824, 222] on icon at bounding box center [823, 221] width 13 height 25
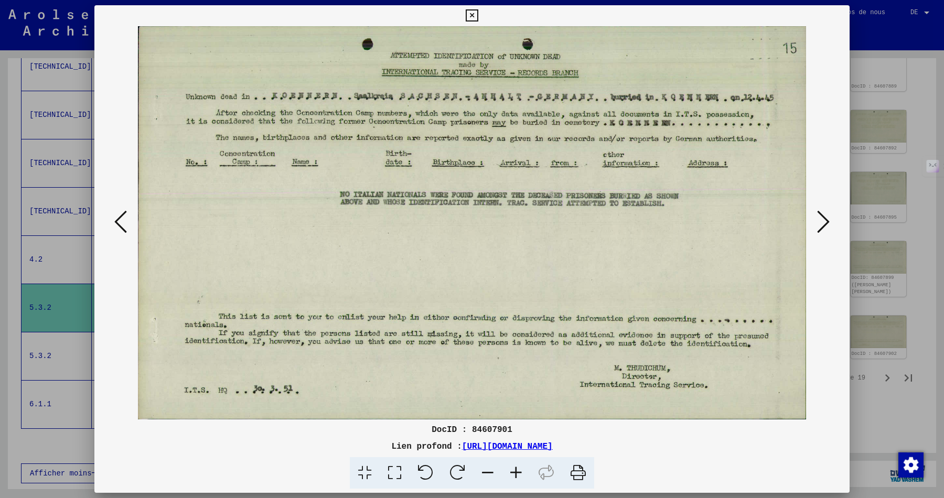
click at [824, 222] on icon at bounding box center [823, 221] width 13 height 25
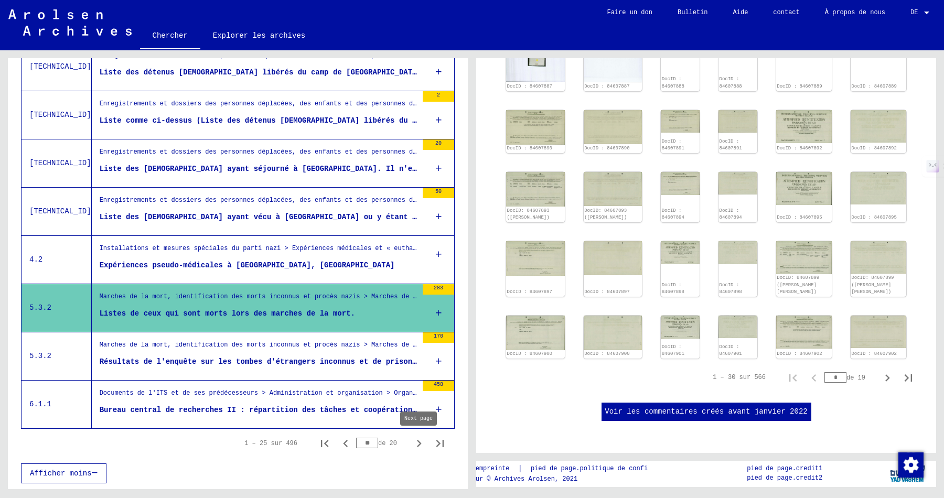
click at [420, 446] on icon "Page suivante" at bounding box center [419, 443] width 15 height 15
type input "**"
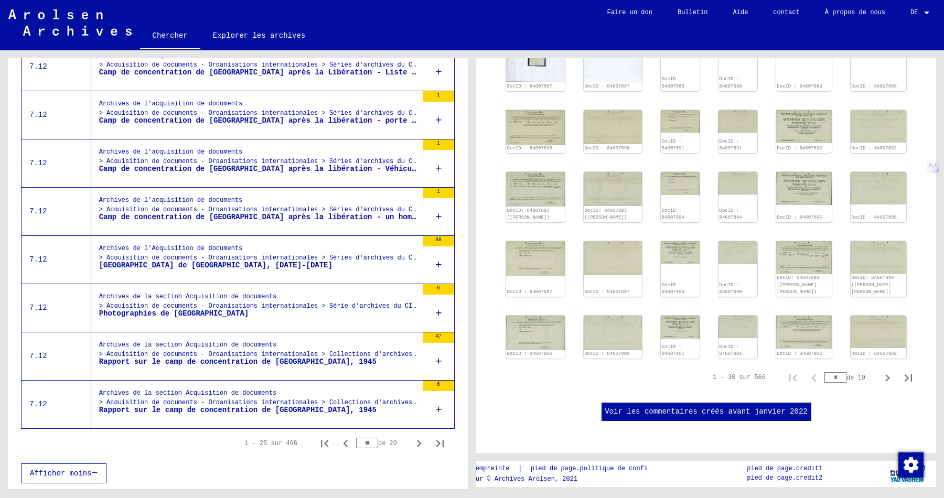
click at [321, 272] on figure "[GEOGRAPHIC_DATA] de [GEOGRAPHIC_DATA], [DATE]-[DATE]" at bounding box center [258, 268] width 318 height 16
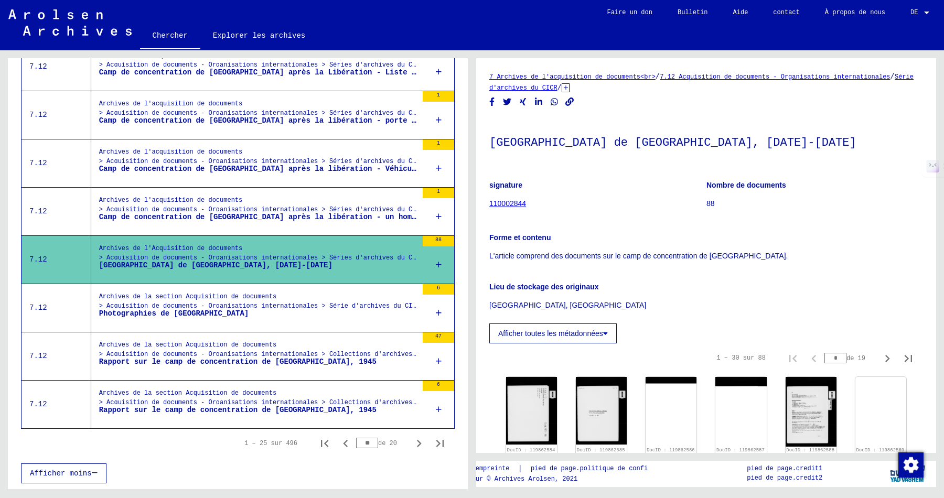
scroll to position [136, 0]
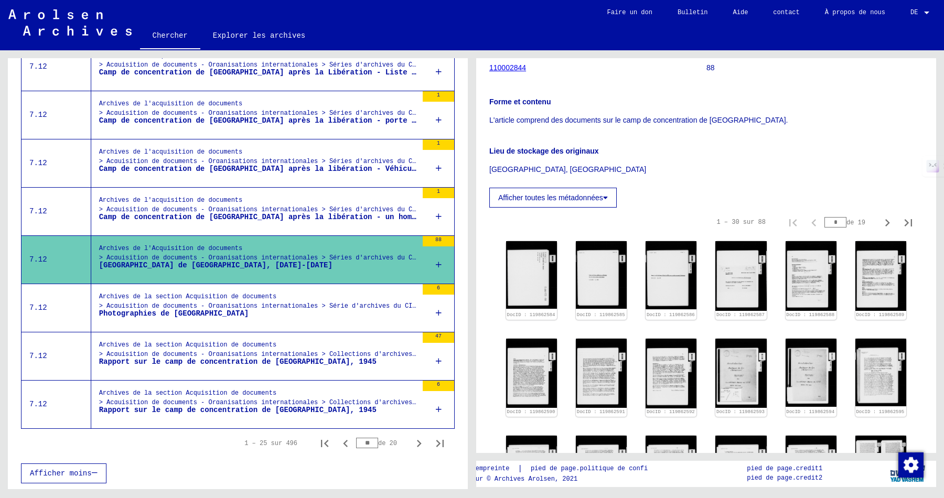
click at [324, 296] on div "Archives de la section Acquisition de documents > Acquisition de documents - Or…" at bounding box center [258, 304] width 318 height 24
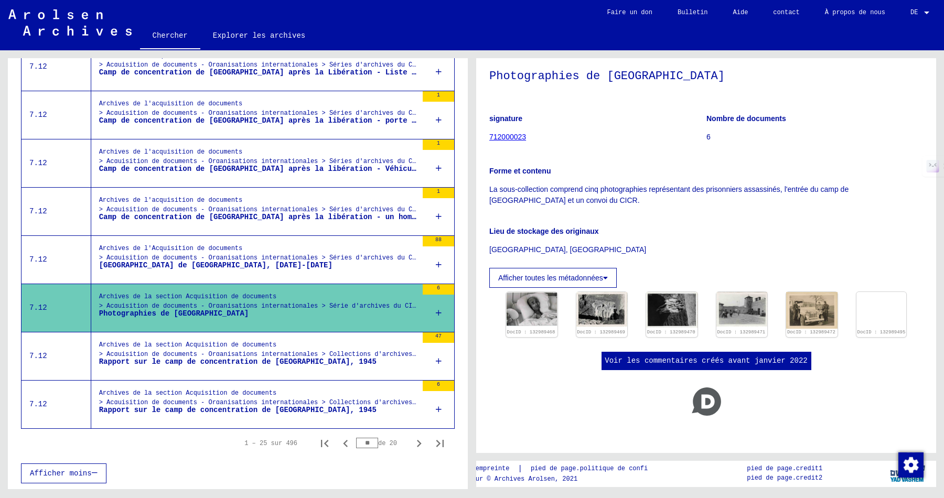
scroll to position [114, 0]
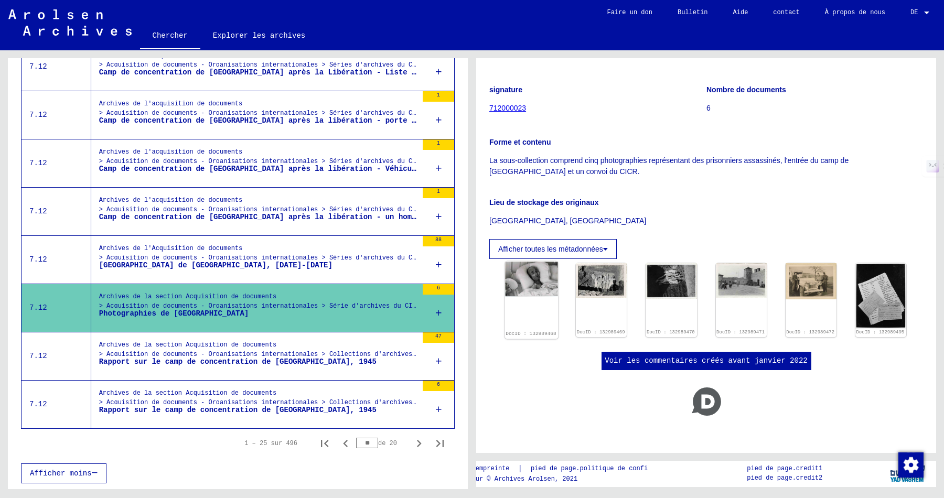
click at [534, 262] on img at bounding box center [532, 280] width 54 height 36
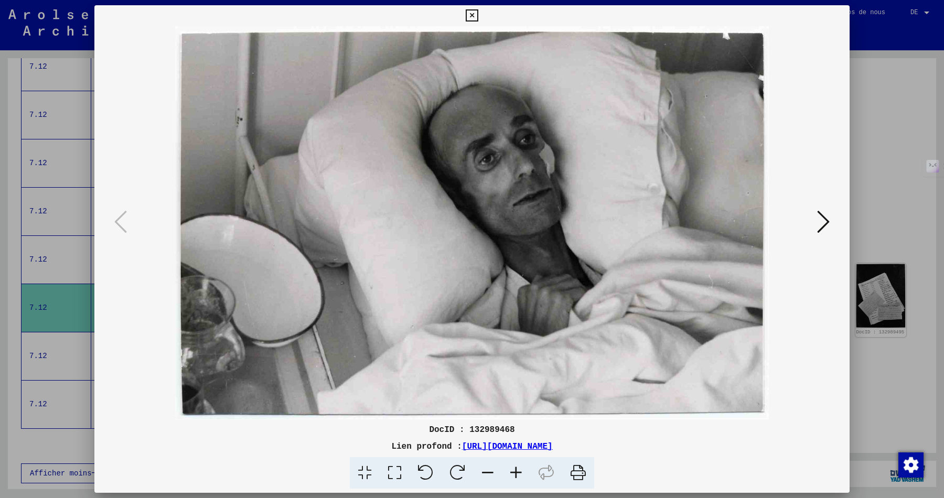
click at [829, 222] on icon at bounding box center [823, 221] width 13 height 25
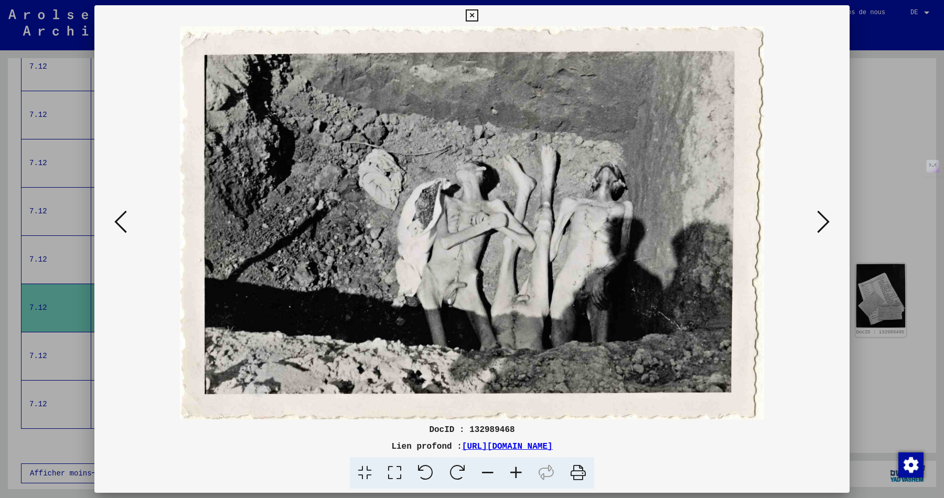
click at [120, 227] on icon at bounding box center [120, 221] width 13 height 25
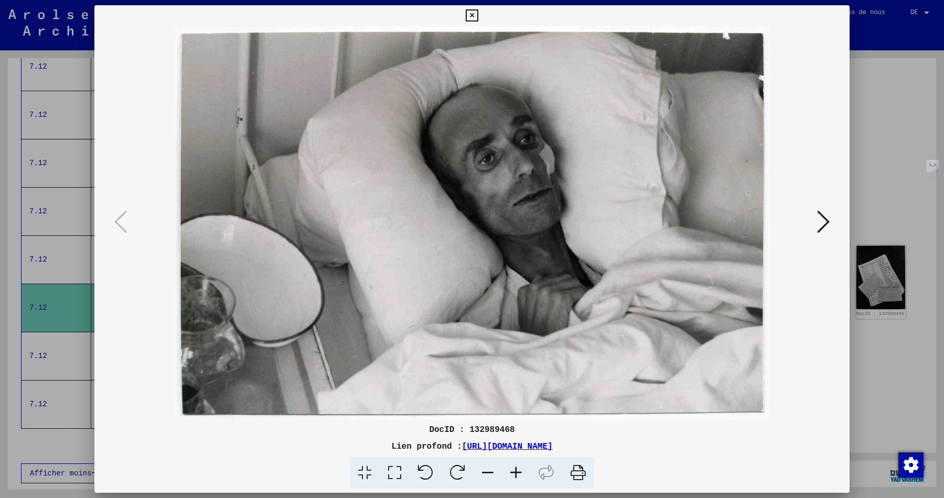
click at [828, 221] on icon at bounding box center [823, 221] width 13 height 25
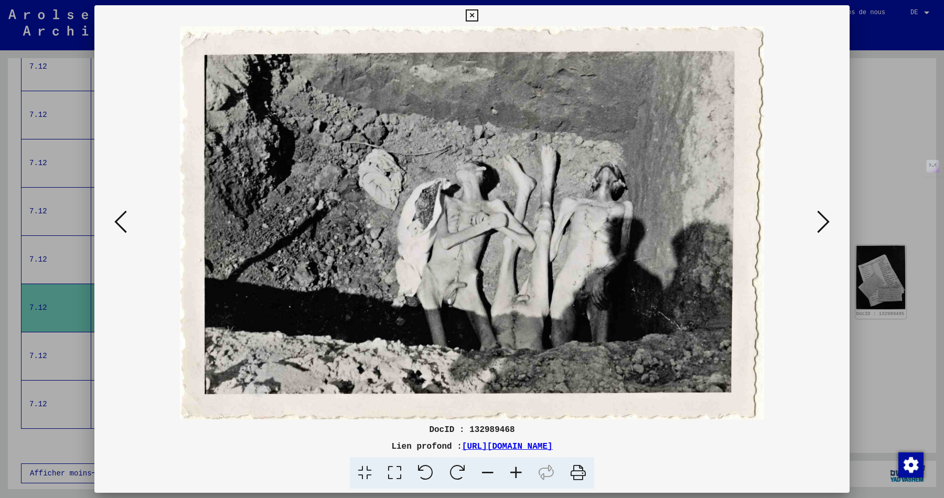
click at [823, 219] on icon at bounding box center [823, 221] width 13 height 25
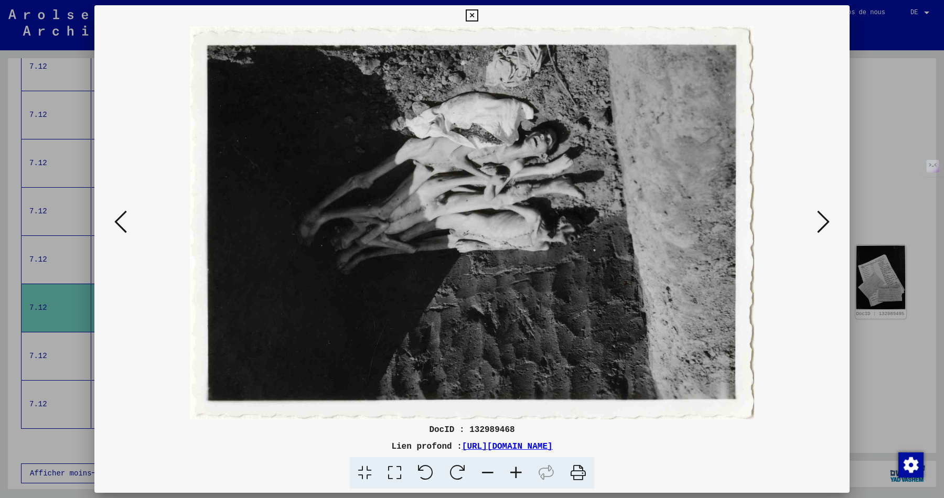
click at [822, 220] on icon at bounding box center [823, 221] width 13 height 25
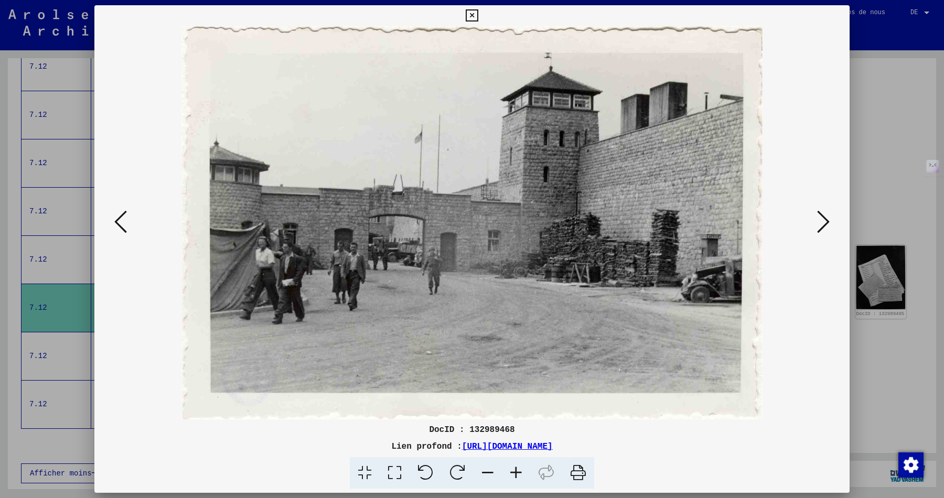
click at [822, 220] on icon at bounding box center [823, 221] width 13 height 25
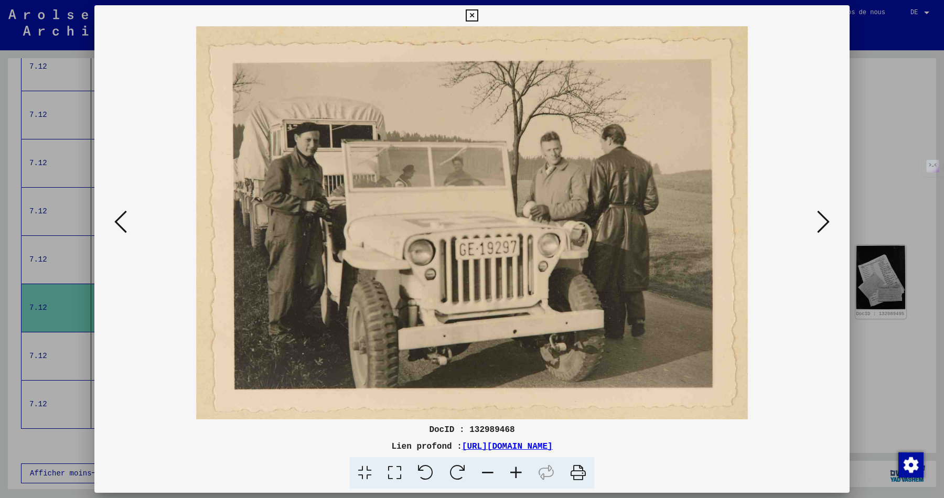
click at [822, 220] on icon at bounding box center [823, 221] width 13 height 25
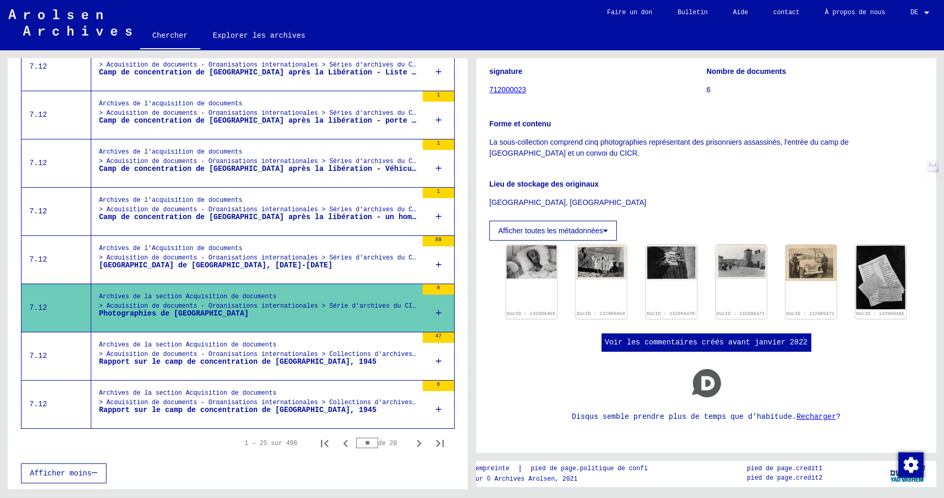
scroll to position [1052, 0]
click at [252, 256] on div "Archives de l'Acquisition de documents > Acquisition de documents - Organisatio…" at bounding box center [258, 256] width 318 height 24
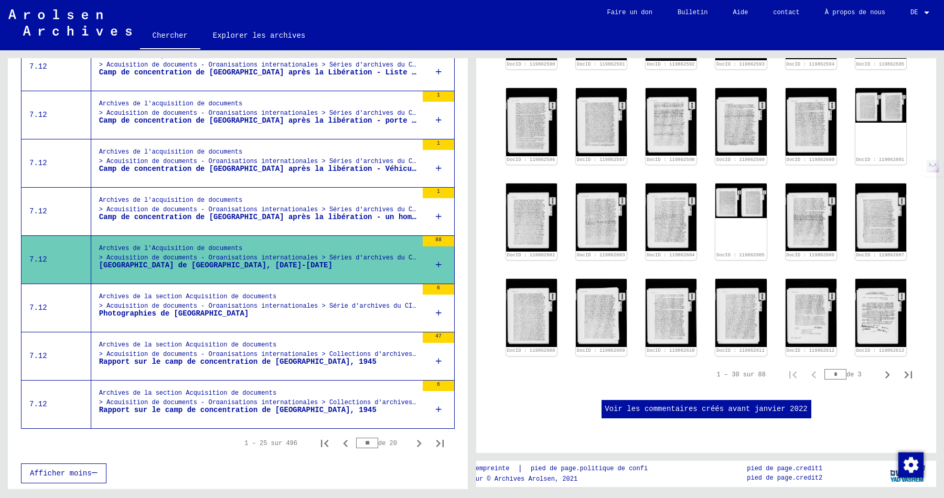
scroll to position [536, 0]
click at [886, 368] on icon "Page suivante" at bounding box center [887, 375] width 15 height 15
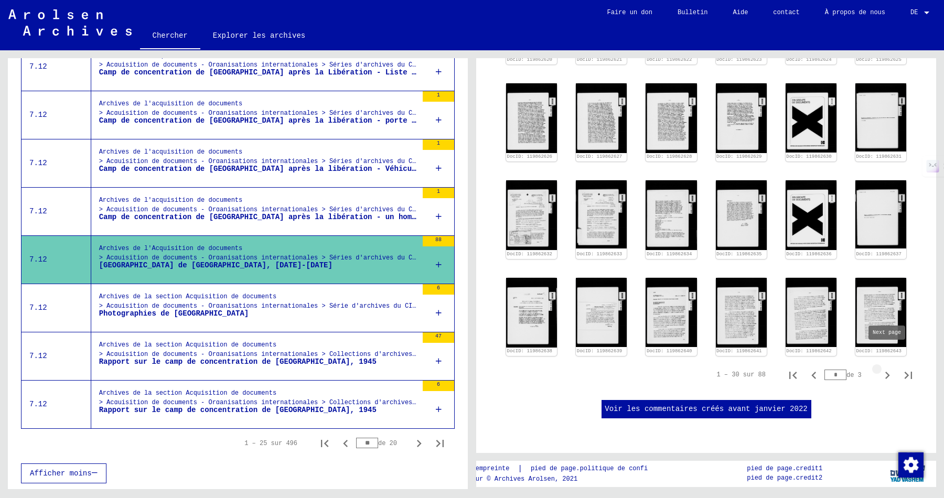
type input "*"
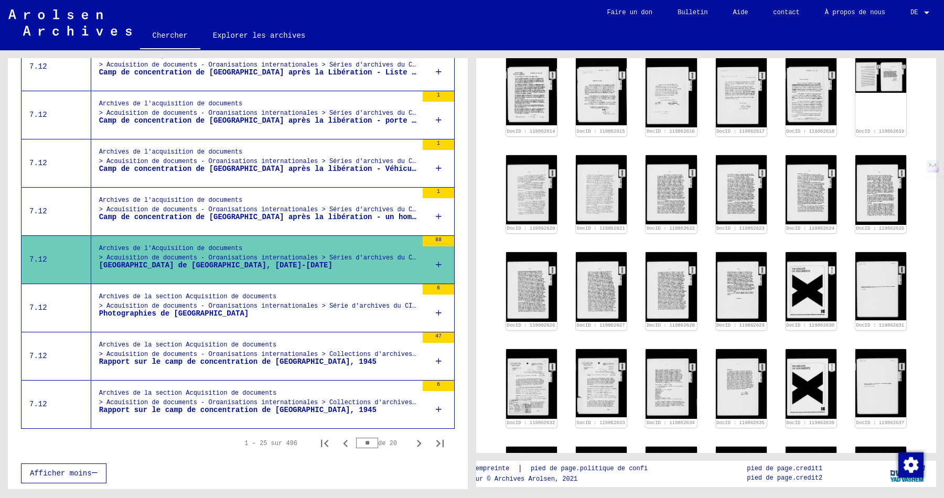
scroll to position [472, 0]
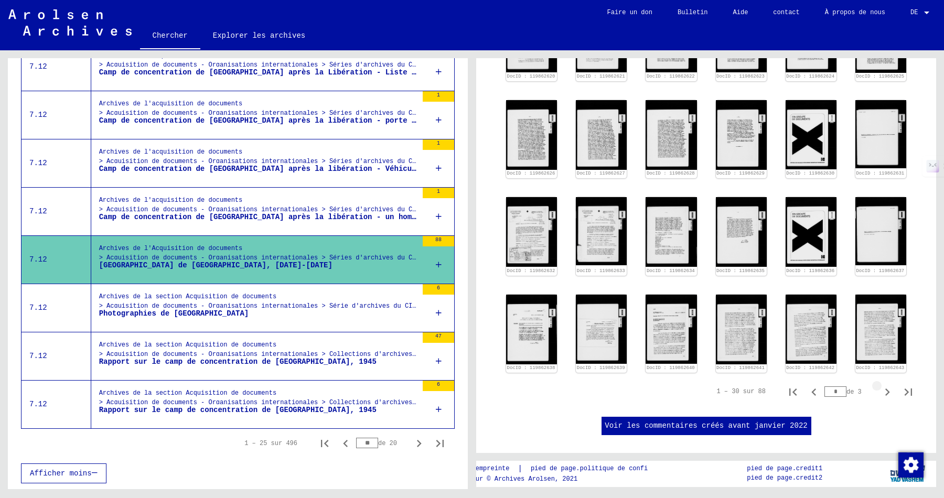
click at [887, 385] on icon "Page suivante" at bounding box center [887, 392] width 15 height 15
type input "*"
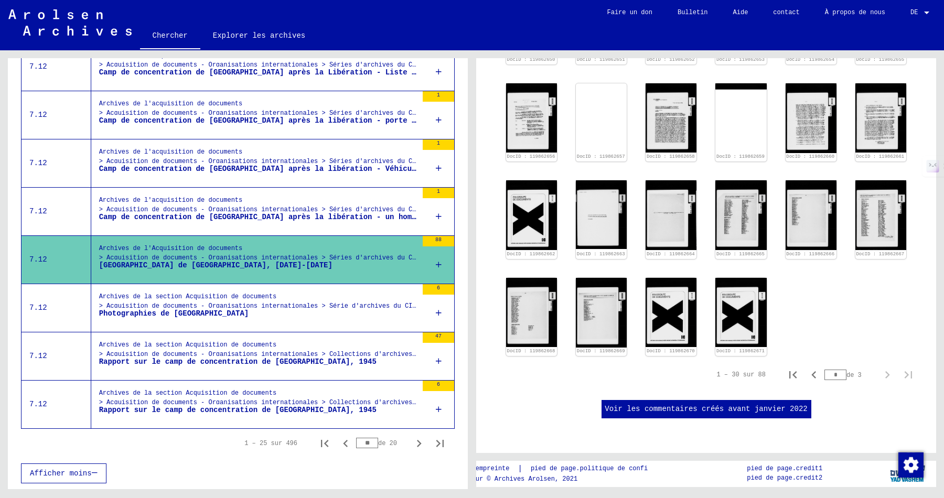
scroll to position [541, 0]
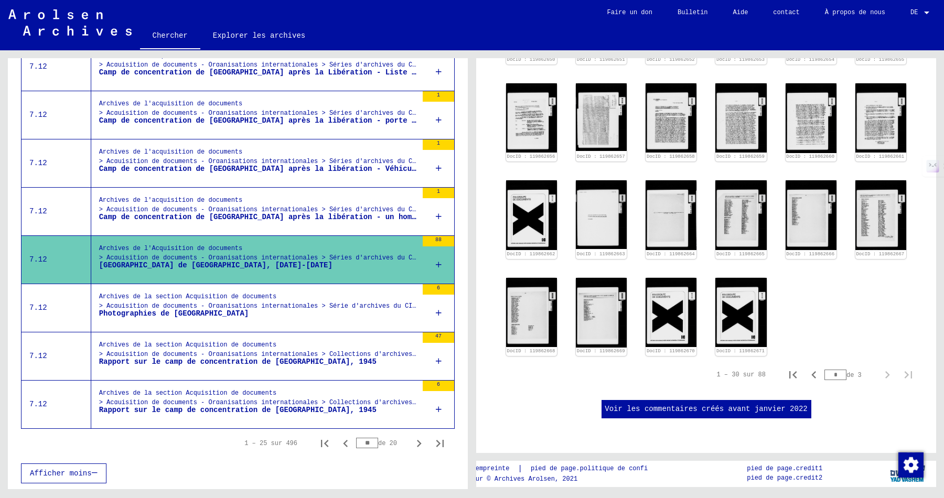
click at [251, 173] on font "Camp de concentration de [GEOGRAPHIC_DATA] après la libération - Véhicules et p…" at bounding box center [308, 169] width 419 height 8
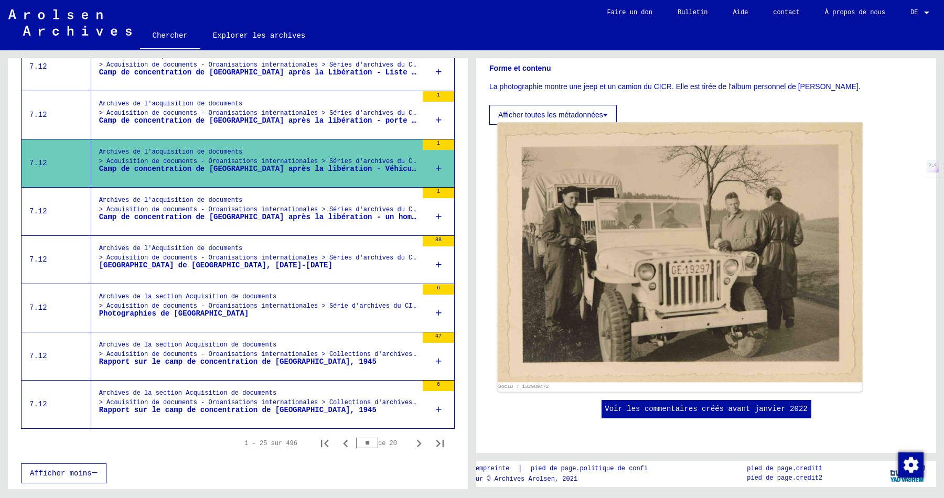
scroll to position [204, 0]
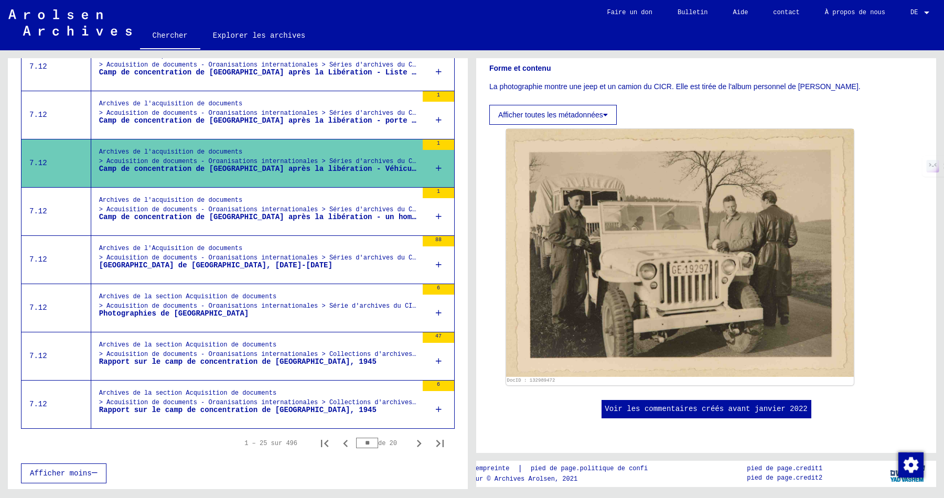
click at [223, 108] on font "Archives de l'acquisition de documents" at bounding box center [171, 103] width 144 height 7
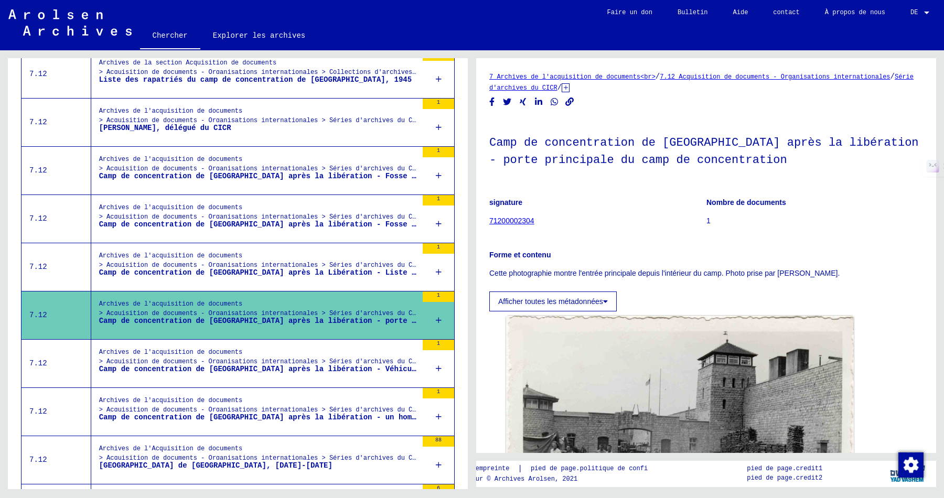
scroll to position [819, 0]
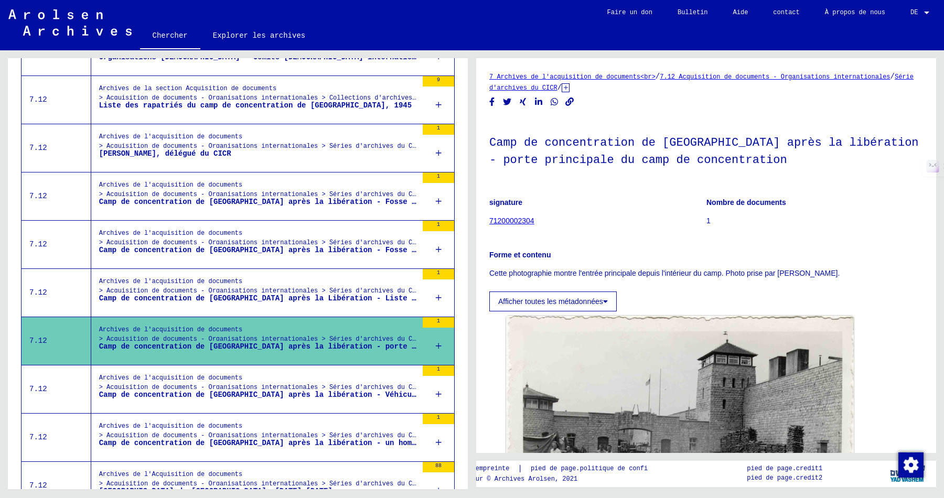
click at [238, 164] on figure "[PERSON_NAME], délégué du CICR" at bounding box center [258, 156] width 318 height 16
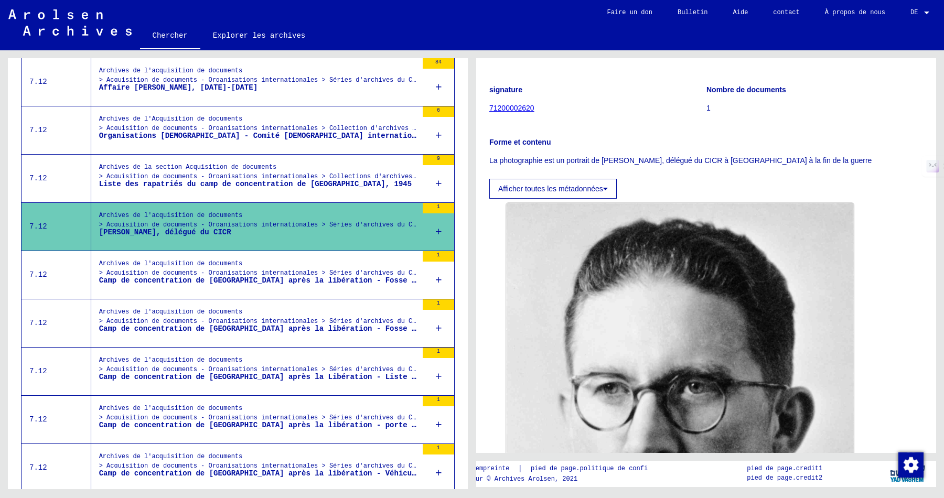
scroll to position [741, 0]
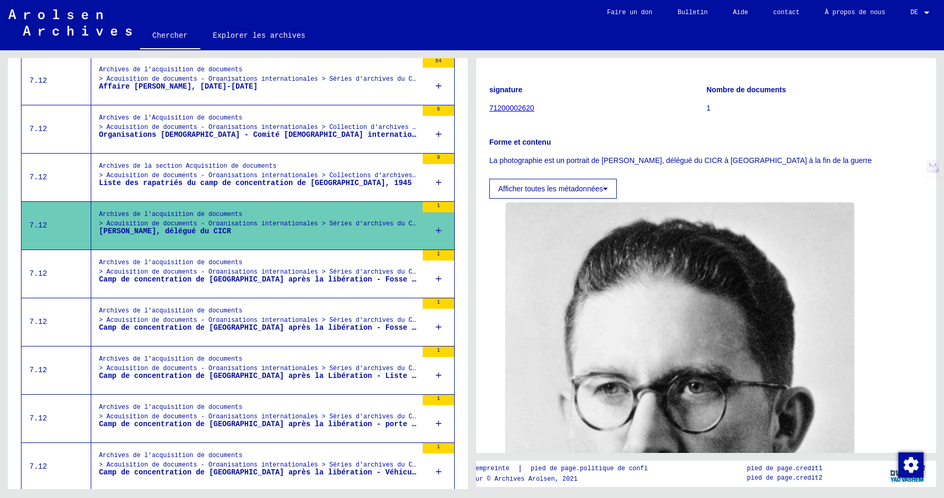
click at [237, 187] on font "Liste des rapatriés du camp de concentration de [GEOGRAPHIC_DATA], 1945" at bounding box center [255, 183] width 313 height 8
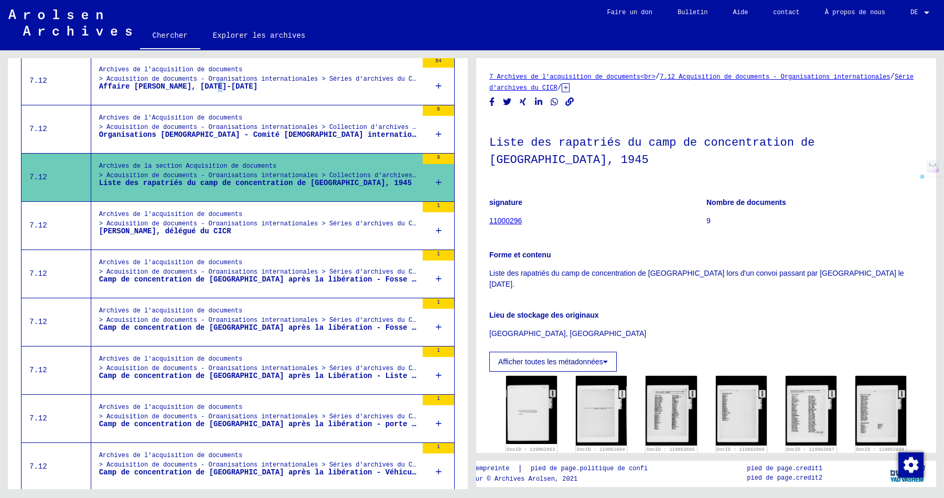
click at [224, 97] on figure "Affaire [PERSON_NAME], [DATE]-[DATE]" at bounding box center [258, 89] width 318 height 16
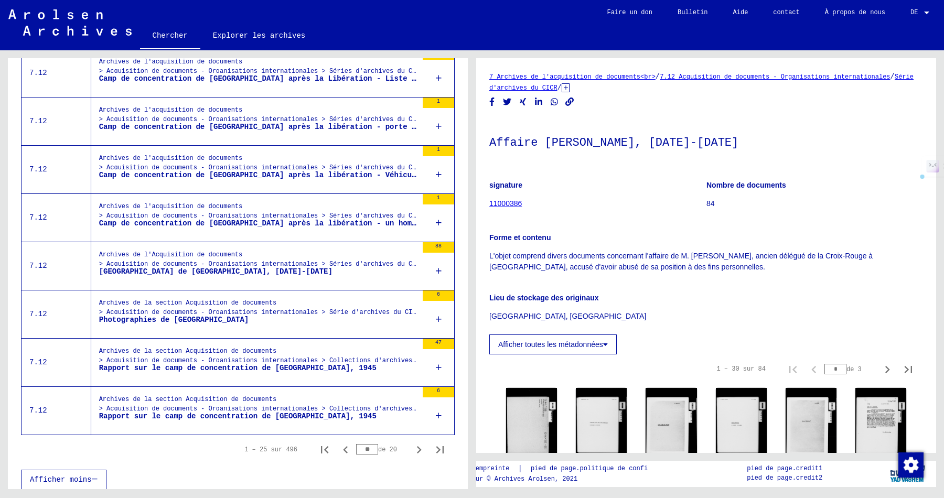
scroll to position [1059, 0]
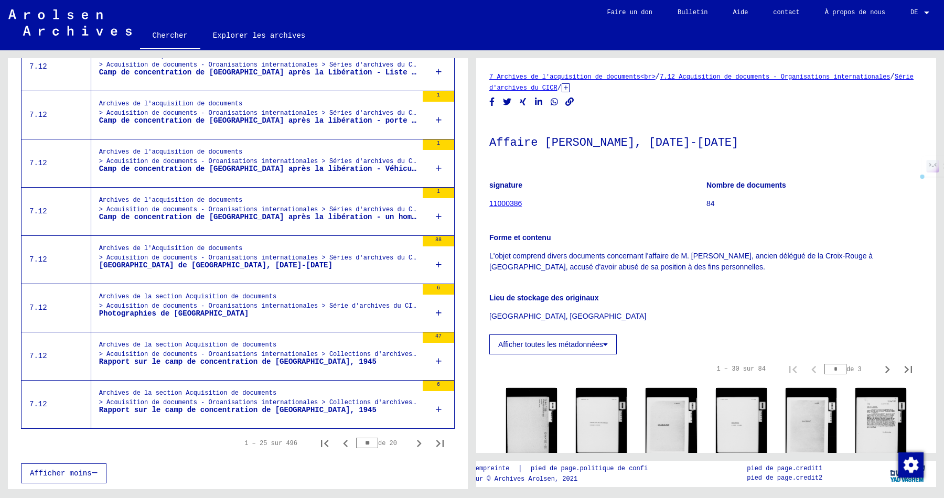
click at [317, 398] on div "Archives de la section Acquisition de documents > Acquisition de documents - Or…" at bounding box center [258, 401] width 318 height 24
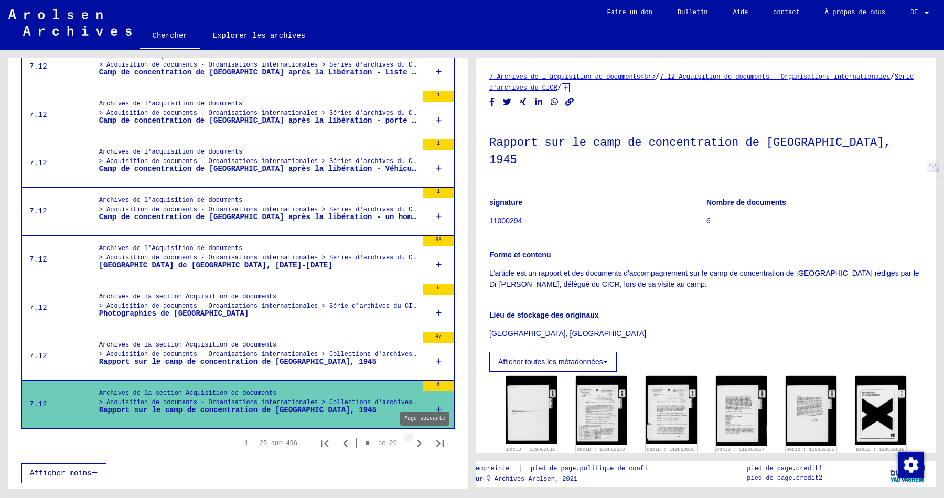
click at [418, 443] on icon "Page suivante" at bounding box center [419, 443] width 15 height 15
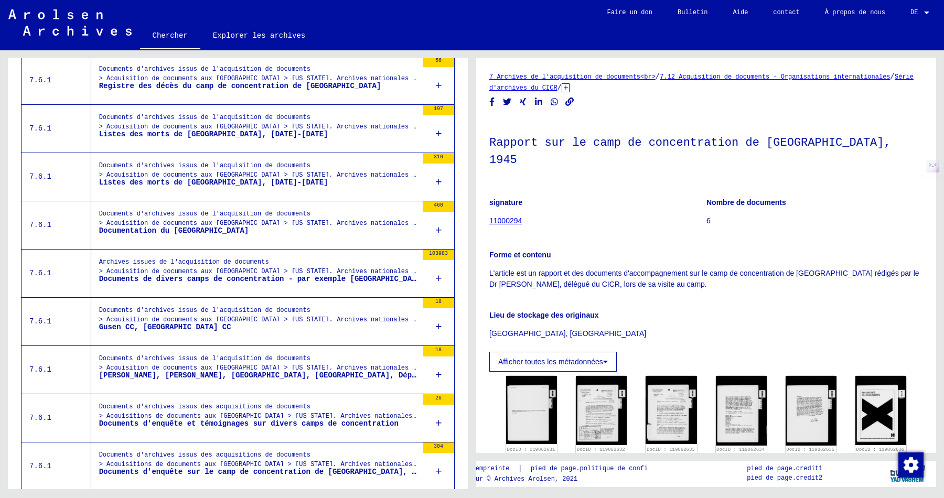
scroll to position [789, 0]
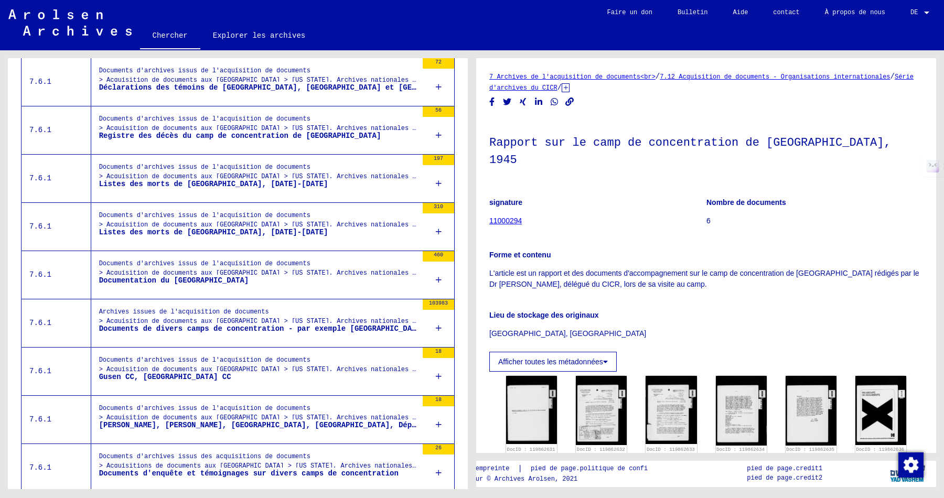
click at [333, 281] on div "Documents d'archives issus de l'acquisition de documents > Acquisition de docum…" at bounding box center [258, 271] width 318 height 24
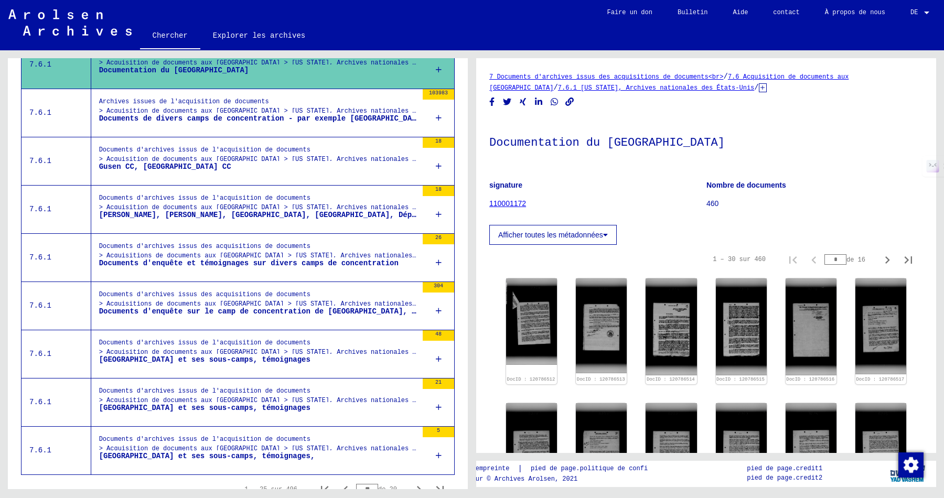
scroll to position [1001, 0]
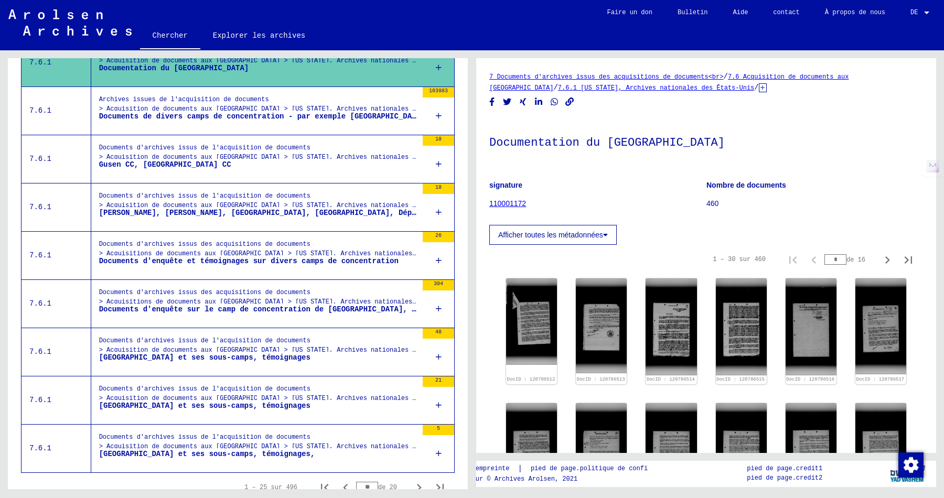
click at [242, 200] on font "Documents d'archives issus de l'acquisition de documents" at bounding box center [204, 196] width 211 height 7
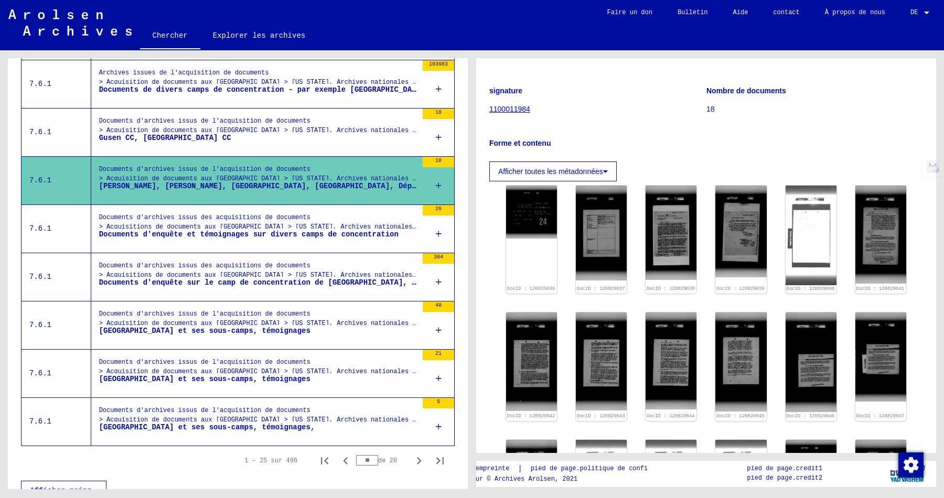
scroll to position [1059, 0]
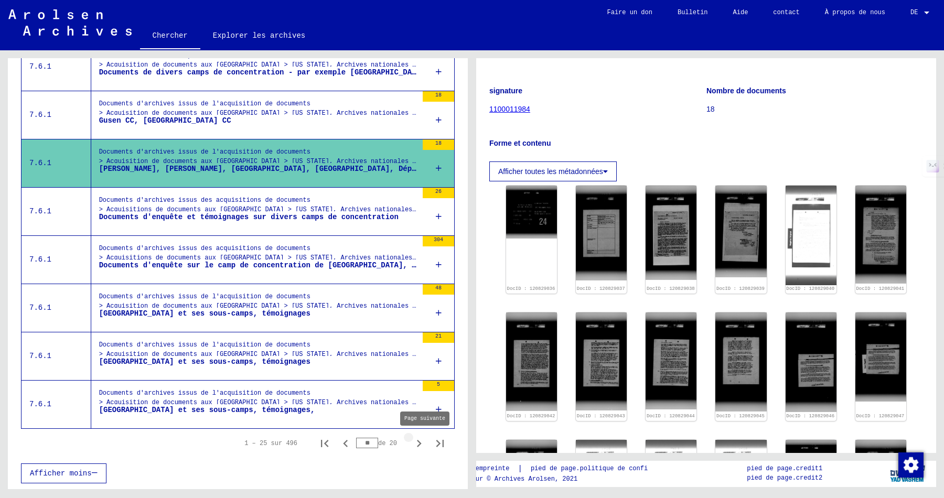
click at [418, 442] on icon "Page suivante" at bounding box center [419, 443] width 15 height 15
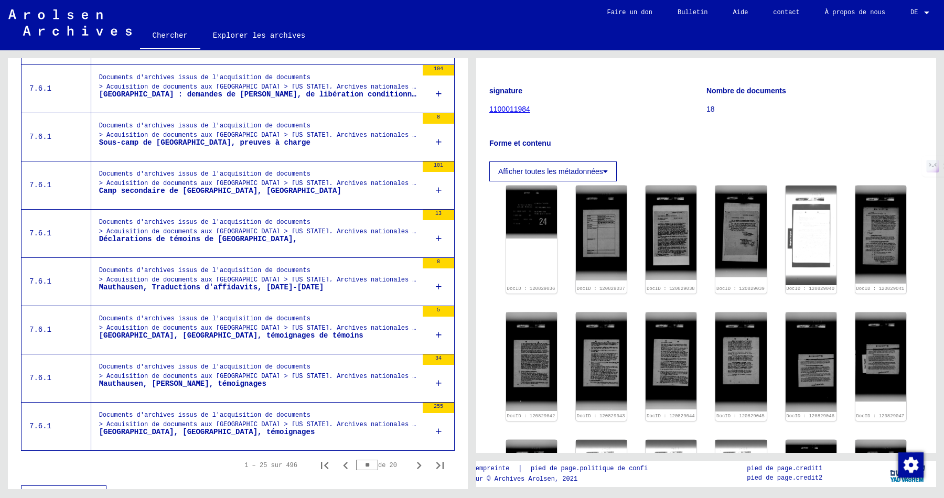
scroll to position [1019, 0]
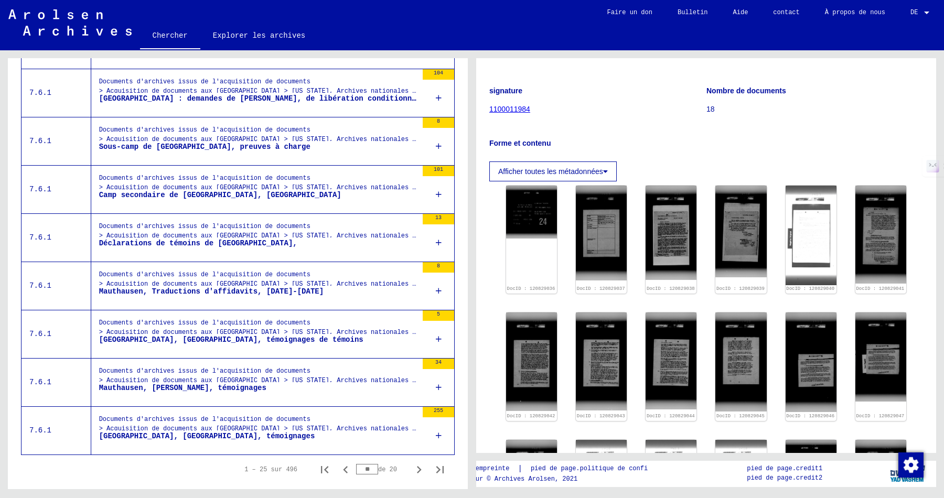
click at [275, 246] on div "Documents d'archives issus de l'acquisition de documents > Acquisition de docum…" at bounding box center [258, 234] width 318 height 24
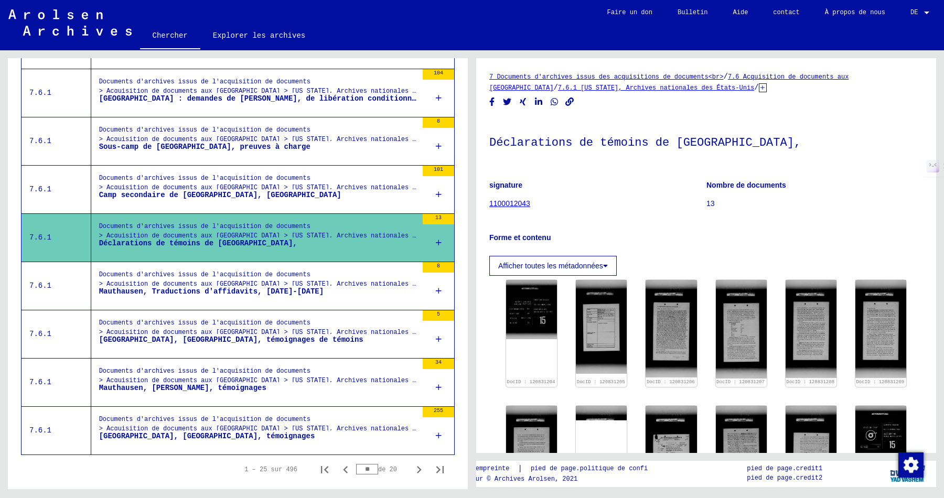
scroll to position [1059, 0]
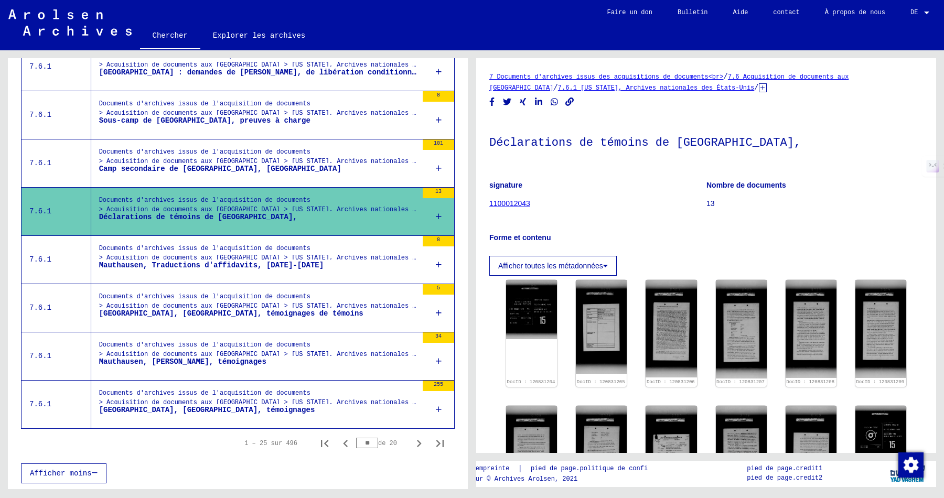
click at [363, 359] on figure "Mauthausen, [PERSON_NAME], témoignages" at bounding box center [258, 365] width 318 height 16
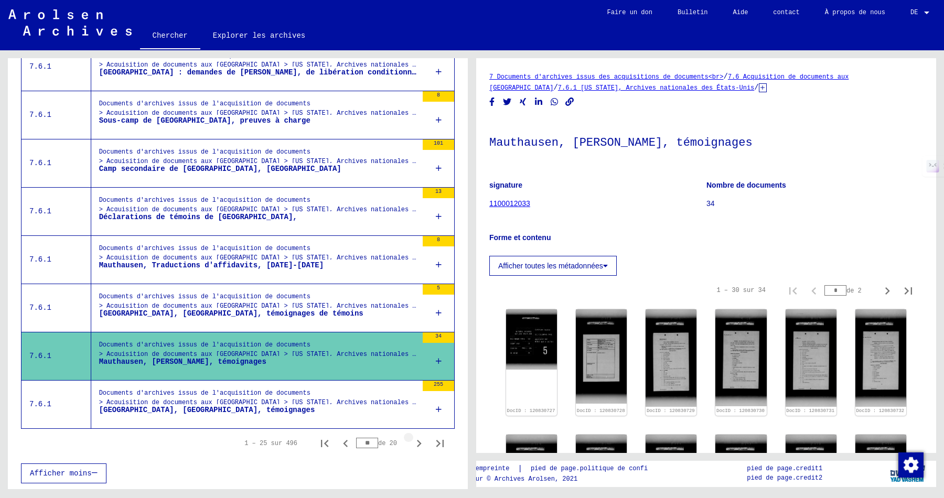
click at [421, 444] on icon "Page suivante" at bounding box center [419, 443] width 15 height 15
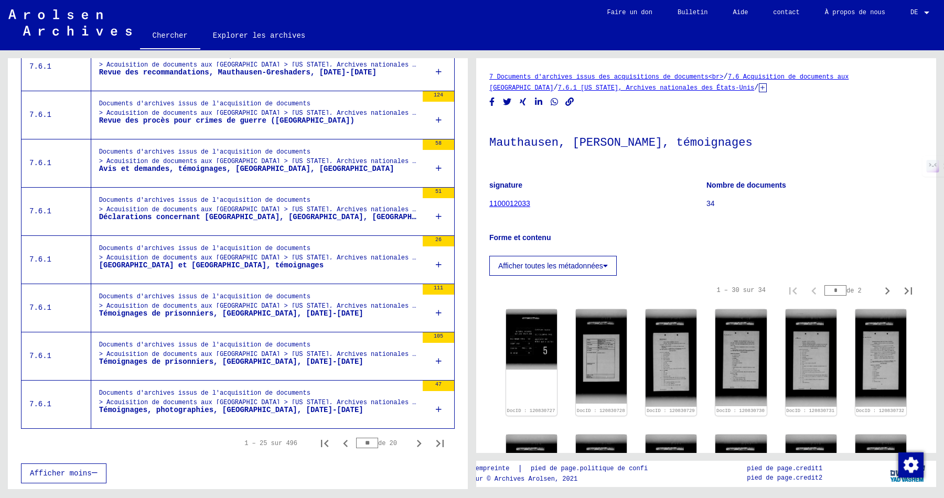
scroll to position [1059, 0]
click at [419, 445] on icon "Page suivante" at bounding box center [419, 443] width 5 height 7
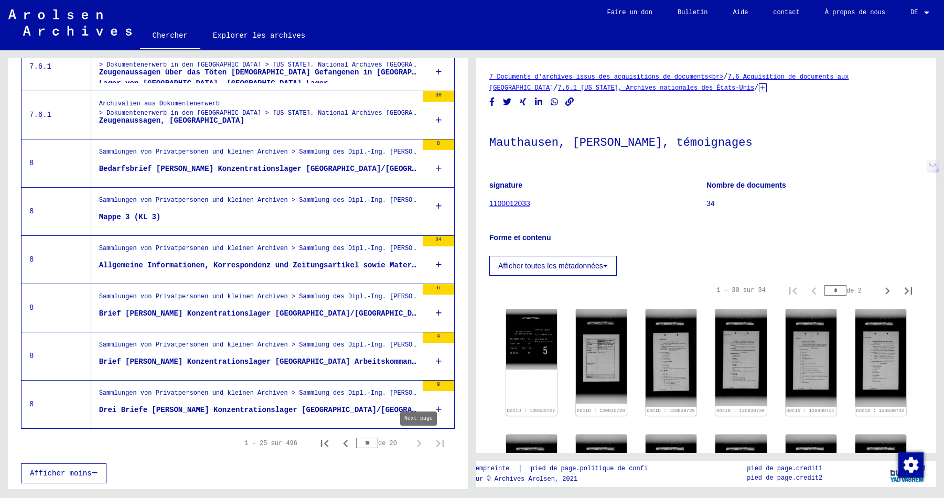
type input "**"
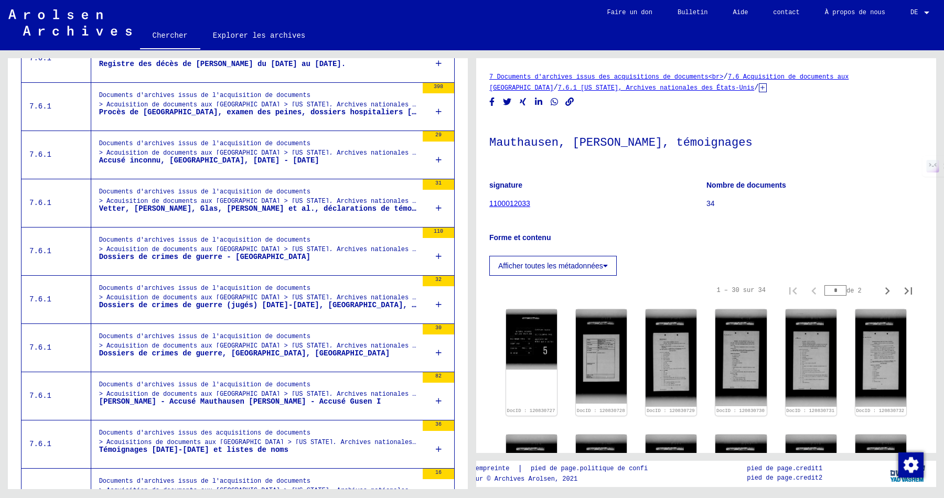
scroll to position [398, 0]
